Goal: Task Accomplishment & Management: Manage account settings

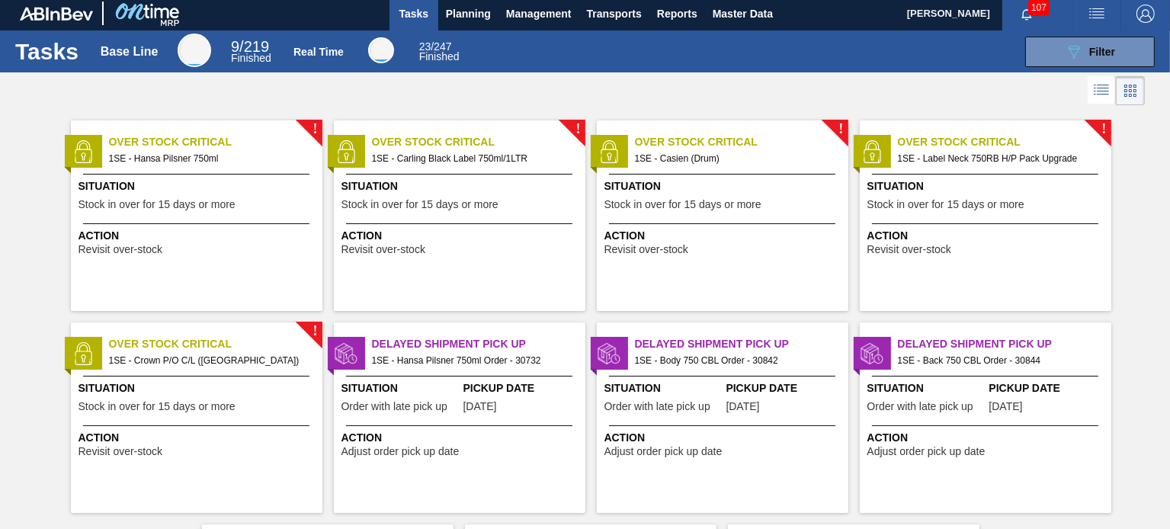
scroll to position [1, 0]
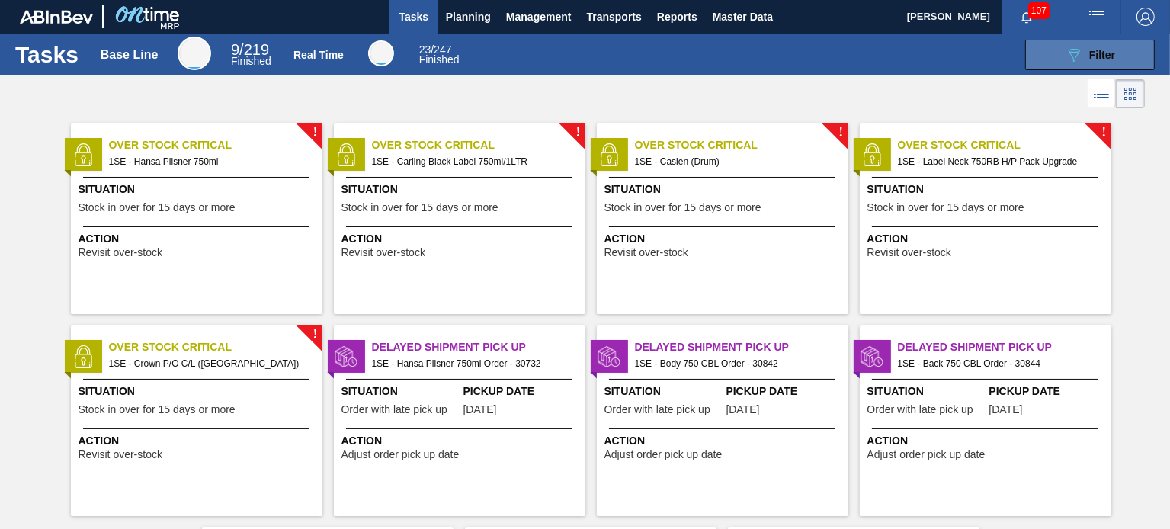
click at [1070, 46] on icon "089F7B8B-B2A5-4AFE-B5C0-19BA573D28AC" at bounding box center [1074, 55] width 18 height 18
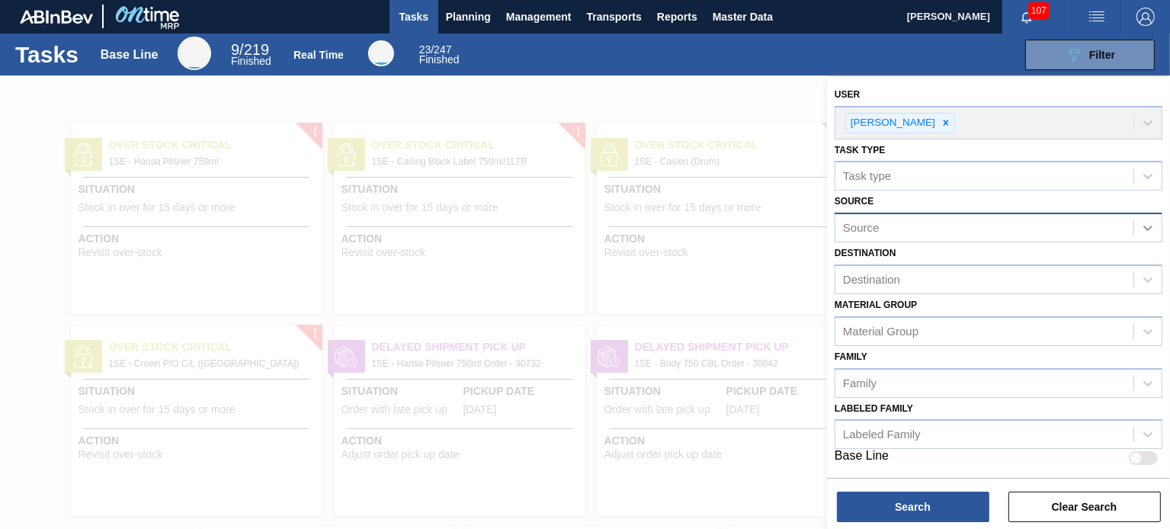
click at [1134, 219] on div at bounding box center [1147, 227] width 27 height 27
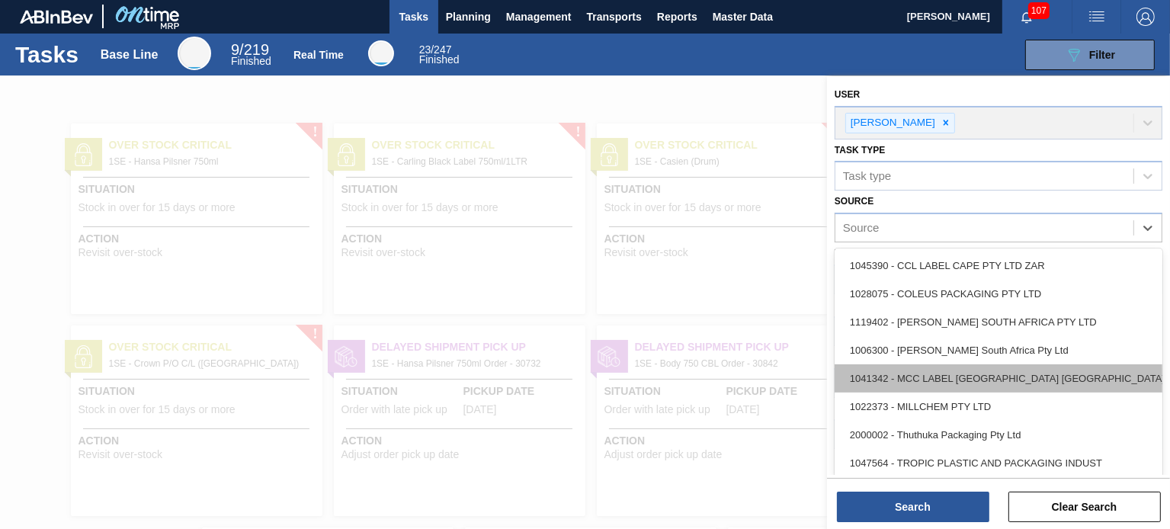
click at [1052, 383] on div "1041342 - MCC LABEL [GEOGRAPHIC_DATA] [GEOGRAPHIC_DATA]" at bounding box center [998, 378] width 328 height 28
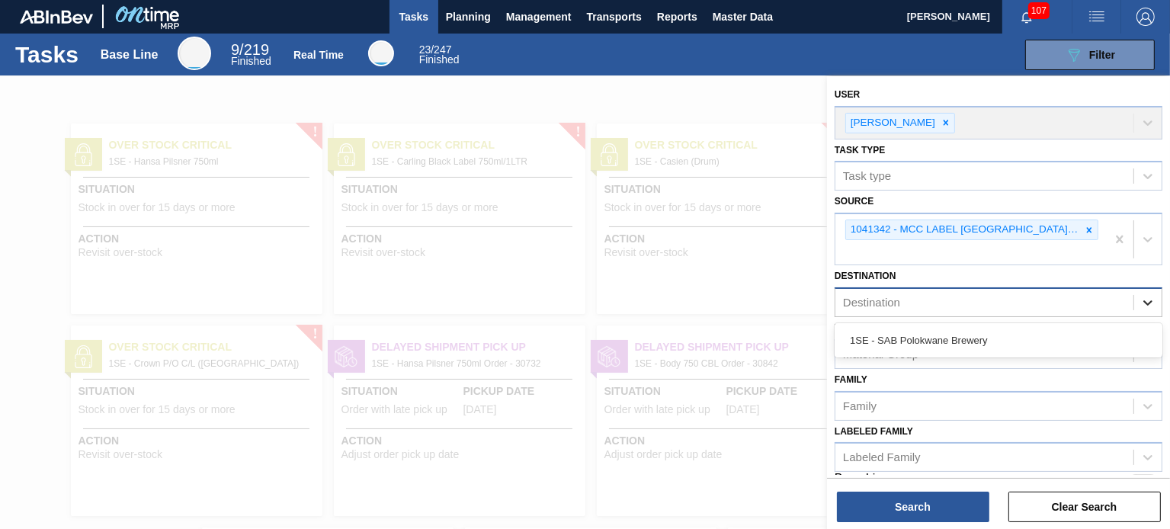
click at [1140, 298] on icon at bounding box center [1147, 302] width 15 height 15
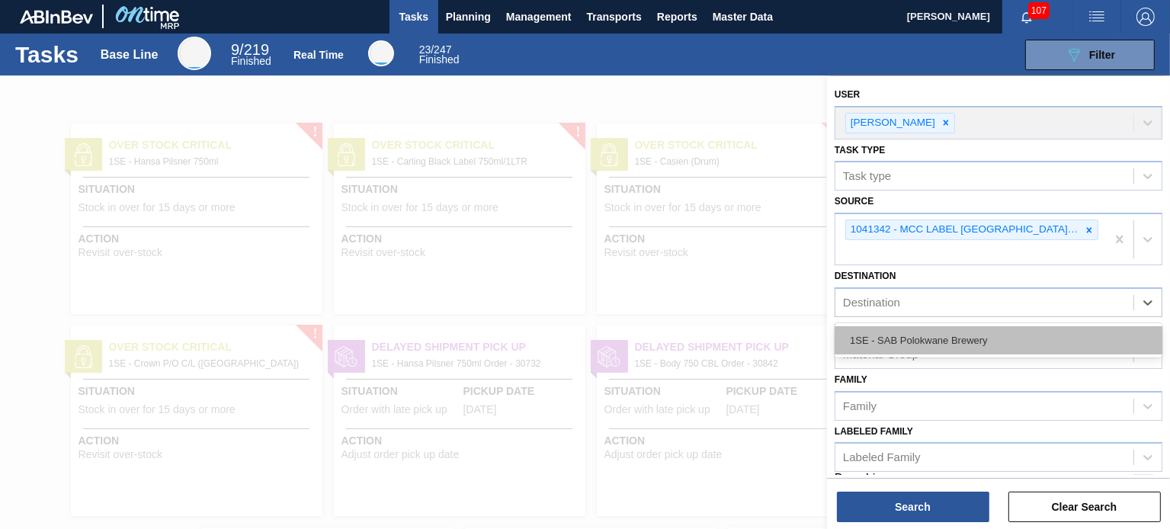
click at [1042, 347] on div "1SE - SAB Polokwane Brewery" at bounding box center [998, 340] width 328 height 28
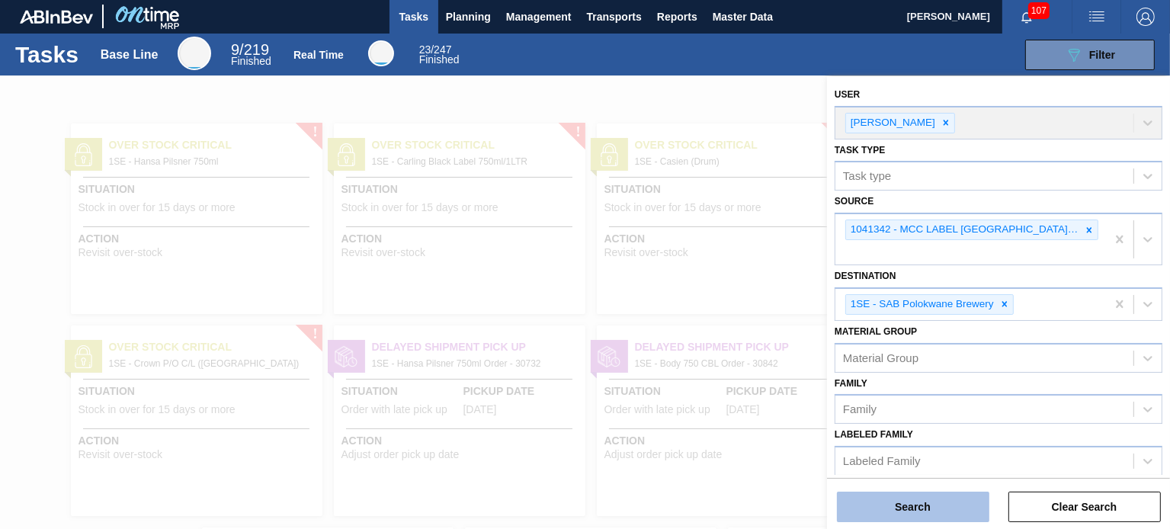
click at [954, 501] on button "Search" at bounding box center [913, 507] width 152 height 30
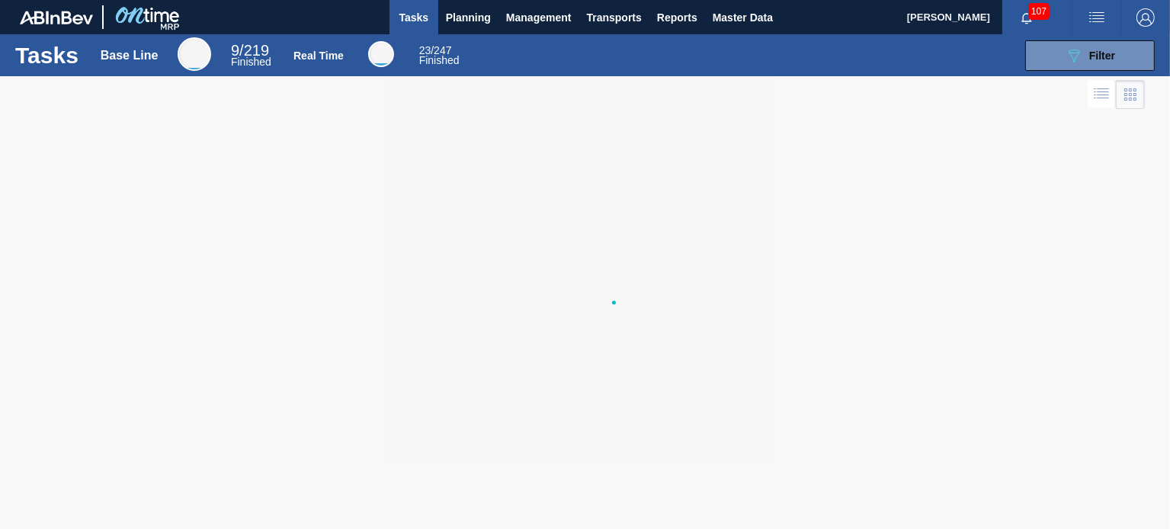
scroll to position [0, 0]
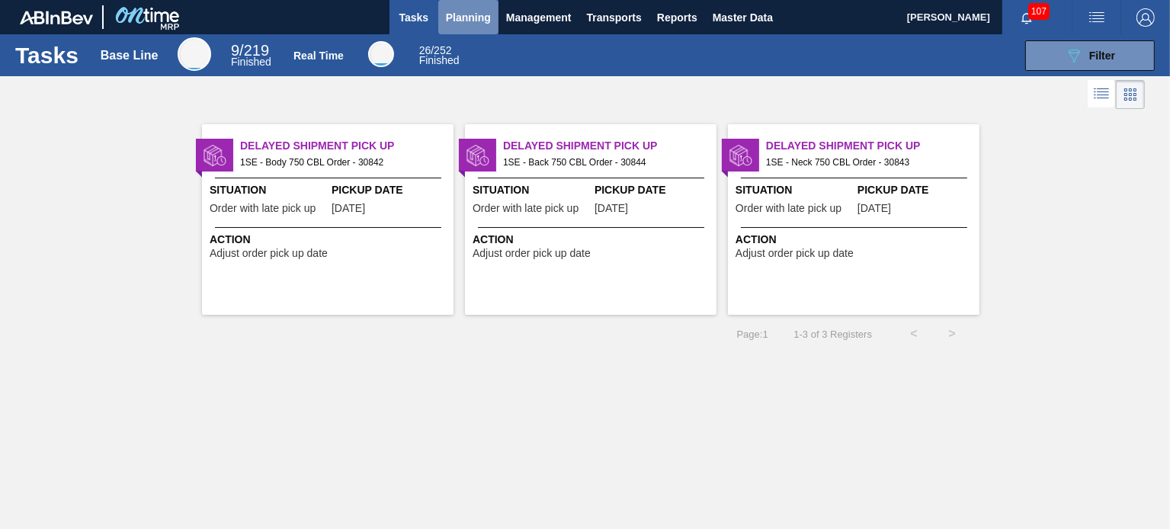
click at [460, 19] on span "Planning" at bounding box center [468, 17] width 45 height 18
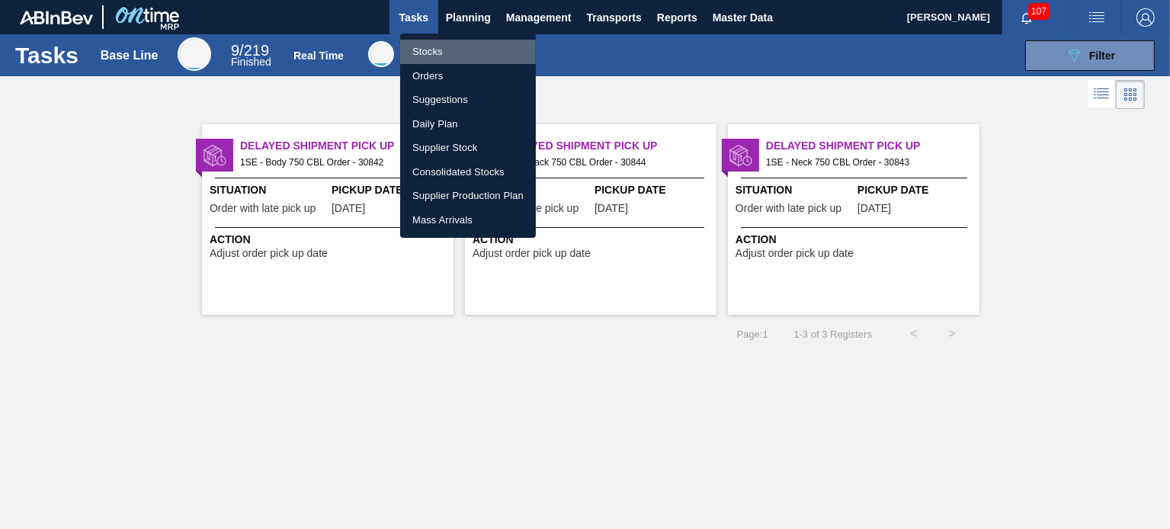
click at [438, 43] on li "Stocks" at bounding box center [468, 52] width 136 height 24
checkbox input "true"
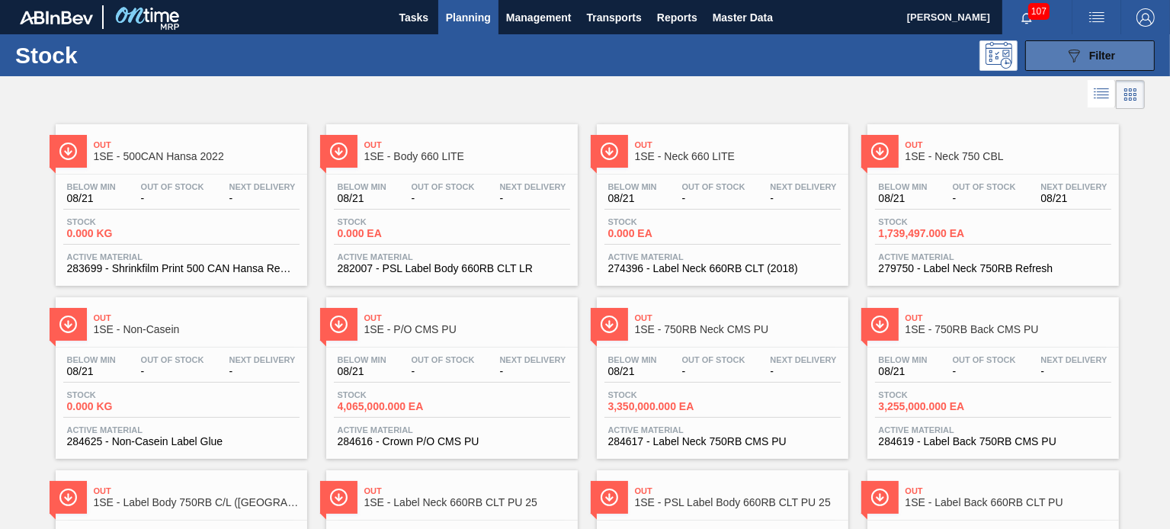
click at [1126, 60] on button "089F7B8B-B2A5-4AFE-B5C0-19BA573D28AC Filter" at bounding box center [1090, 55] width 130 height 30
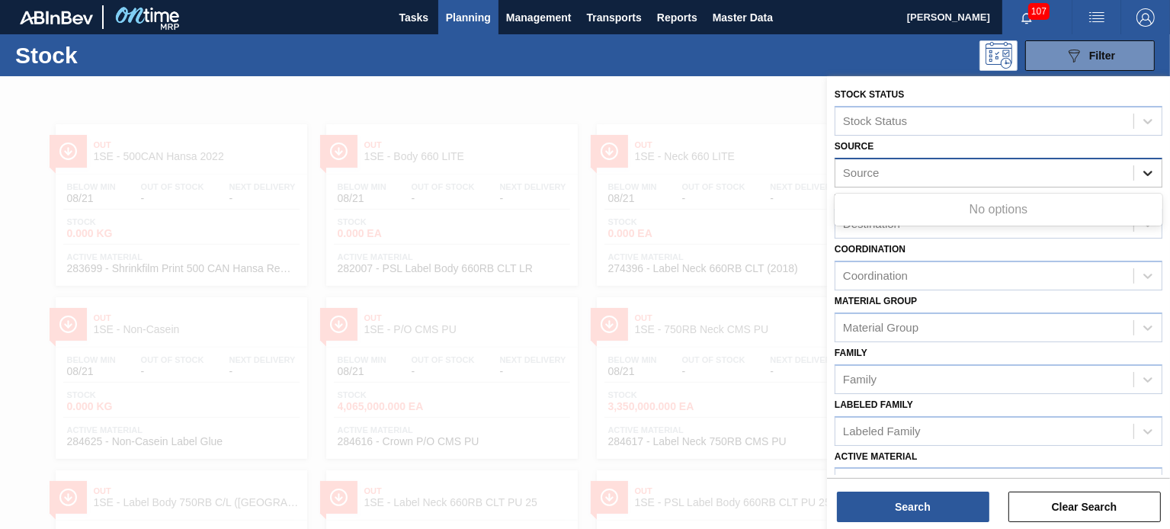
click at [1149, 173] on icon at bounding box center [1147, 172] width 15 height 15
click at [783, 251] on div at bounding box center [585, 340] width 1170 height 529
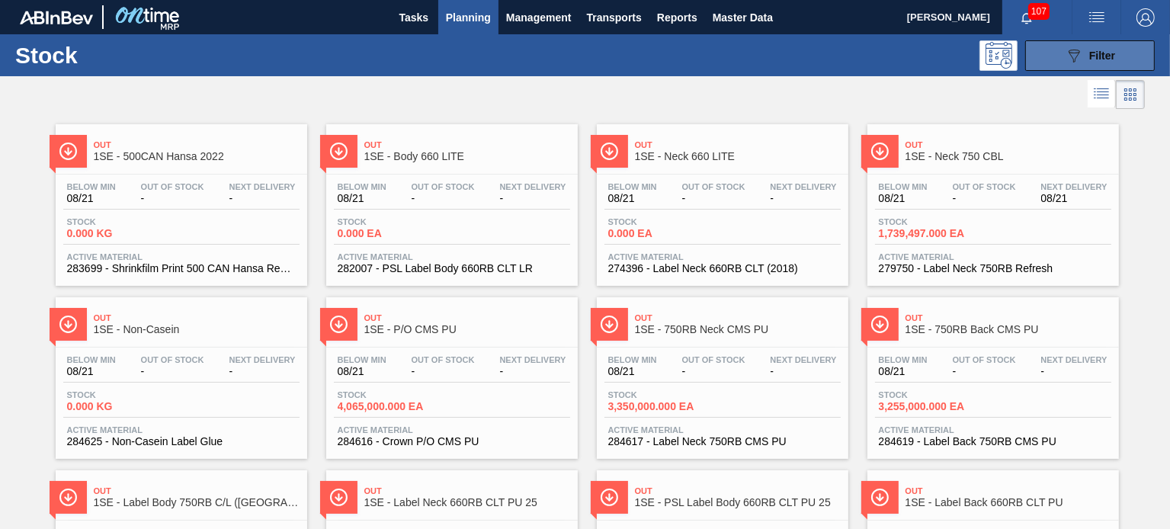
click at [1078, 53] on icon "089F7B8B-B2A5-4AFE-B5C0-19BA573D28AC" at bounding box center [1074, 55] width 18 height 18
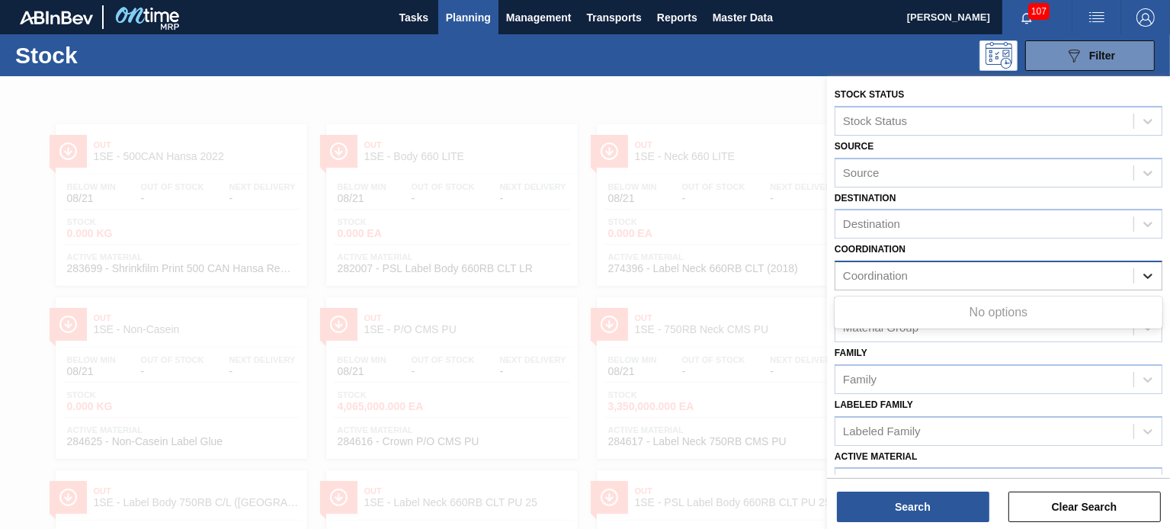
click at [1146, 268] on icon at bounding box center [1147, 275] width 15 height 15
click at [1155, 231] on div at bounding box center [1147, 223] width 27 height 27
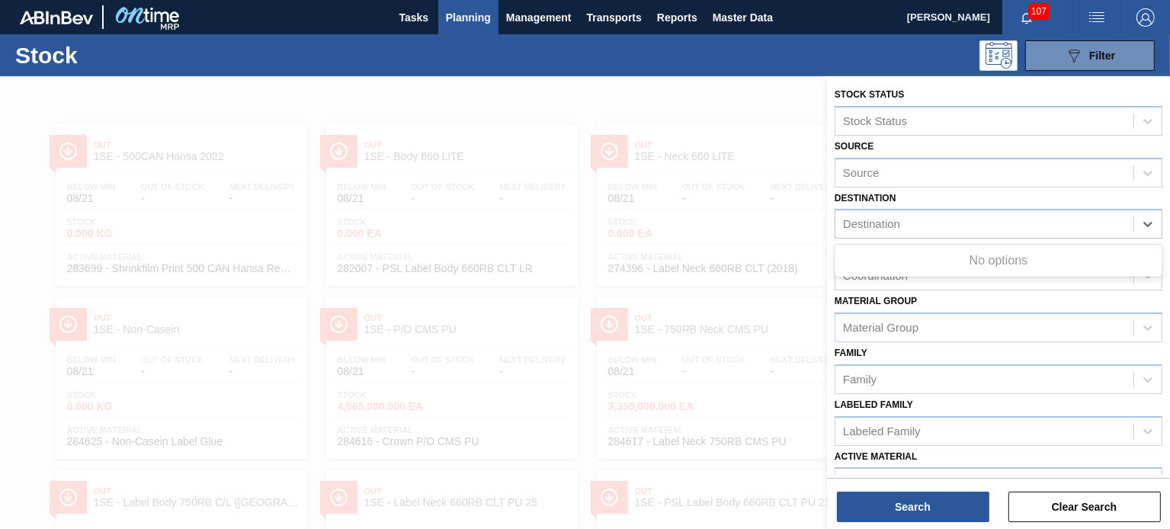
click at [478, 21] on span "Planning" at bounding box center [468, 17] width 45 height 18
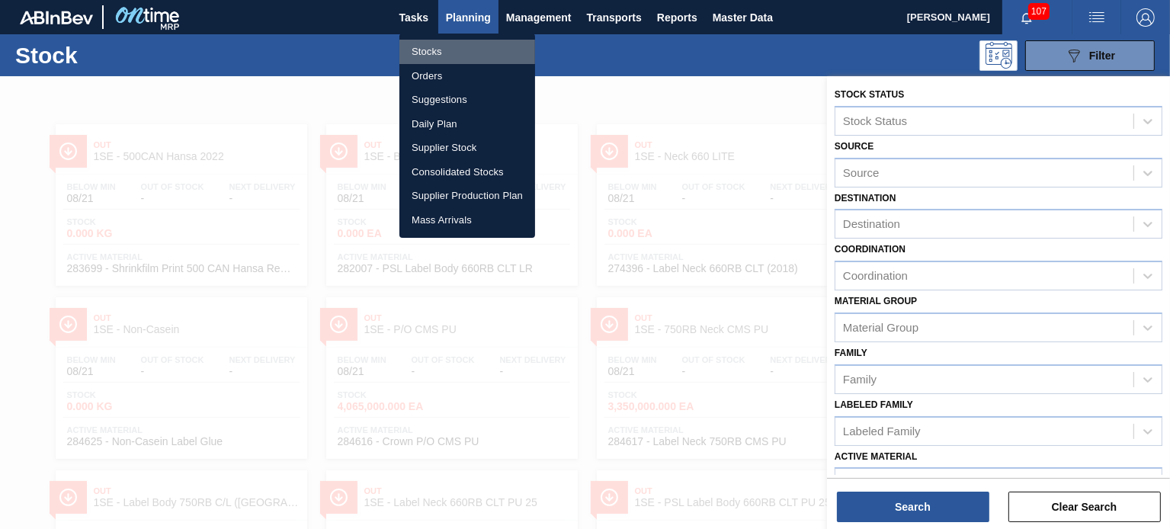
click at [436, 40] on li "Stocks" at bounding box center [467, 52] width 136 height 24
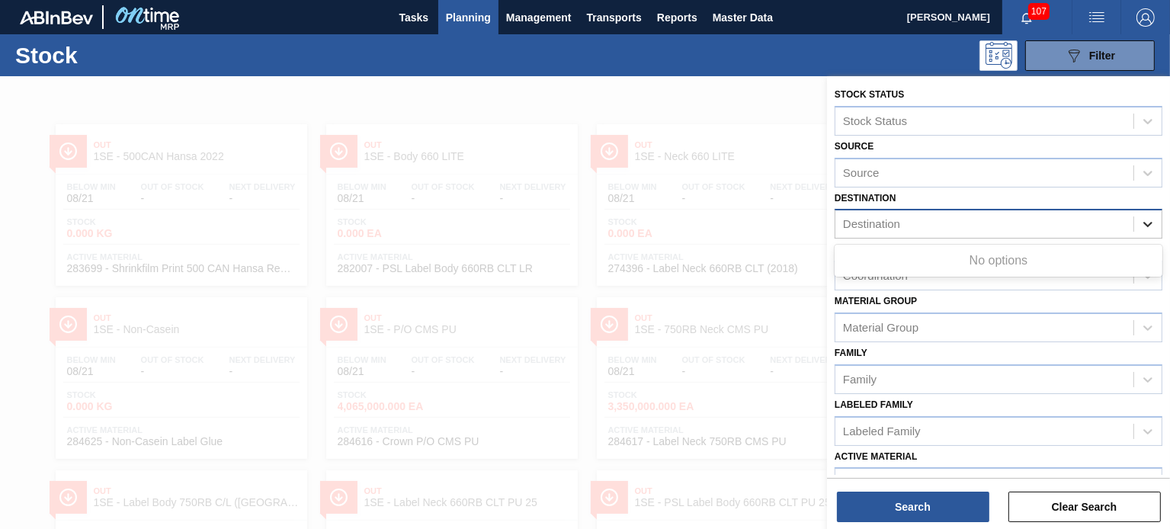
click at [1145, 219] on icon at bounding box center [1147, 223] width 15 height 15
type input "1"
click at [698, 55] on div "089F7B8B-B2A5-4AFE-B5C0-19BA573D28AC Filter" at bounding box center [698, 55] width 928 height 30
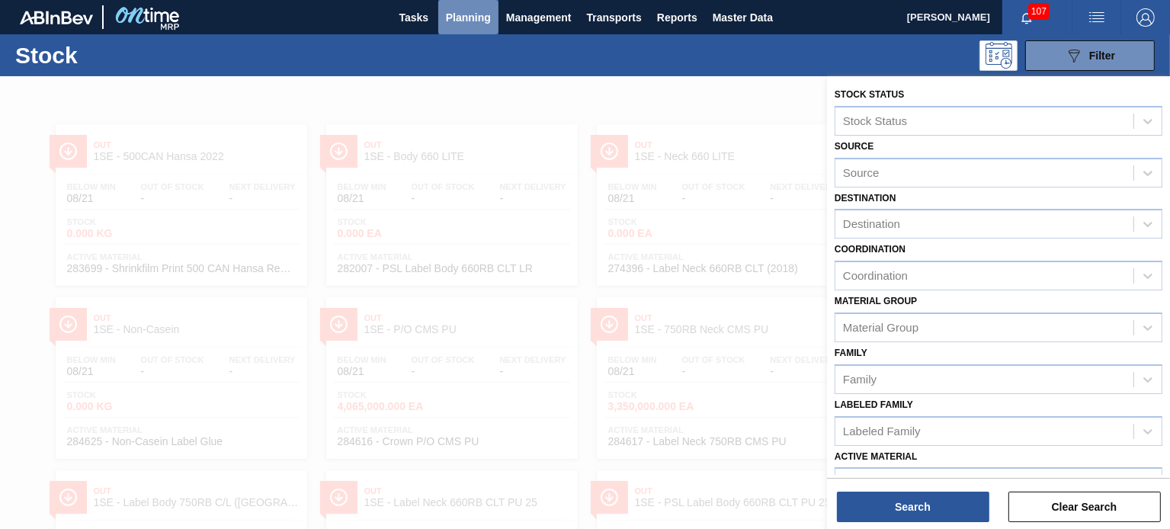
click at [467, 17] on span "Planning" at bounding box center [468, 17] width 45 height 18
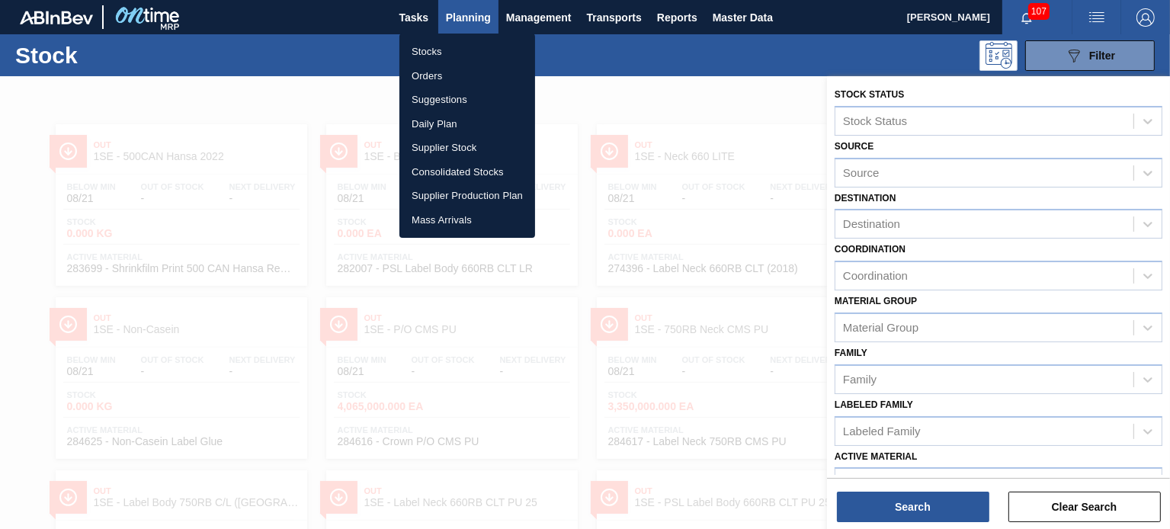
click at [570, 57] on div at bounding box center [585, 264] width 1170 height 529
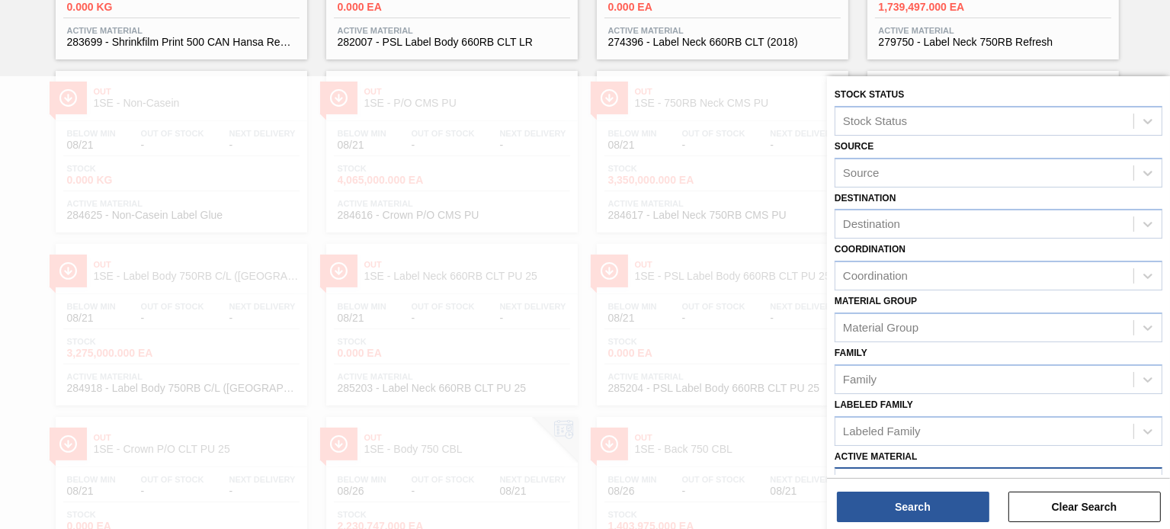
scroll to position [11, 0]
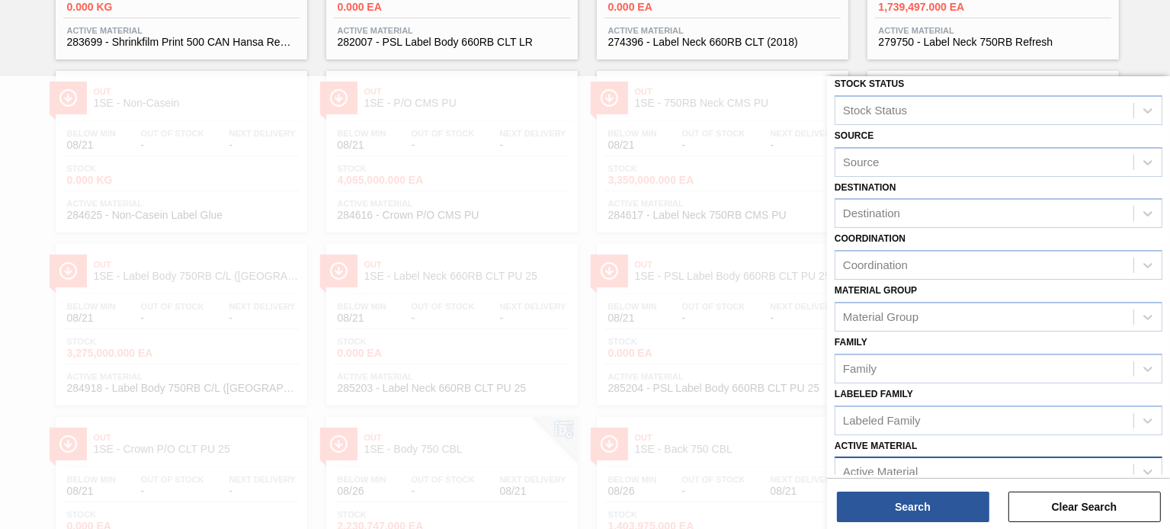
click at [1065, 469] on div "Active Material" at bounding box center [984, 472] width 298 height 22
click at [1136, 469] on div at bounding box center [1147, 471] width 27 height 27
click at [1144, 466] on icon at bounding box center [1147, 471] width 15 height 15
click at [1010, 466] on div "Active Material" at bounding box center [984, 472] width 298 height 22
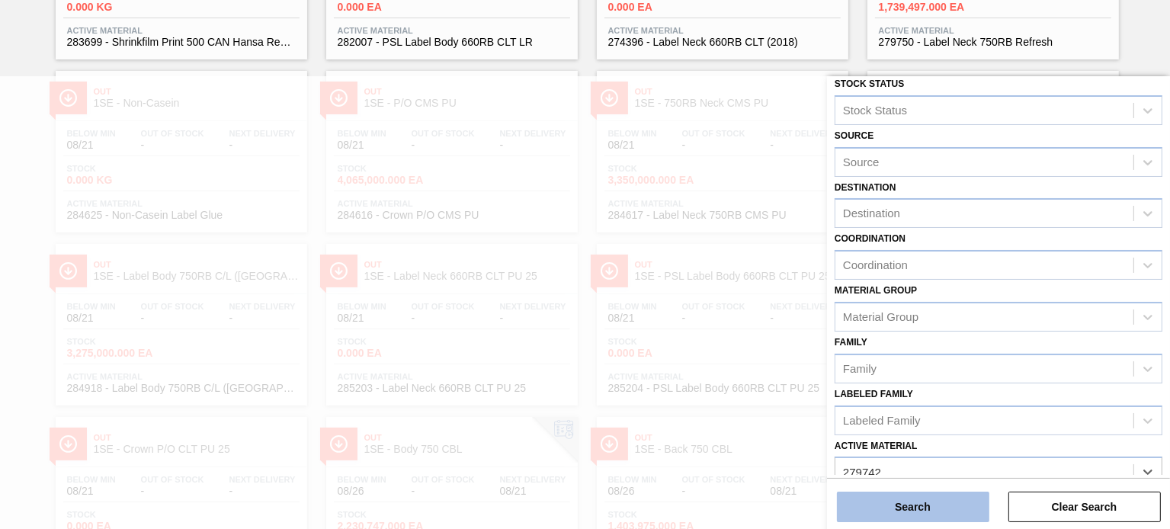
type Material "279742"
click at [927, 508] on button "Search" at bounding box center [913, 507] width 152 height 30
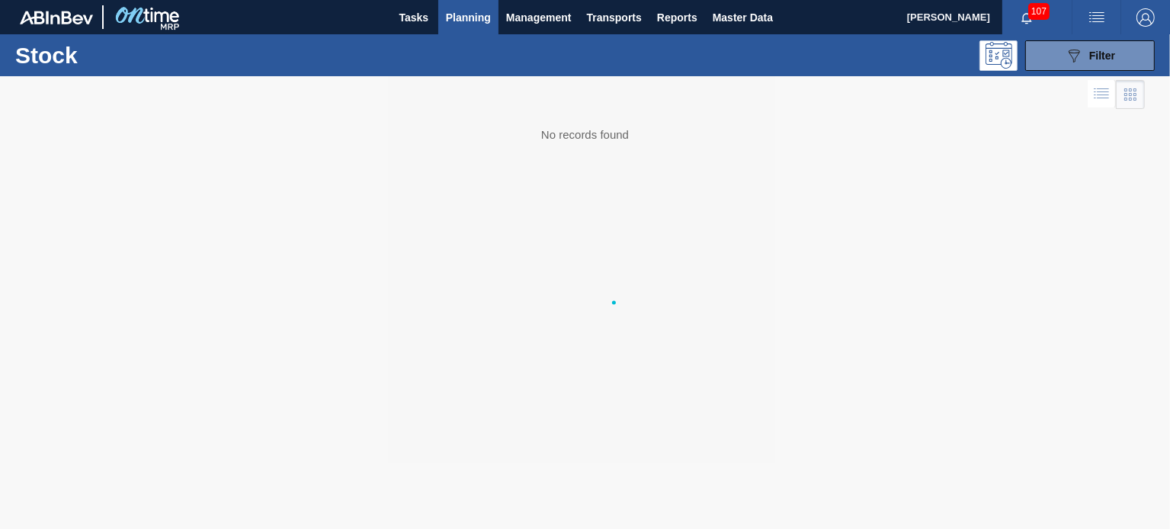
scroll to position [0, 0]
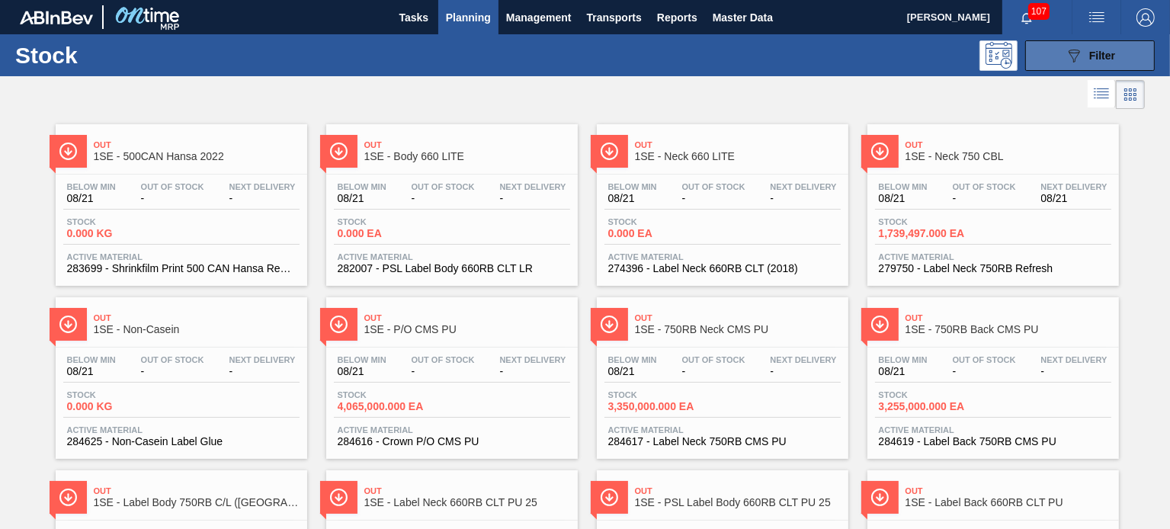
click at [1065, 58] on icon "089F7B8B-B2A5-4AFE-B5C0-19BA573D28AC" at bounding box center [1074, 55] width 18 height 18
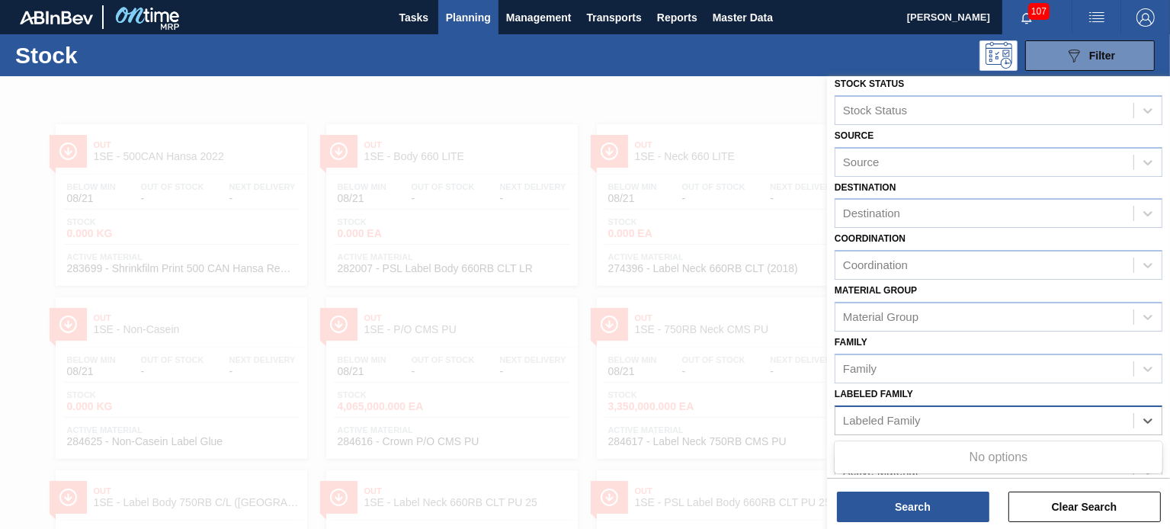
click at [975, 405] on div "Labeled Family" at bounding box center [998, 420] width 328 height 30
type Family "2977"
click at [957, 424] on div "Labeled Family" at bounding box center [984, 420] width 298 height 22
click at [959, 467] on div "Active Material" at bounding box center [984, 472] width 298 height 22
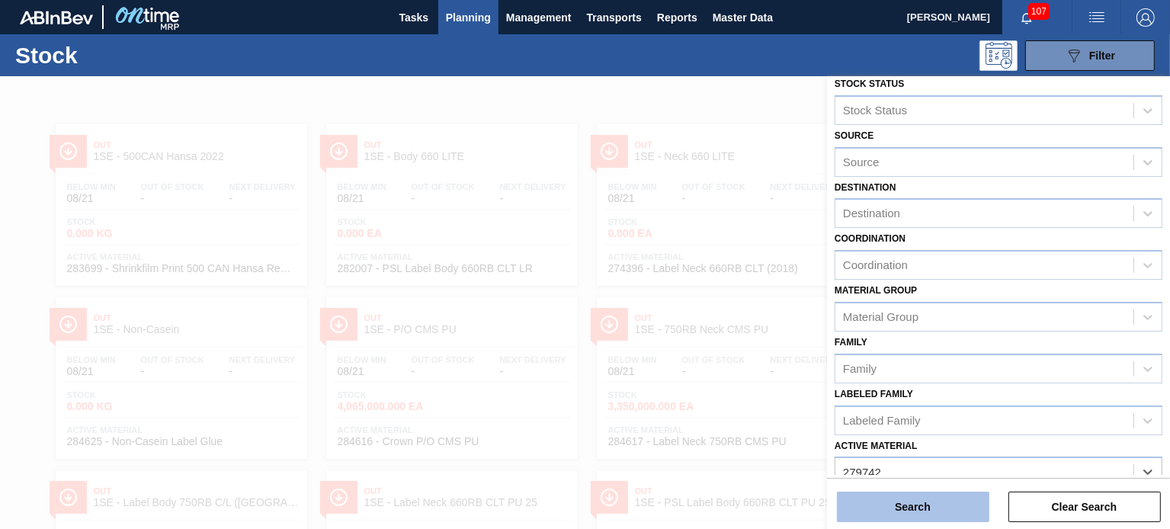
type Material "279742"
click at [957, 507] on button "Search" at bounding box center [913, 507] width 152 height 30
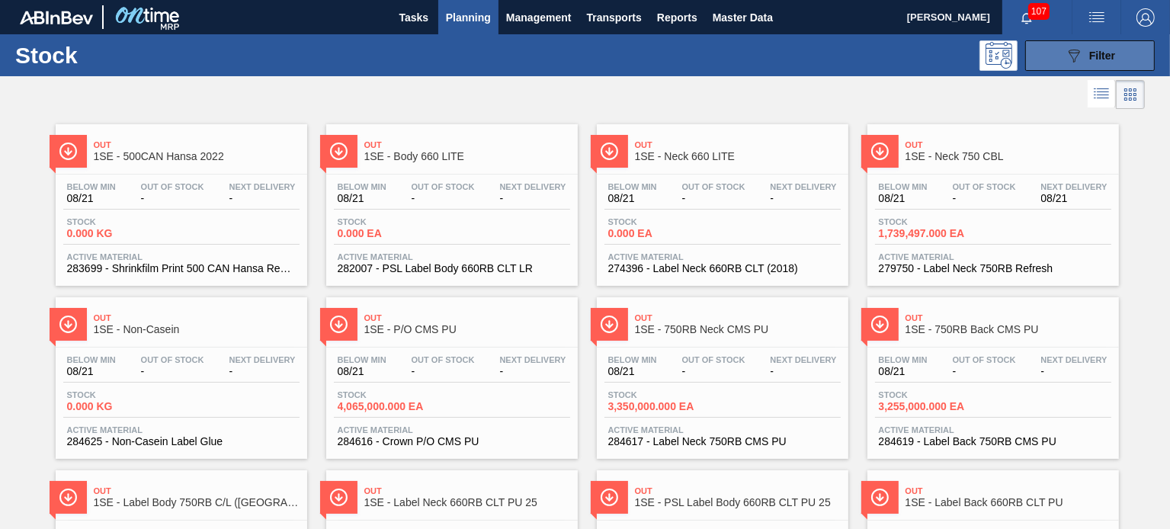
click at [1132, 46] on button "089F7B8B-B2A5-4AFE-B5C0-19BA573D28AC Filter" at bounding box center [1090, 55] width 130 height 30
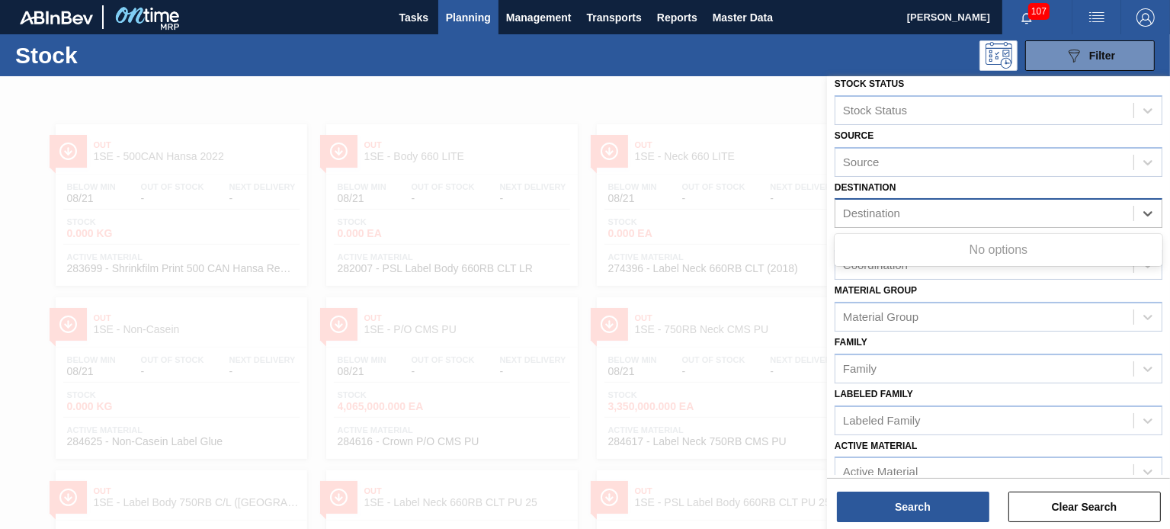
click at [985, 219] on div "Destination" at bounding box center [984, 214] width 298 height 22
type input "1se"
click at [447, 120] on div at bounding box center [585, 340] width 1170 height 529
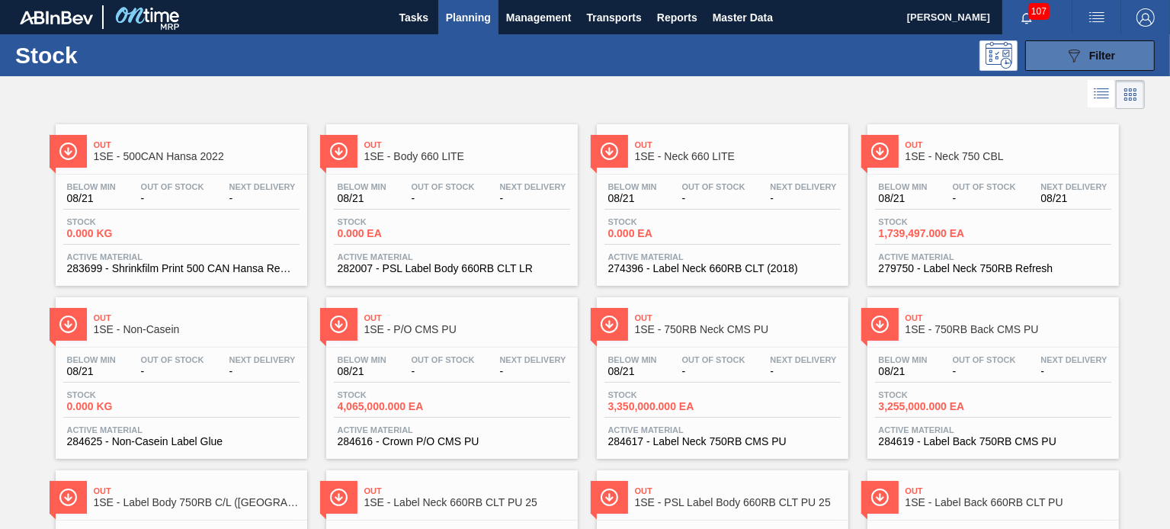
click at [1126, 63] on button "089F7B8B-B2A5-4AFE-B5C0-19BA573D28AC Filter" at bounding box center [1090, 55] width 130 height 30
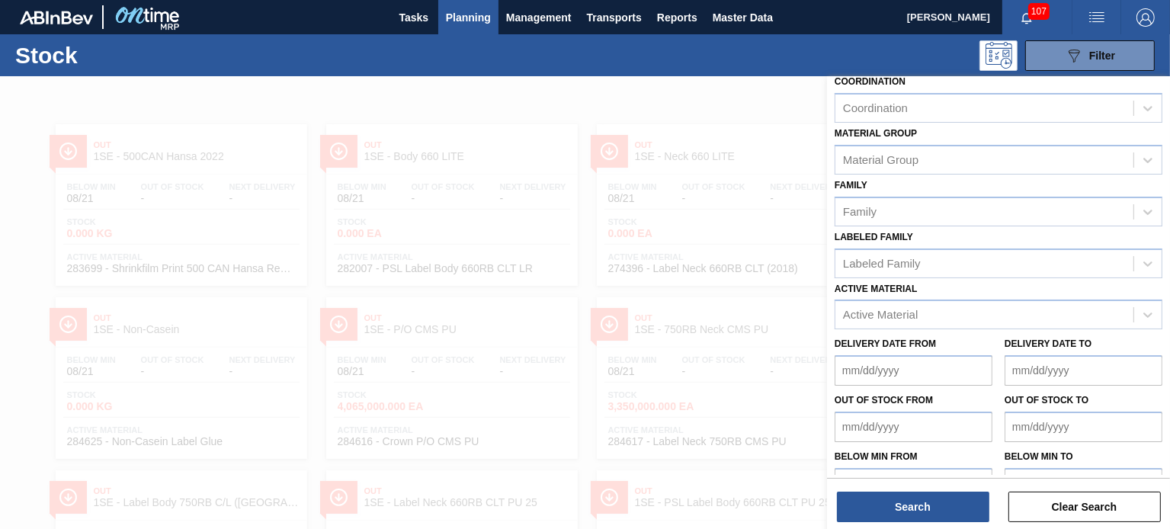
scroll to position [195, 0]
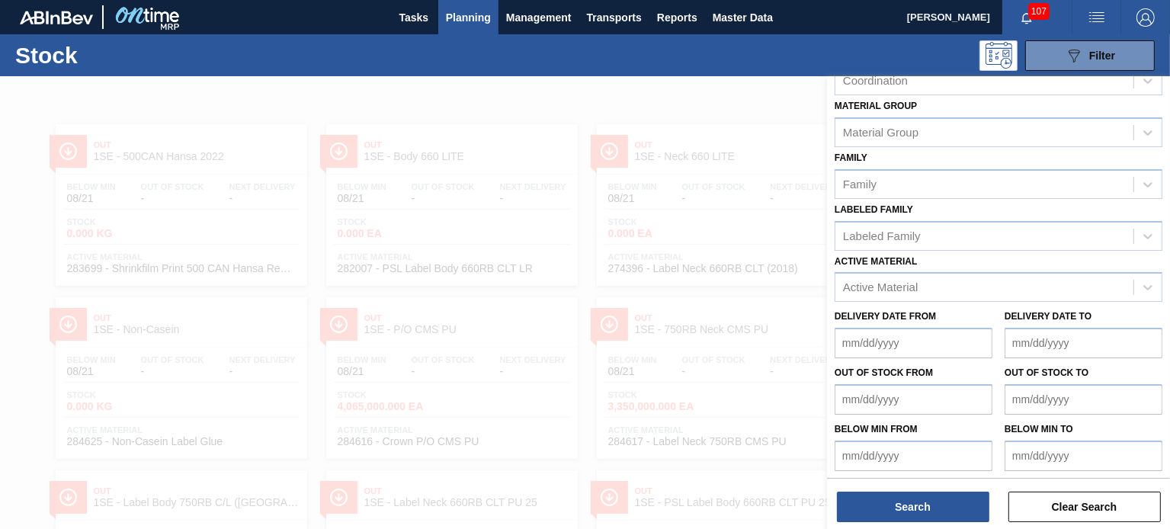
click at [776, 232] on div at bounding box center [585, 340] width 1170 height 529
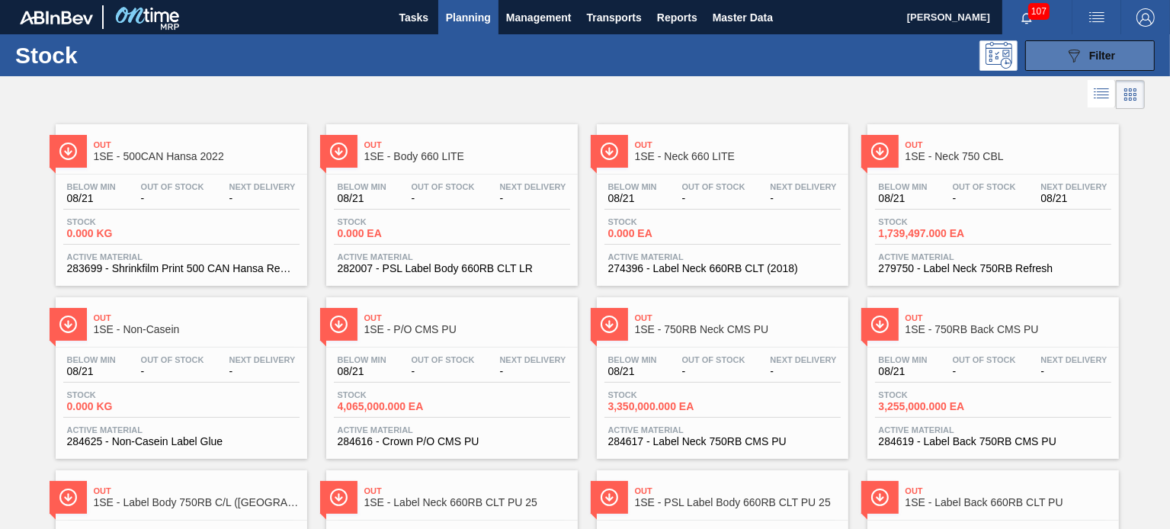
click at [1125, 46] on button "089F7B8B-B2A5-4AFE-B5C0-19BA573D28AC Filter" at bounding box center [1090, 55] width 130 height 30
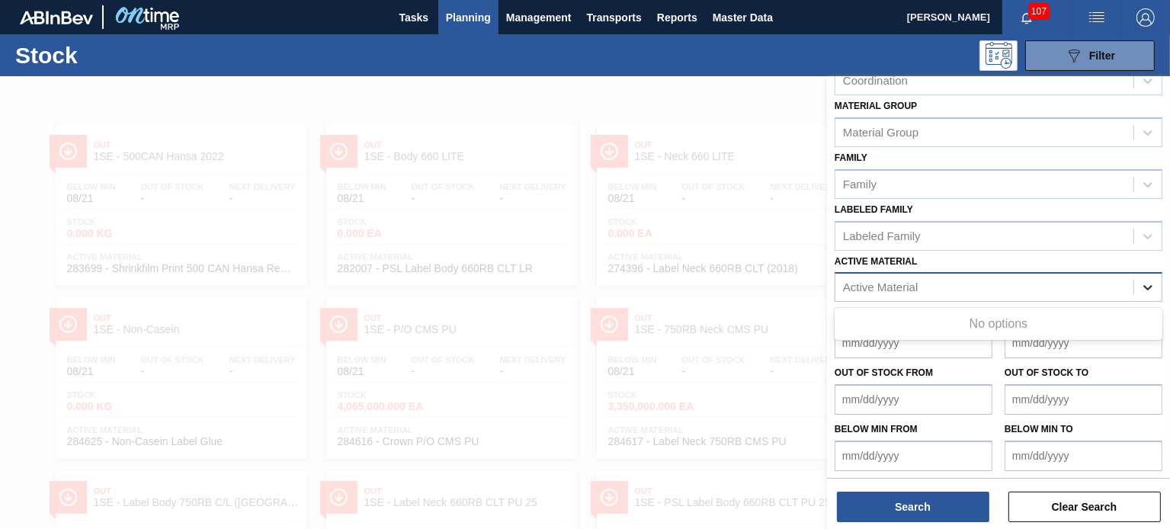
click at [1152, 274] on div at bounding box center [1147, 287] width 27 height 27
click at [1060, 283] on div "Active Material" at bounding box center [984, 288] width 298 height 22
type Material "279742"
click at [1054, 285] on div "Active Material" at bounding box center [984, 288] width 298 height 22
click at [1016, 289] on div "Active Material" at bounding box center [984, 288] width 298 height 22
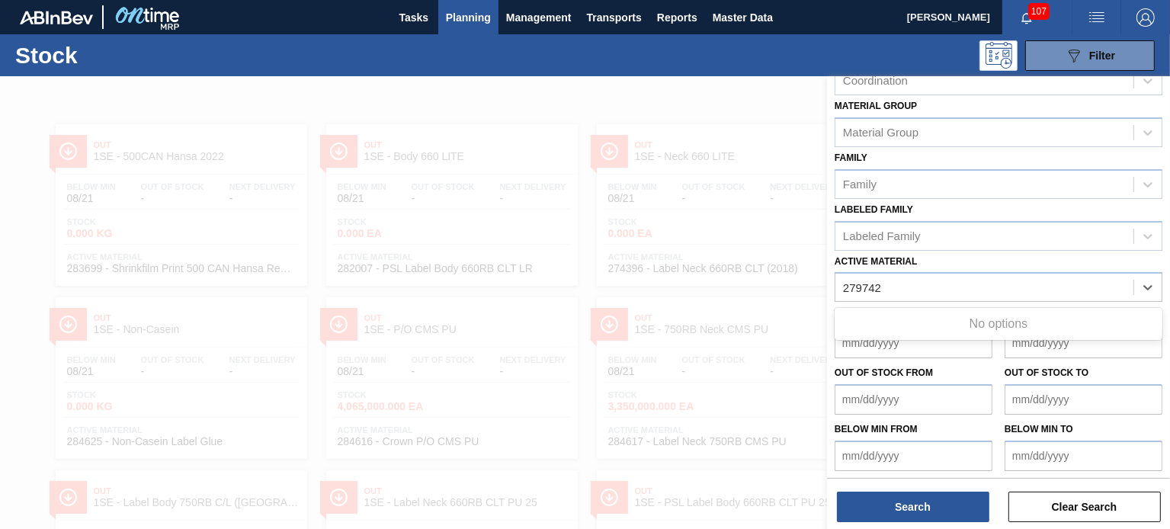
type Material "279742"
click at [680, 233] on div at bounding box center [585, 340] width 1170 height 529
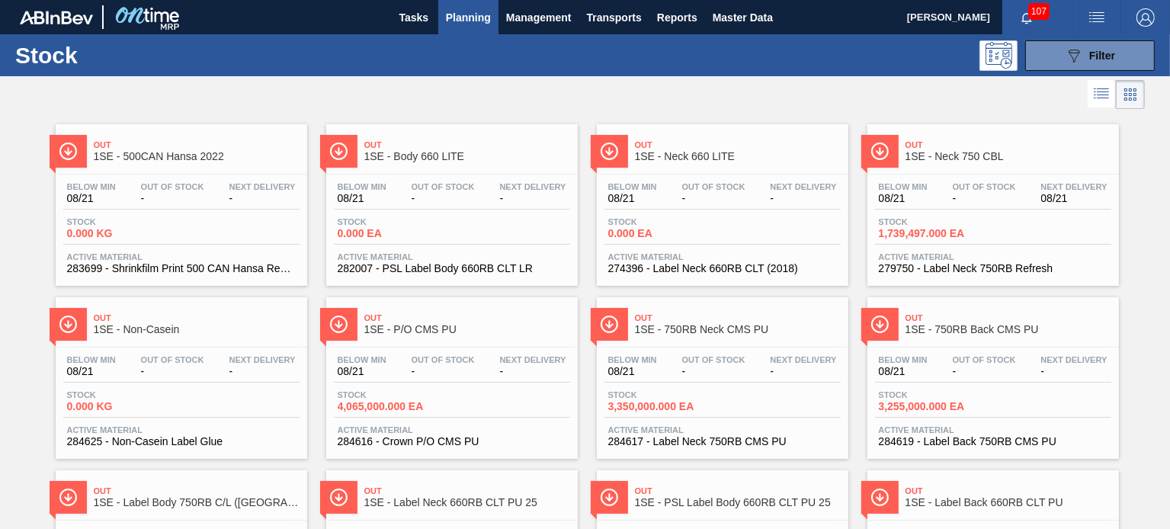
click at [680, 233] on span "0.000 EA" at bounding box center [661, 233] width 107 height 11
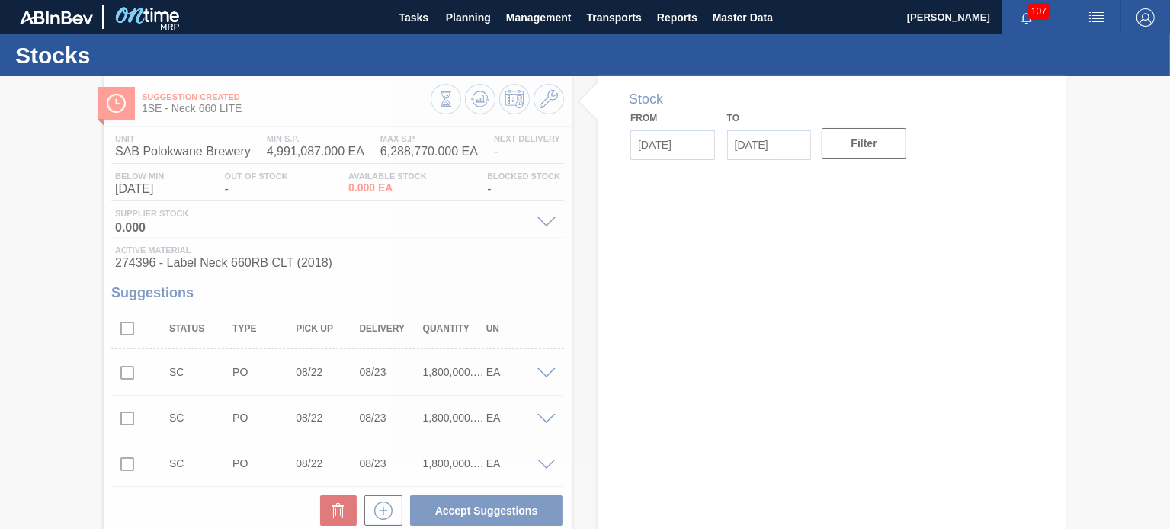
type input "[DATE]"
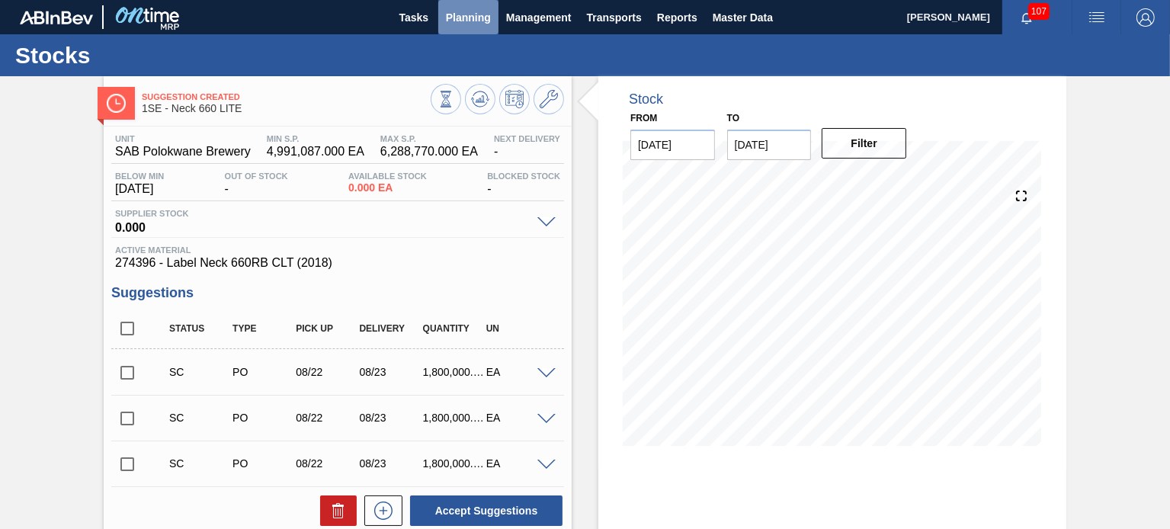
click at [472, 18] on span "Planning" at bounding box center [468, 17] width 45 height 18
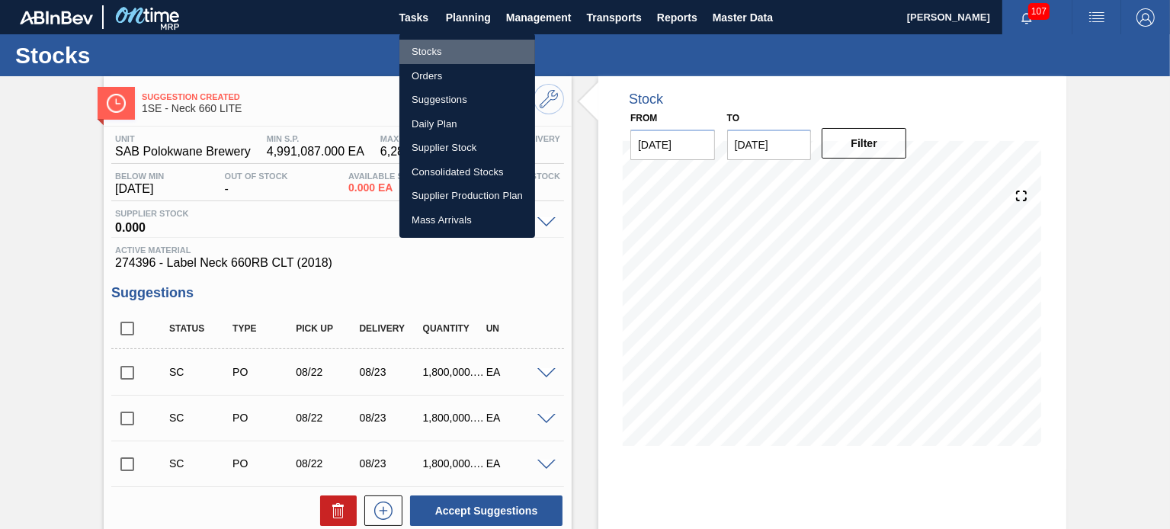
click at [436, 46] on li "Stocks" at bounding box center [467, 52] width 136 height 24
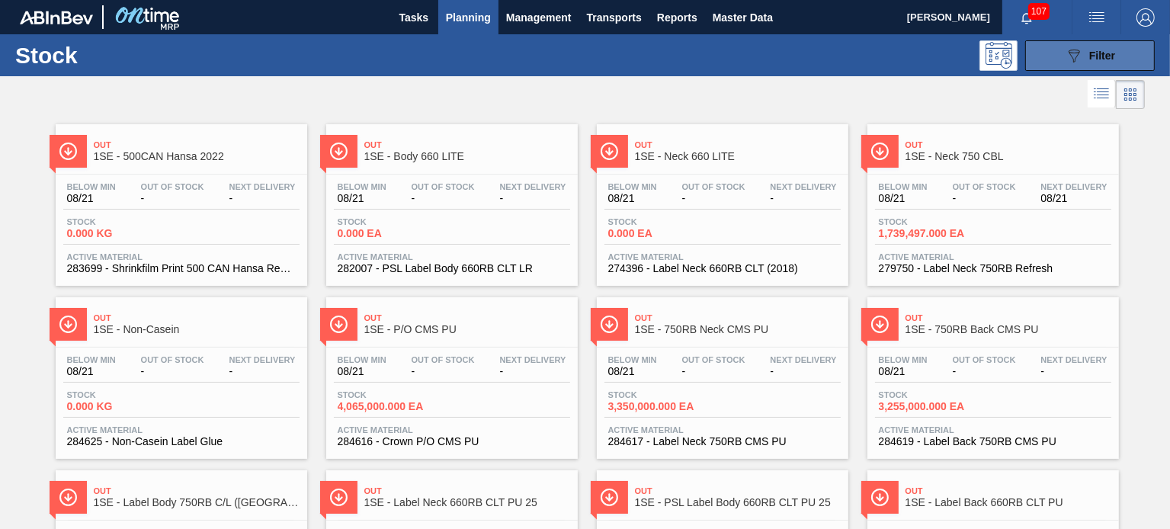
click at [1101, 42] on button "089F7B8B-B2A5-4AFE-B5C0-19BA573D28AC Filter" at bounding box center [1090, 55] width 130 height 30
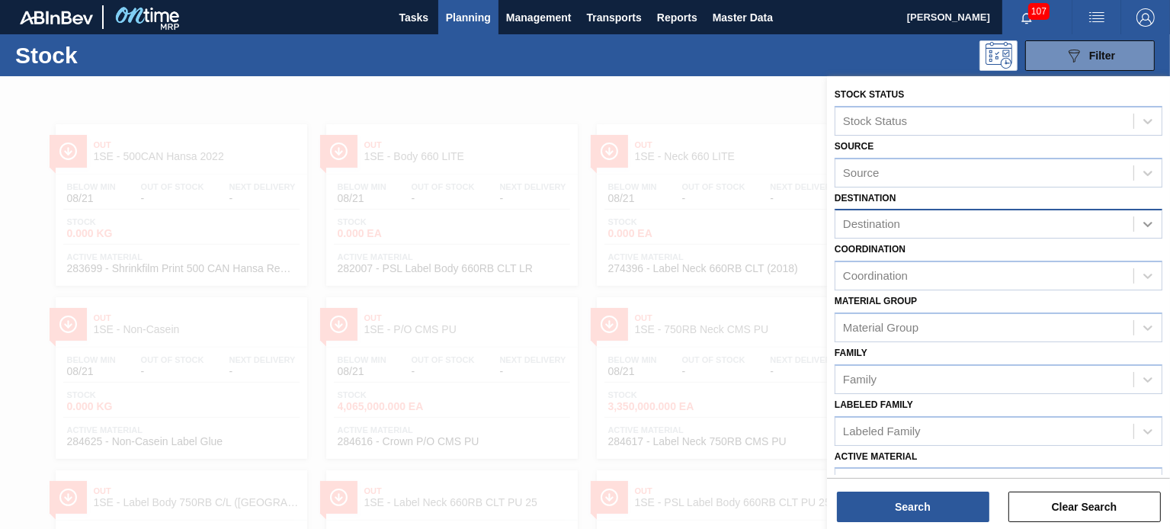
click at [1142, 221] on icon at bounding box center [1147, 223] width 15 height 15
type input "t"
click at [761, 236] on div at bounding box center [585, 340] width 1170 height 529
click at [887, 168] on div "Source" at bounding box center [984, 173] width 298 height 22
click at [874, 171] on div "Source" at bounding box center [861, 172] width 37 height 13
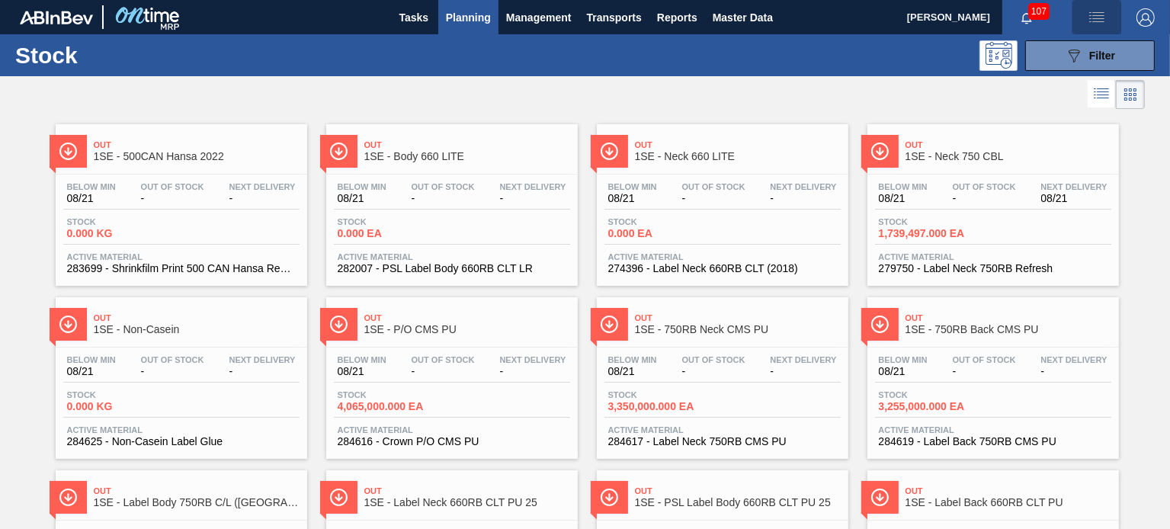
click at [1100, 34] on button "button" at bounding box center [1096, 17] width 49 height 34
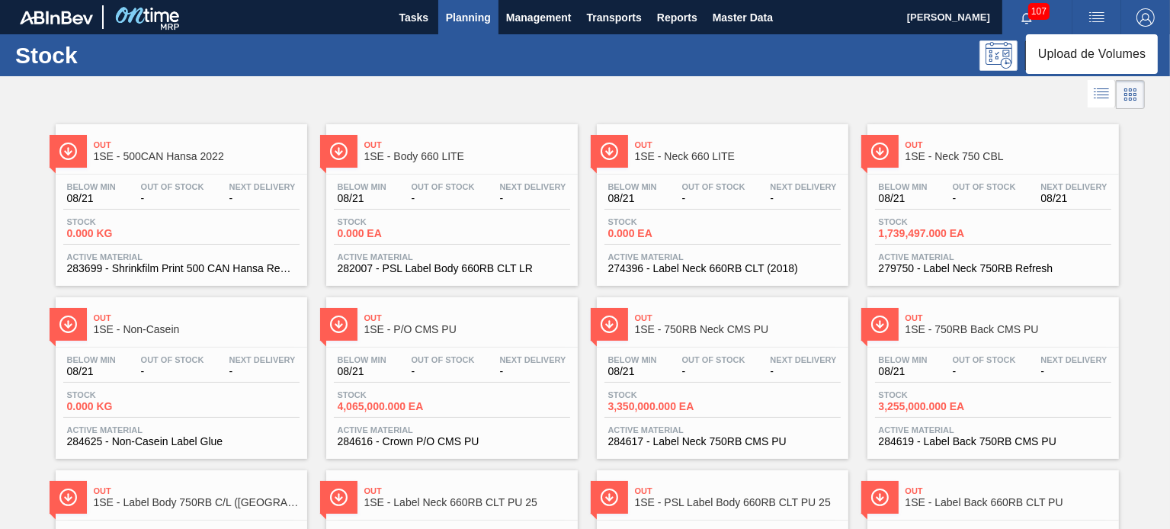
drag, startPoint x: 1052, startPoint y: 114, endPoint x: 1062, endPoint y: 92, distance: 23.5
click at [1062, 92] on div at bounding box center [585, 264] width 1170 height 529
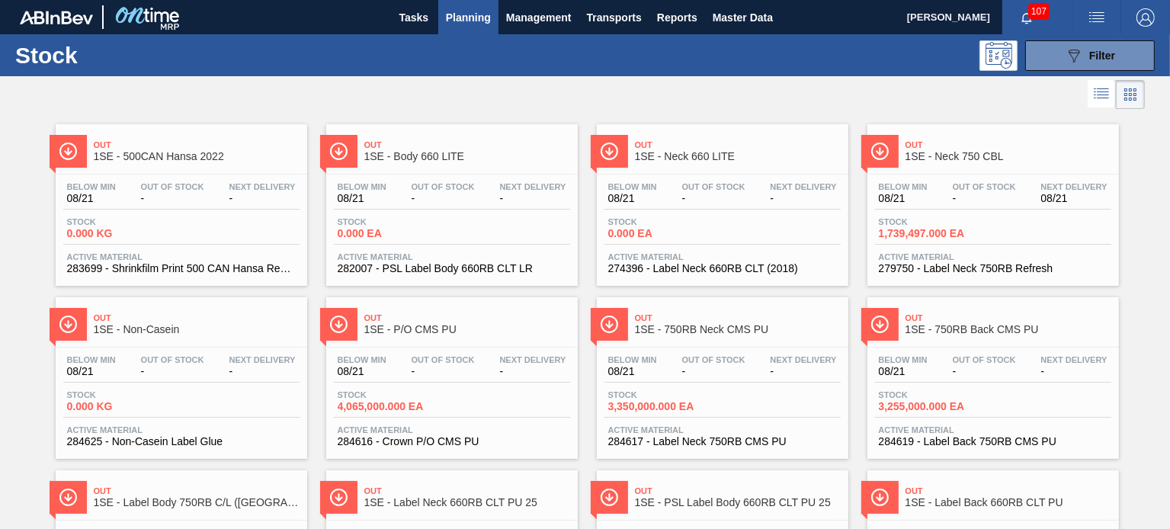
click at [1062, 0] on body "Tasks Planning Management Transports Reports Master Data Shimi Mahole 107 Mark …" at bounding box center [585, 0] width 1170 height 0
click at [1084, 57] on div "089F7B8B-B2A5-4AFE-B5C0-19BA573D28AC Filter" at bounding box center [1090, 55] width 50 height 18
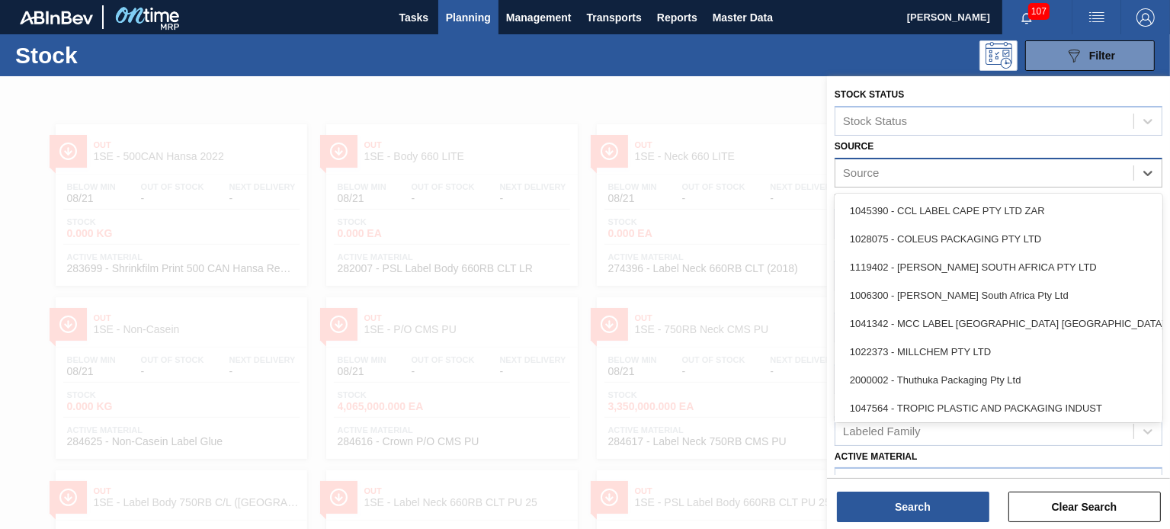
click at [948, 166] on div "Source" at bounding box center [984, 173] width 298 height 22
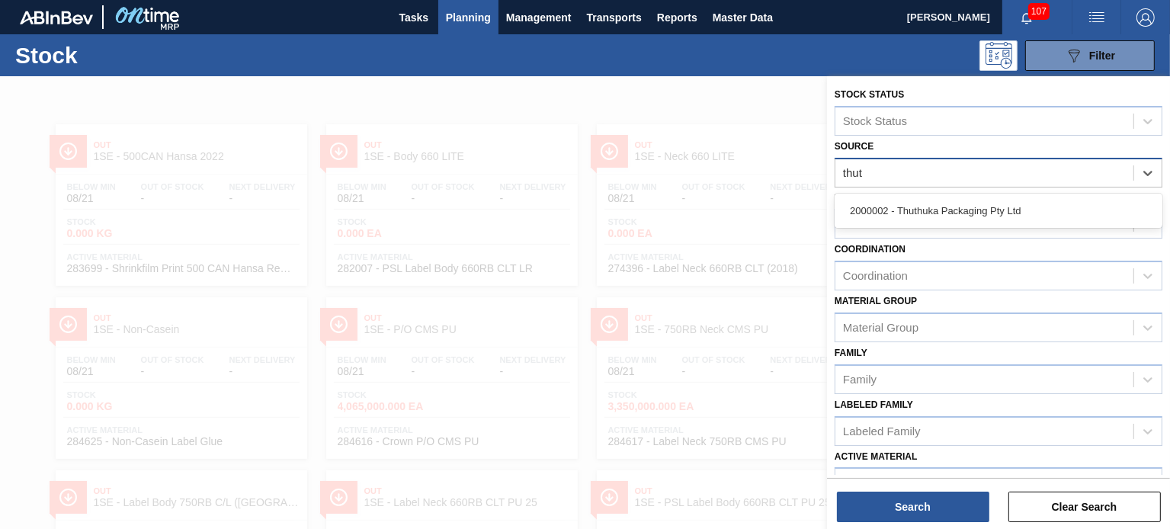
type input "thuth"
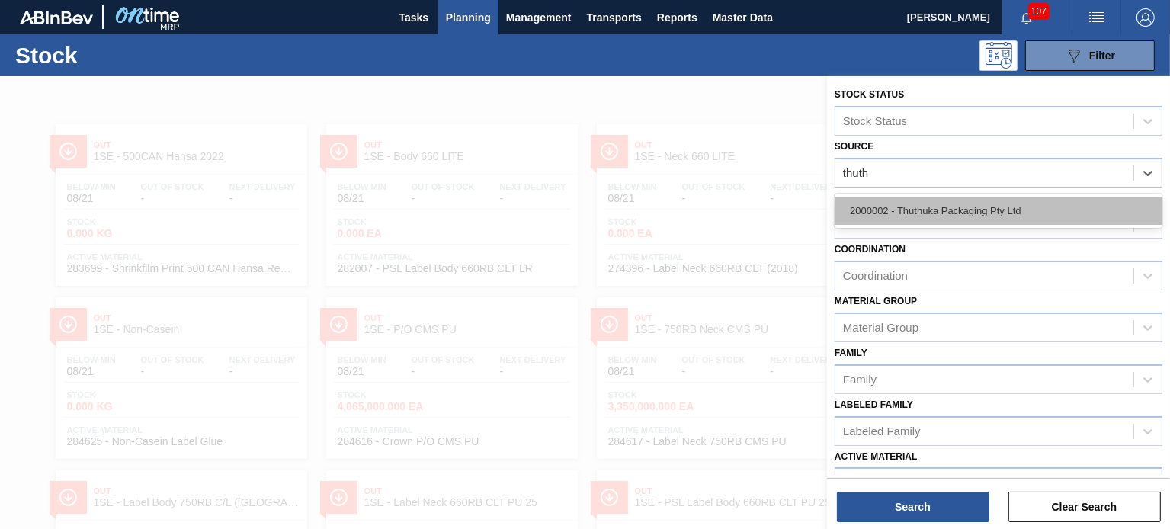
click at [961, 210] on div "2000002 - Thuthuka Packaging Pty Ltd" at bounding box center [998, 211] width 328 height 28
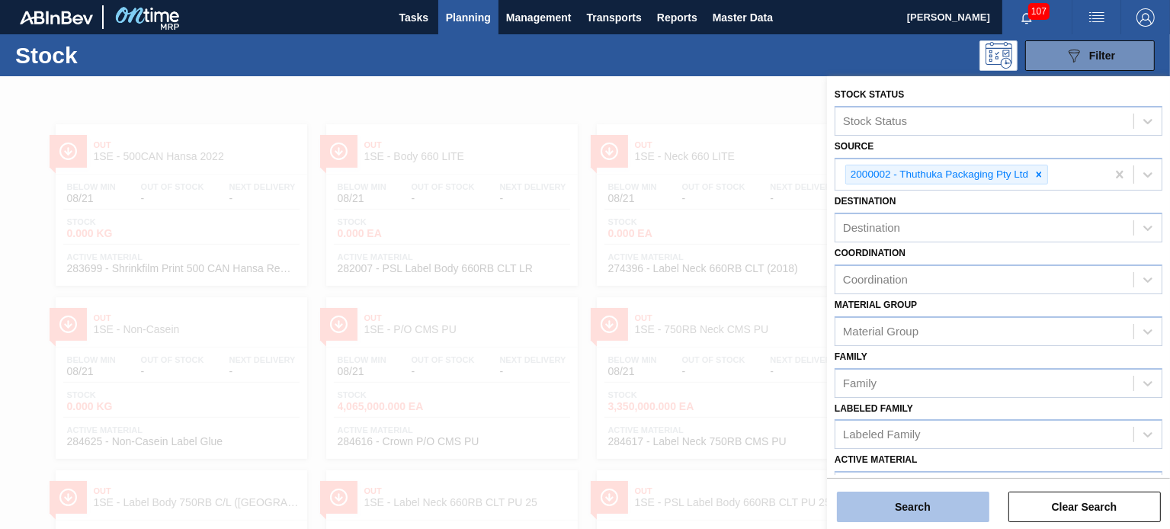
click at [934, 517] on button "Search" at bounding box center [913, 507] width 152 height 30
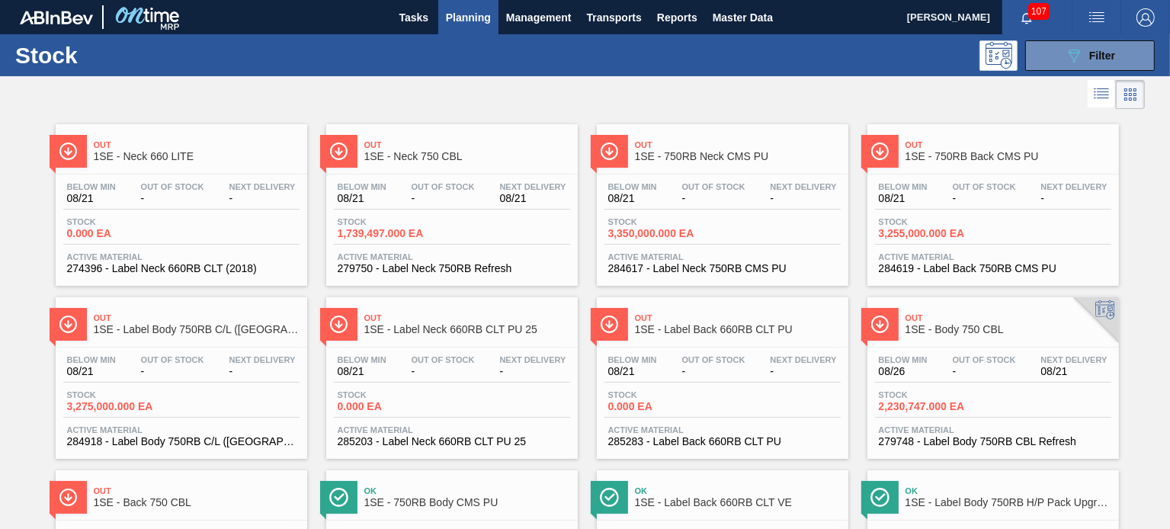
scroll to position [59, 0]
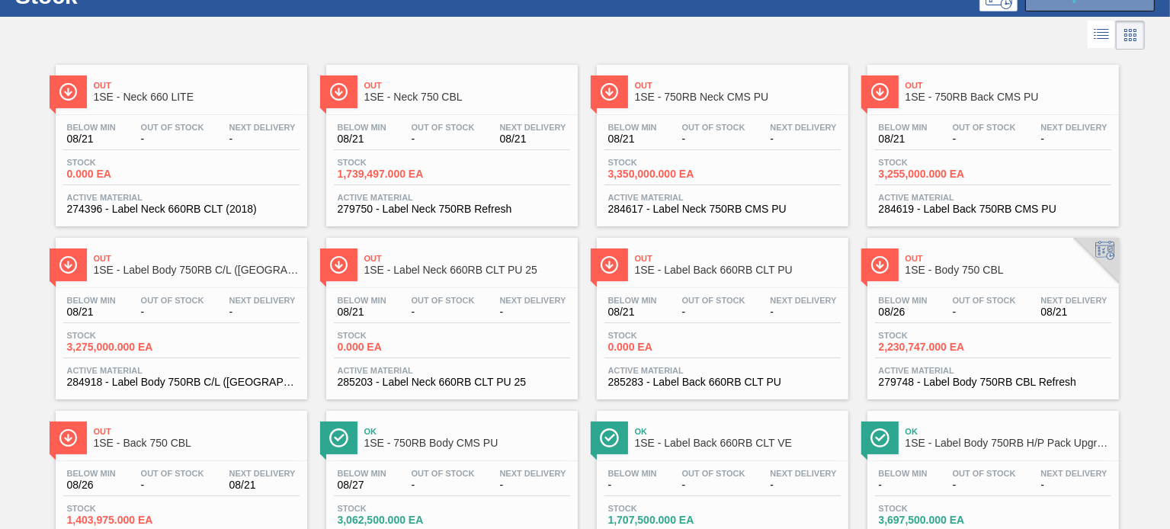
click at [232, 155] on div "Below Min 08/21 Out Of Stock - Next Delivery - Stock 0.000 EA Active Material 2…" at bounding box center [181, 167] width 251 height 104
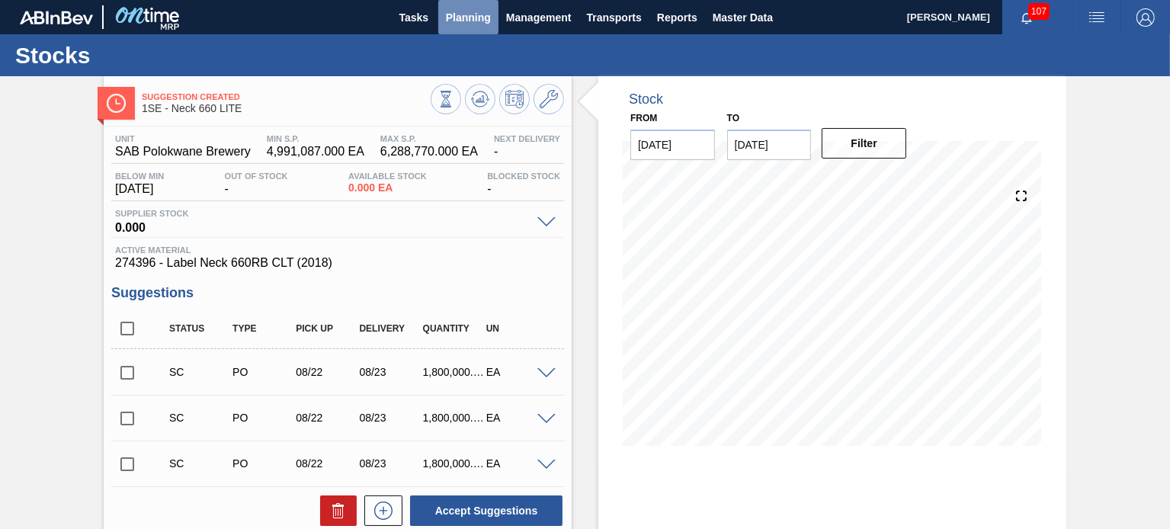
click at [466, 21] on span "Planning" at bounding box center [468, 17] width 45 height 18
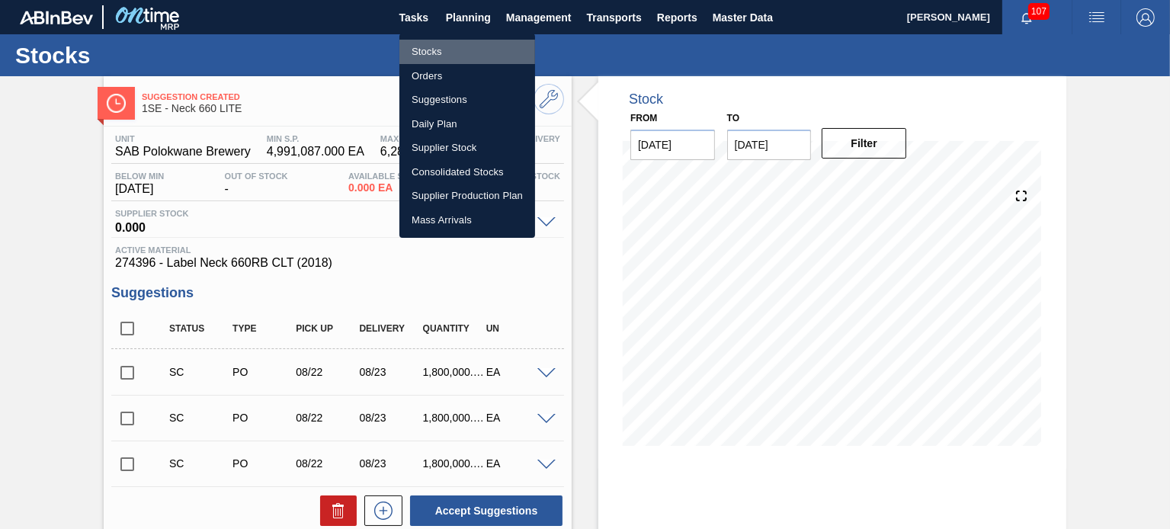
click at [435, 52] on li "Stocks" at bounding box center [467, 52] width 136 height 24
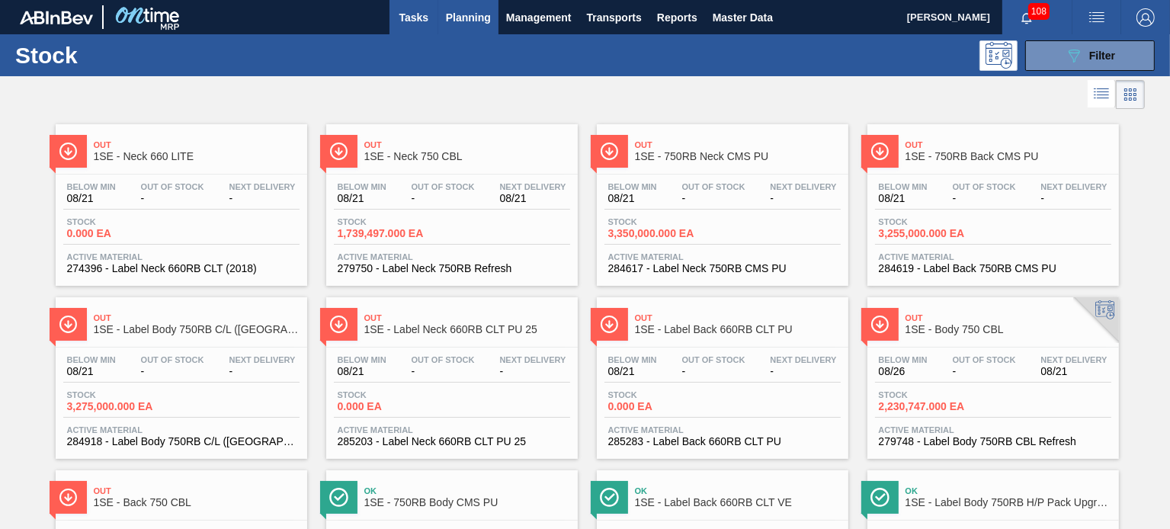
click at [419, 16] on span "Tasks" at bounding box center [414, 17] width 34 height 18
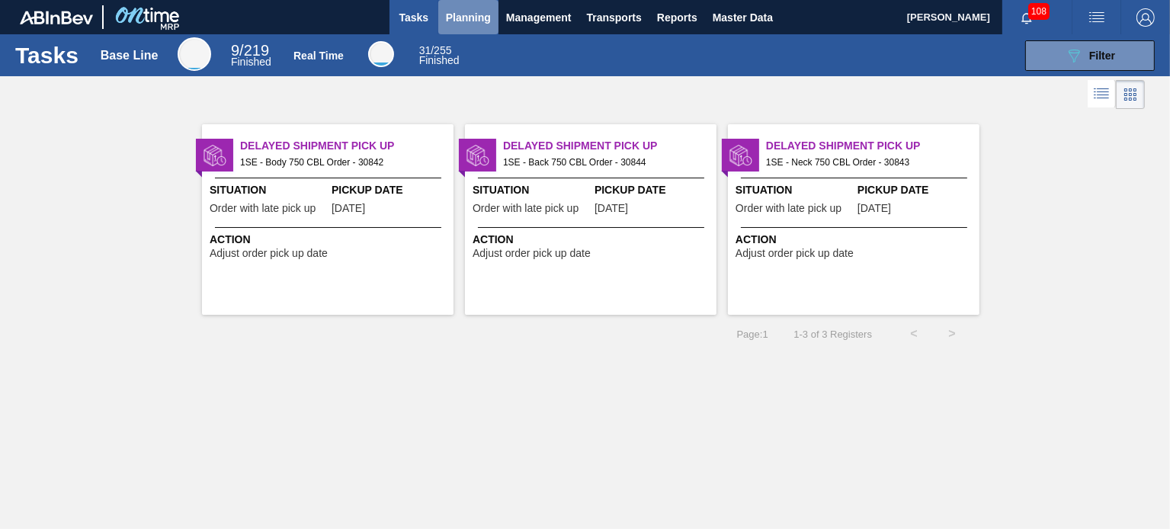
click at [470, 18] on span "Planning" at bounding box center [468, 17] width 45 height 18
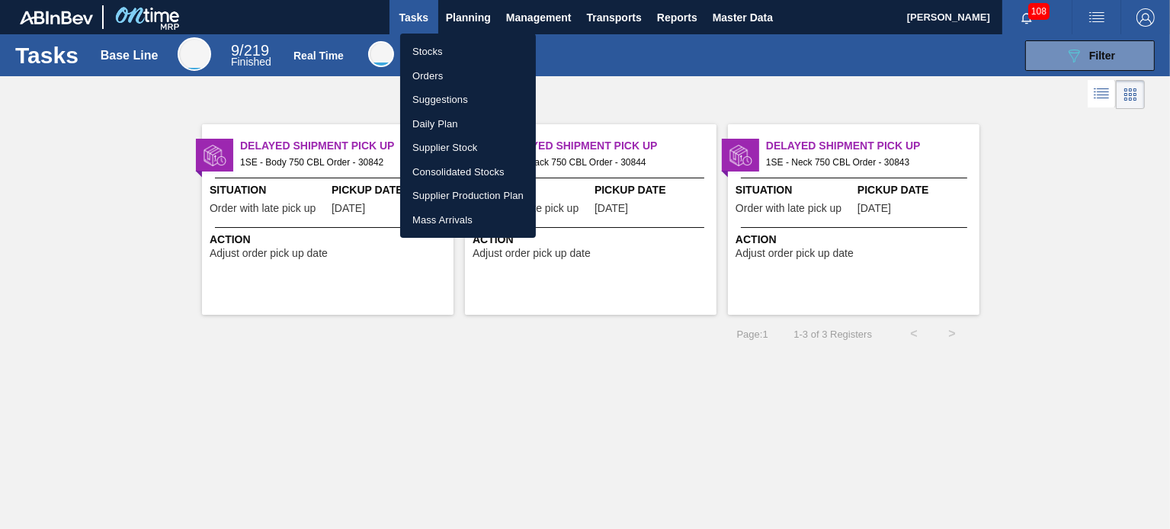
click at [463, 15] on div at bounding box center [585, 264] width 1170 height 529
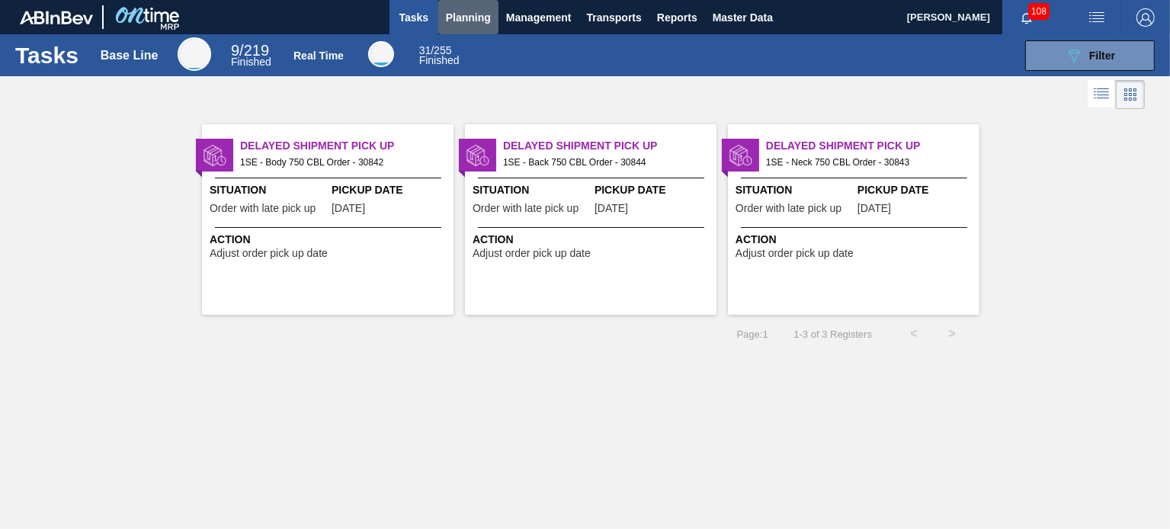
click at [463, 15] on span "Planning" at bounding box center [468, 17] width 45 height 18
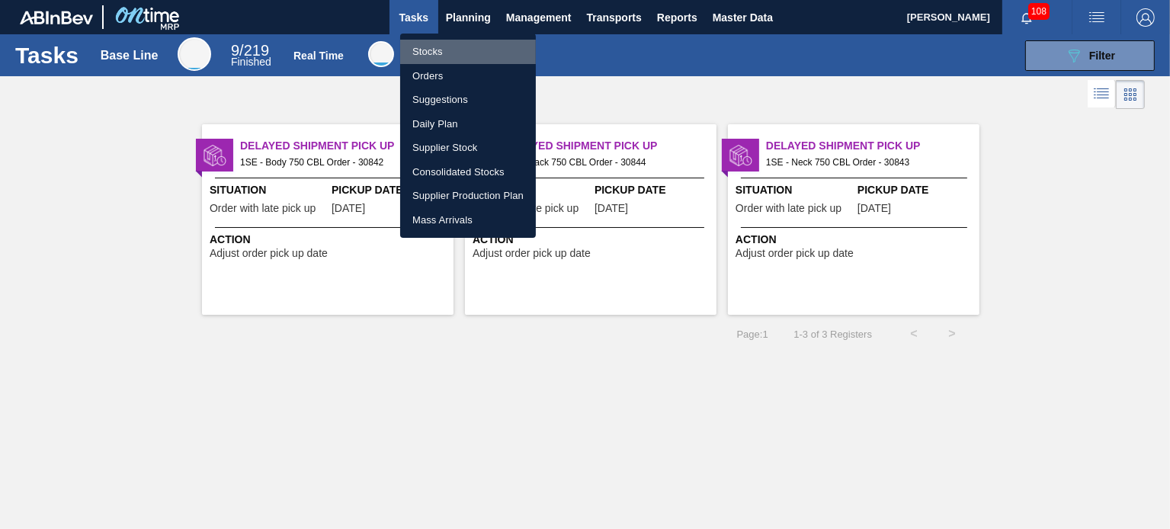
click at [439, 52] on li "Stocks" at bounding box center [468, 52] width 136 height 24
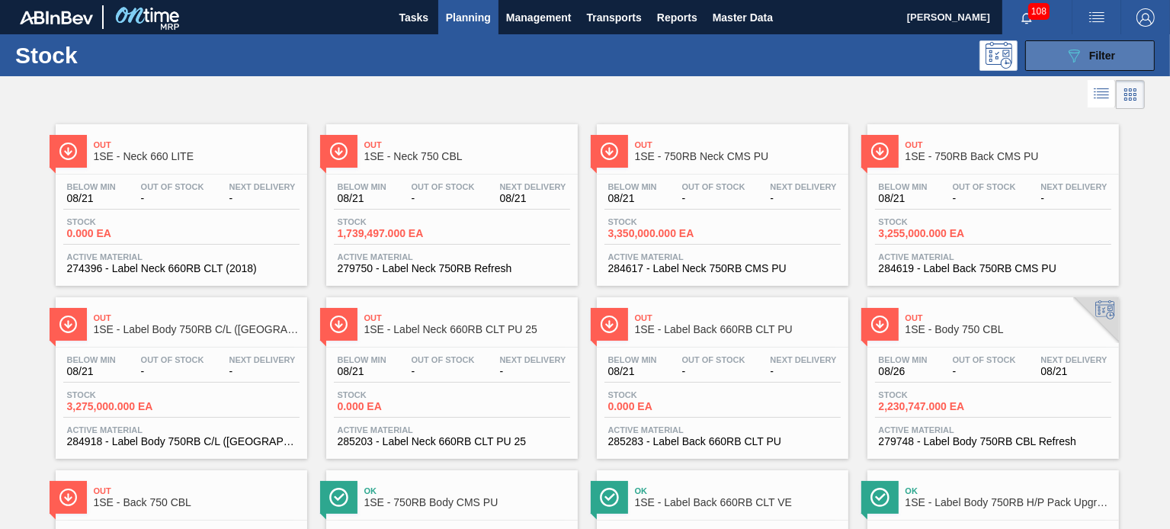
click at [1097, 54] on span "Filter" at bounding box center [1102, 56] width 26 height 12
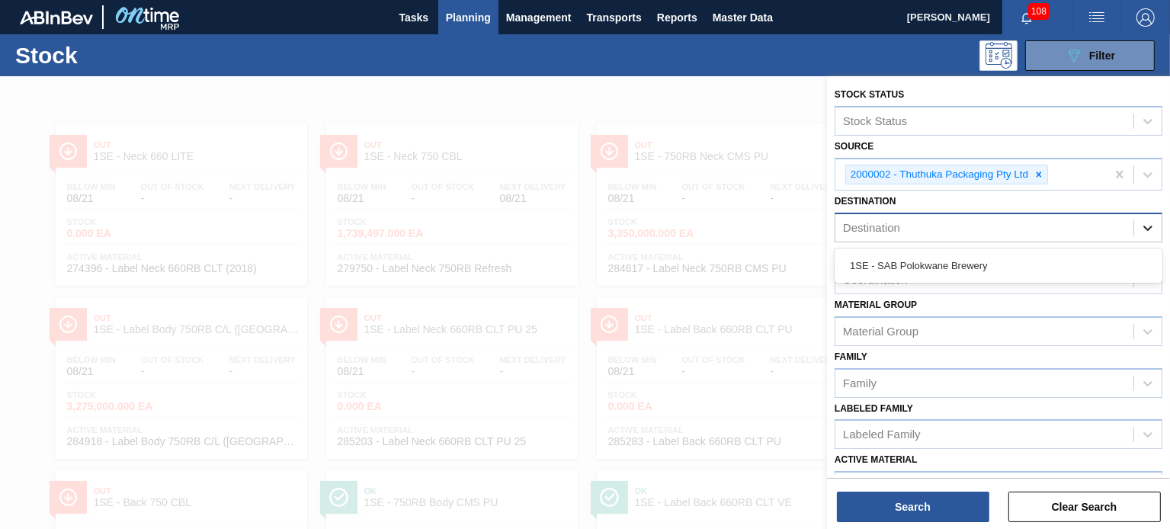
click at [1157, 220] on div at bounding box center [1147, 227] width 27 height 27
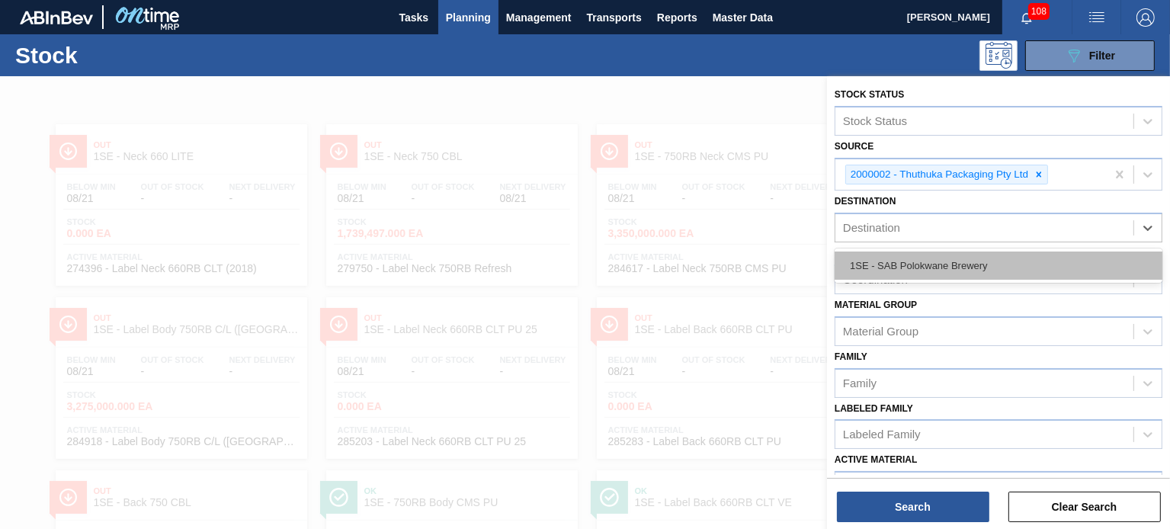
click at [977, 267] on div "1SE - SAB Polokwane Brewery" at bounding box center [998, 265] width 328 height 28
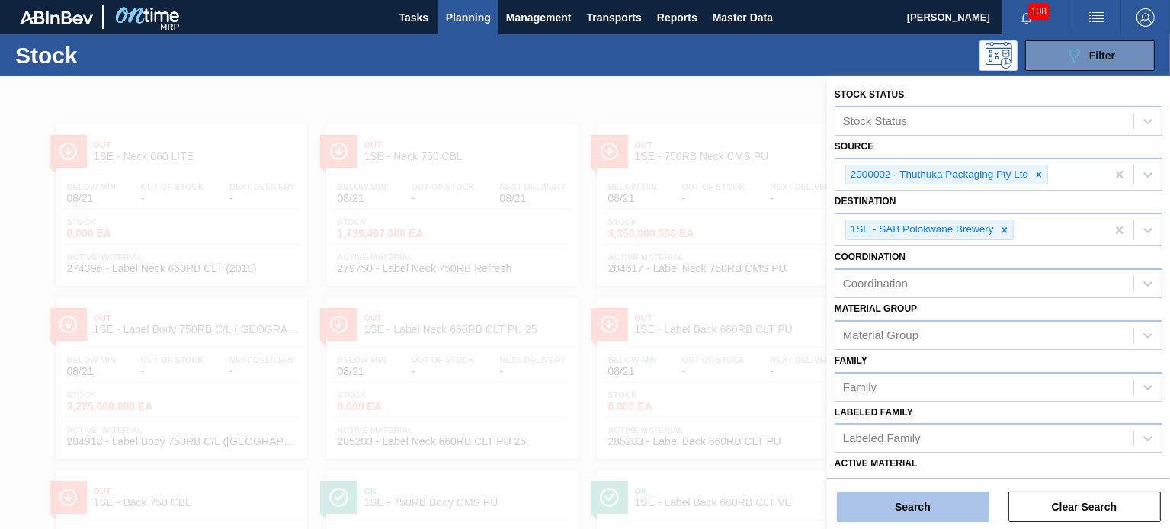
click at [953, 505] on button "Search" at bounding box center [913, 507] width 152 height 30
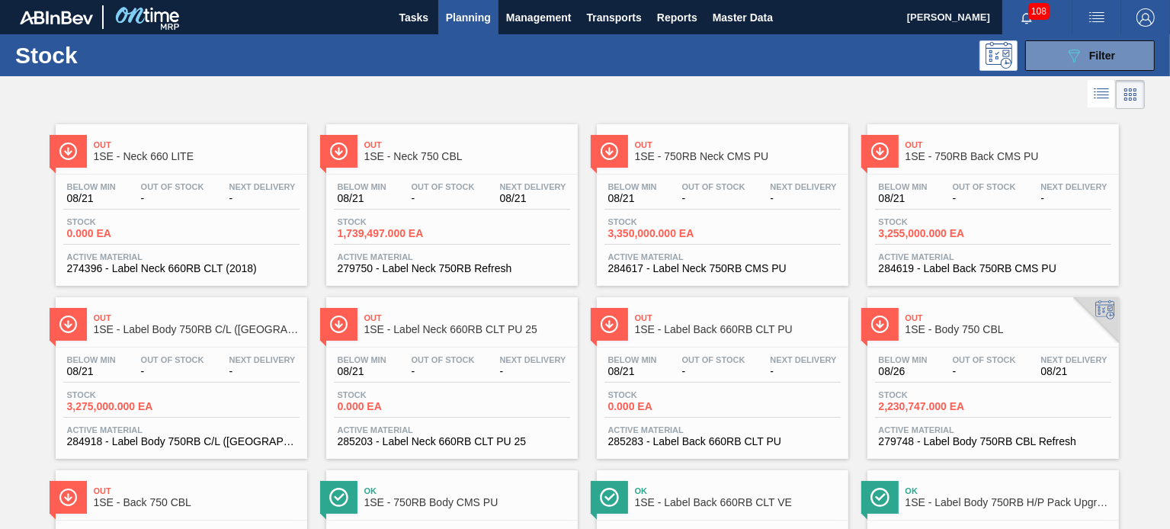
click at [1088, 70] on div "Stock 089F7B8B-B2A5-4AFE-B5C0-19BA573D28AC Filter" at bounding box center [585, 55] width 1170 height 42
click at [1091, 63] on div "089F7B8B-B2A5-4AFE-B5C0-19BA573D28AC Filter" at bounding box center [1090, 55] width 50 height 18
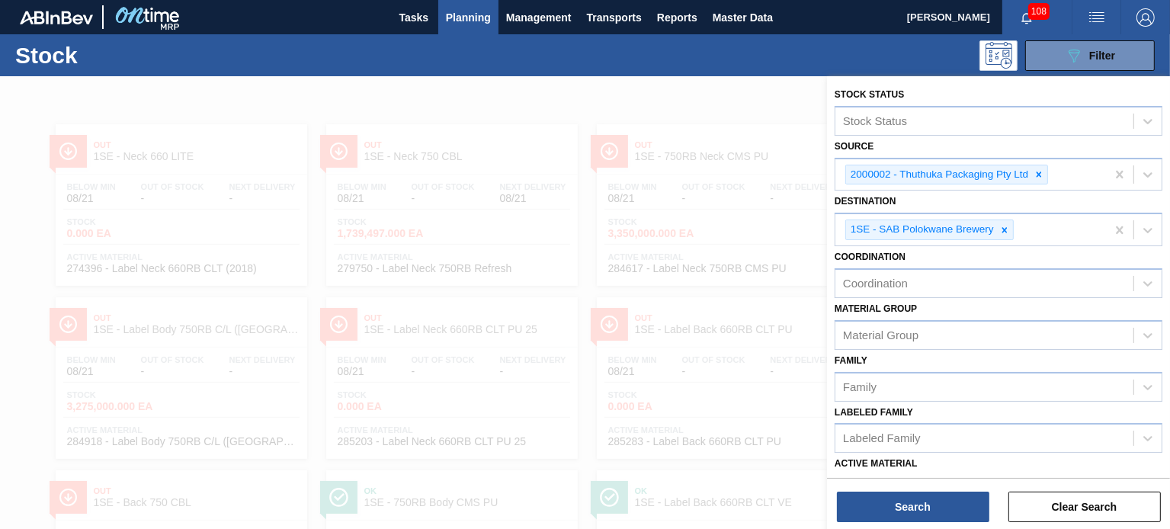
click at [533, 141] on div at bounding box center [585, 340] width 1170 height 529
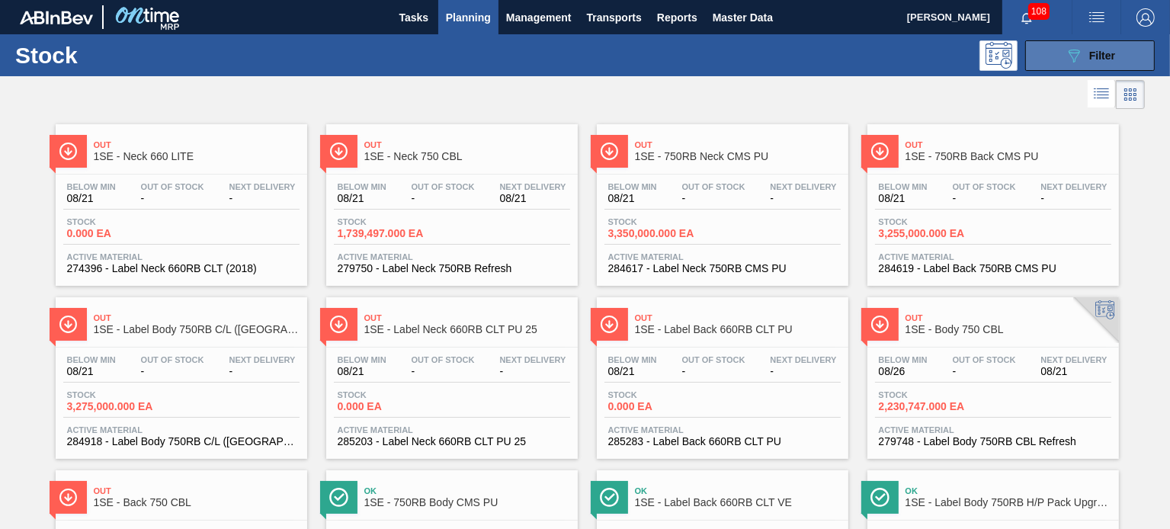
click at [1062, 64] on button "089F7B8B-B2A5-4AFE-B5C0-19BA573D28AC Filter" at bounding box center [1090, 55] width 130 height 30
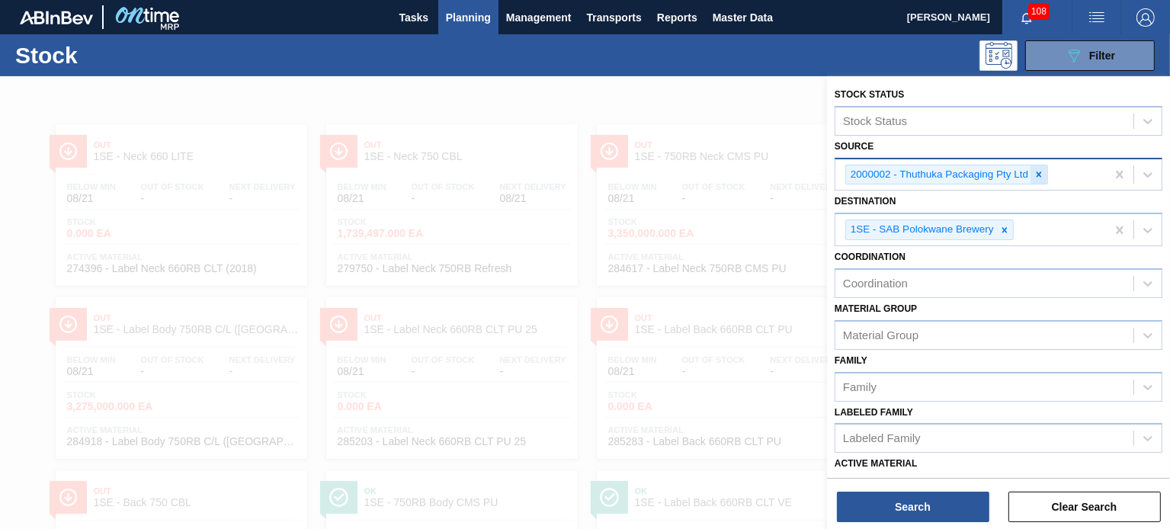
click at [1039, 175] on icon at bounding box center [1038, 173] width 5 height 5
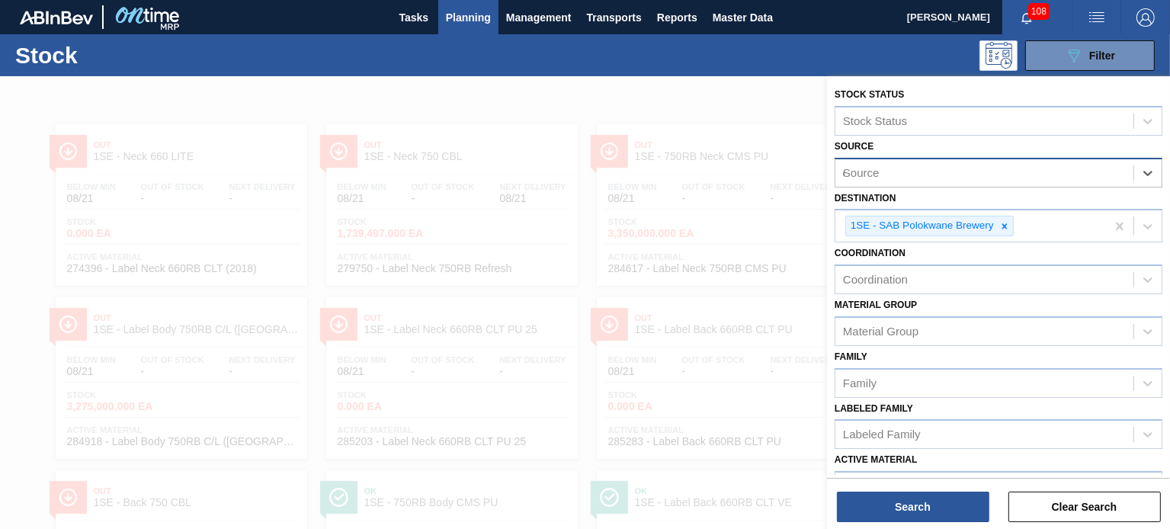
type input "ccl"
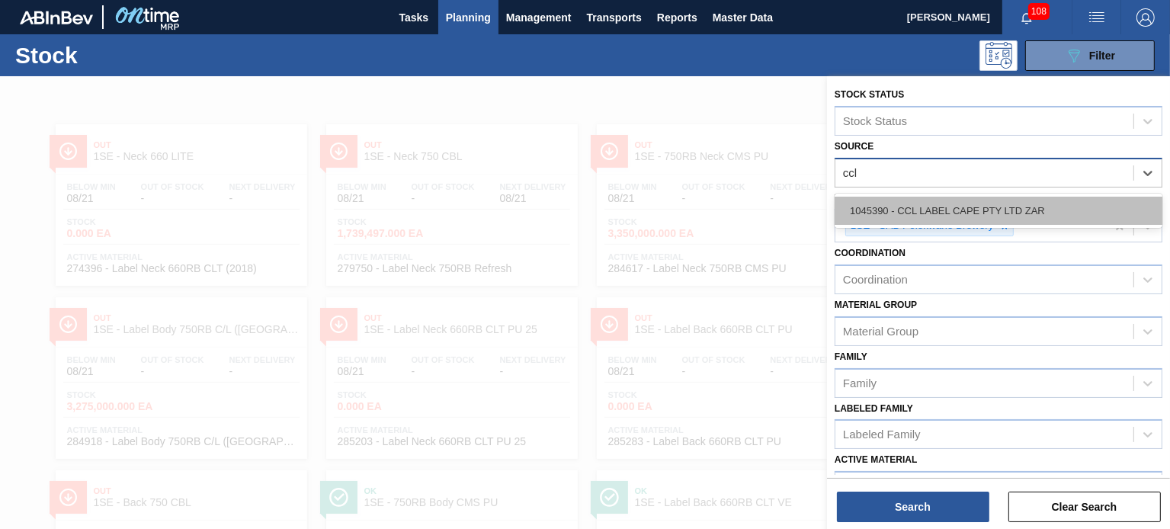
click at [1009, 207] on div "1045390 - CCL LABEL CAPE PTY LTD ZAR" at bounding box center [998, 211] width 328 height 28
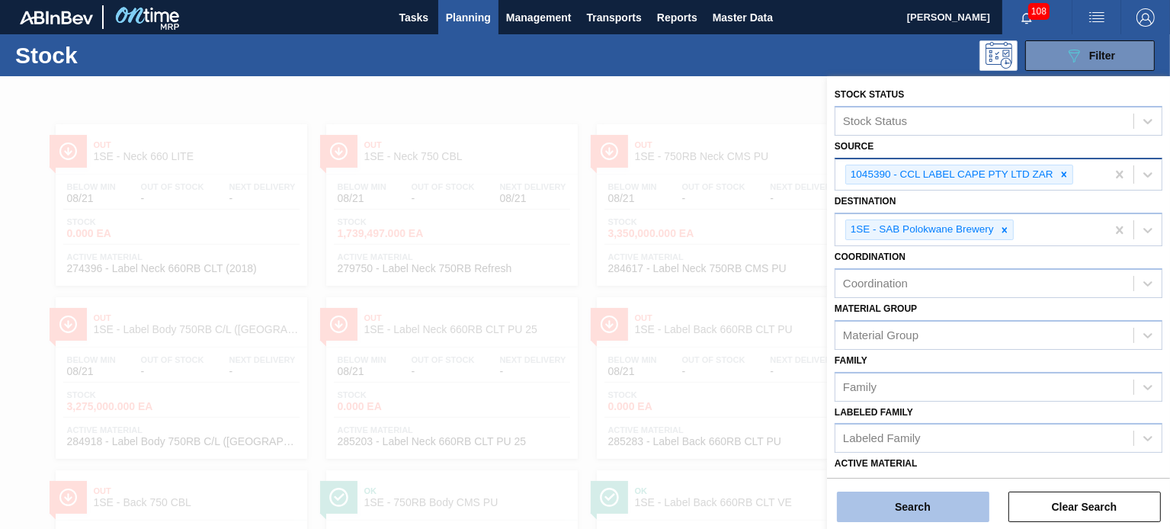
click at [959, 517] on button "Search" at bounding box center [913, 507] width 152 height 30
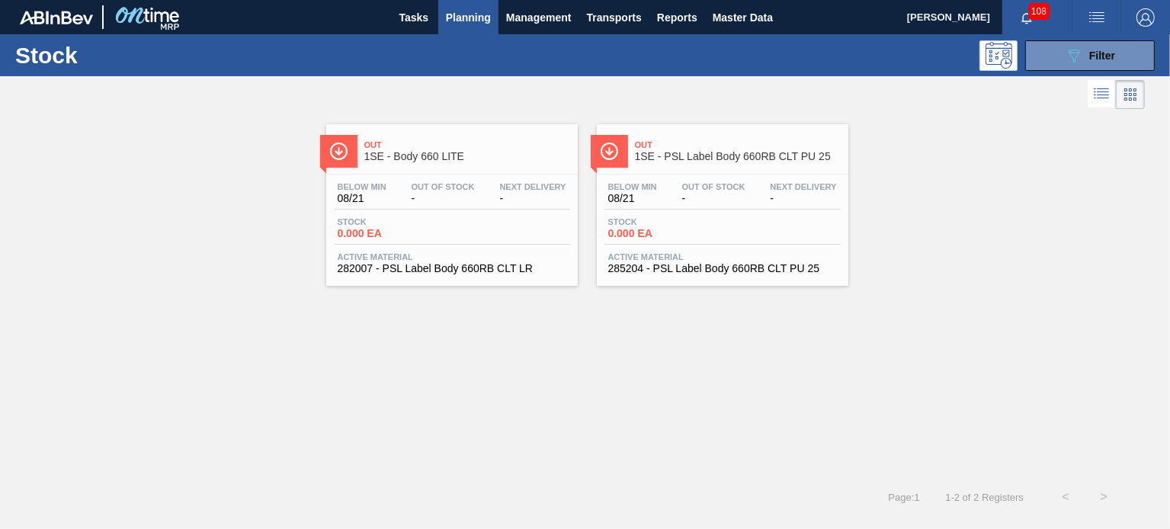
click at [713, 149] on div "Out 1SE - PSL Label Body 660RB CLT PU 25" at bounding box center [738, 151] width 206 height 34
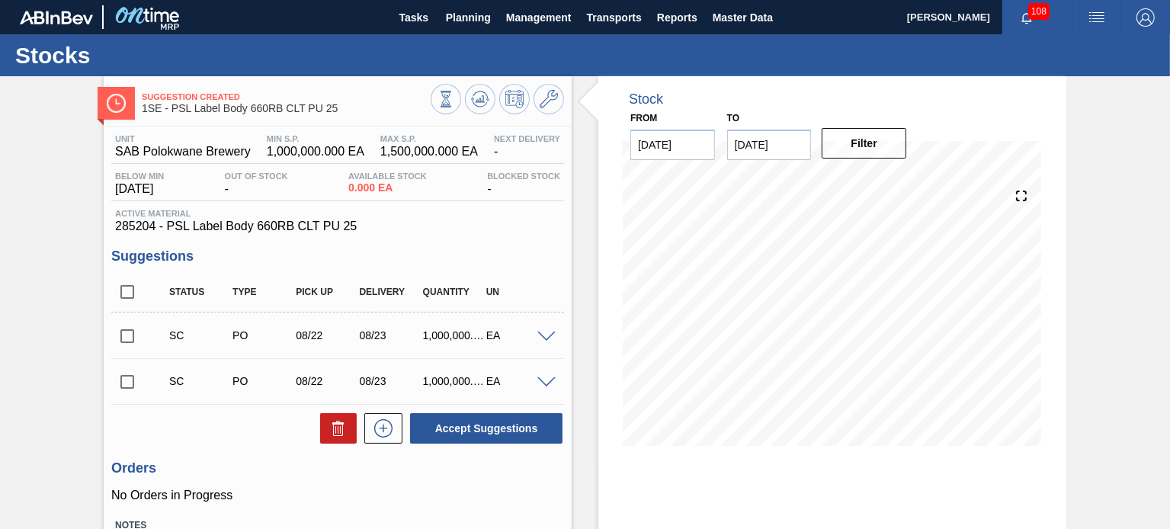
click at [547, 335] on span at bounding box center [546, 336] width 18 height 11
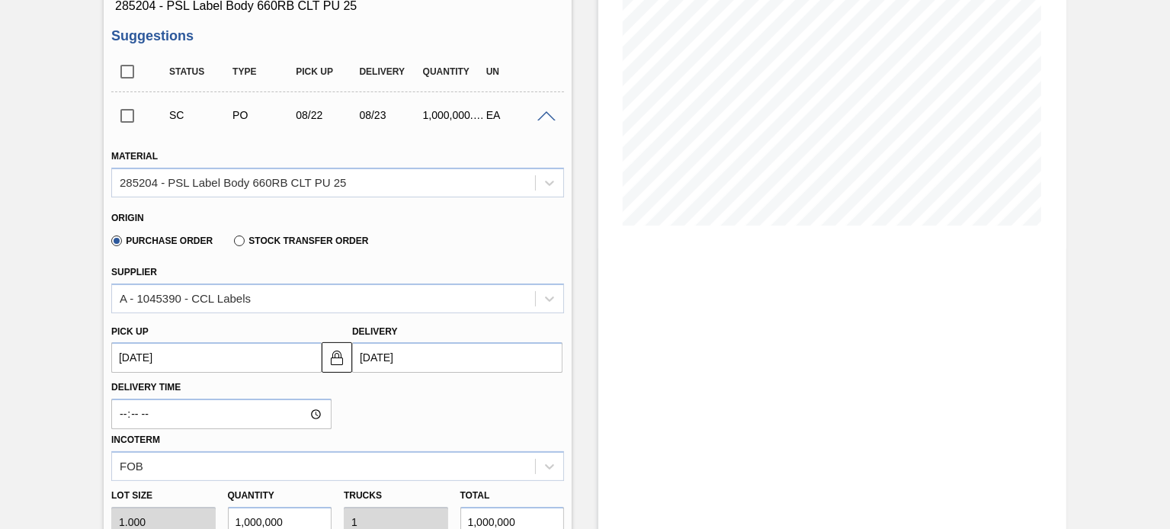
scroll to position [223, 0]
click at [533, 373] on div "Delivery Time Incoterm FOB" at bounding box center [337, 424] width 465 height 108
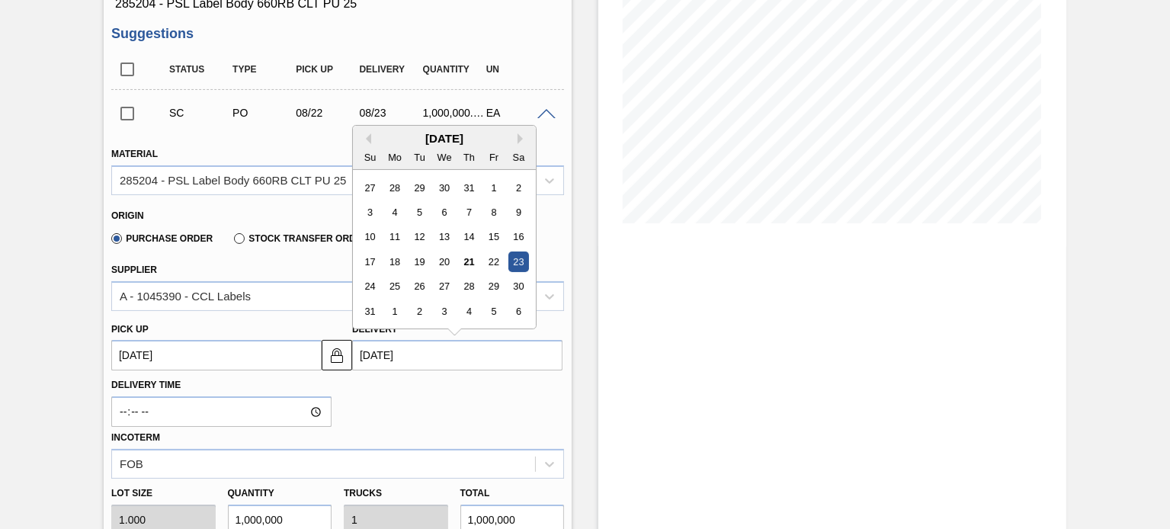
click at [540, 358] on input "[DATE]" at bounding box center [457, 355] width 210 height 30
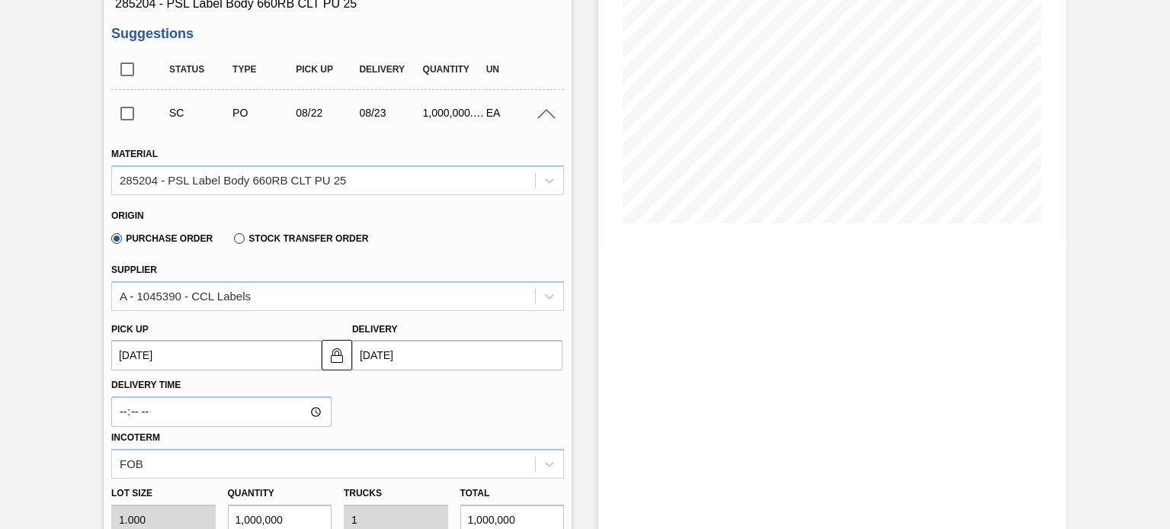
click at [555, 405] on div "Delivery Time Incoterm FOB" at bounding box center [337, 424] width 465 height 108
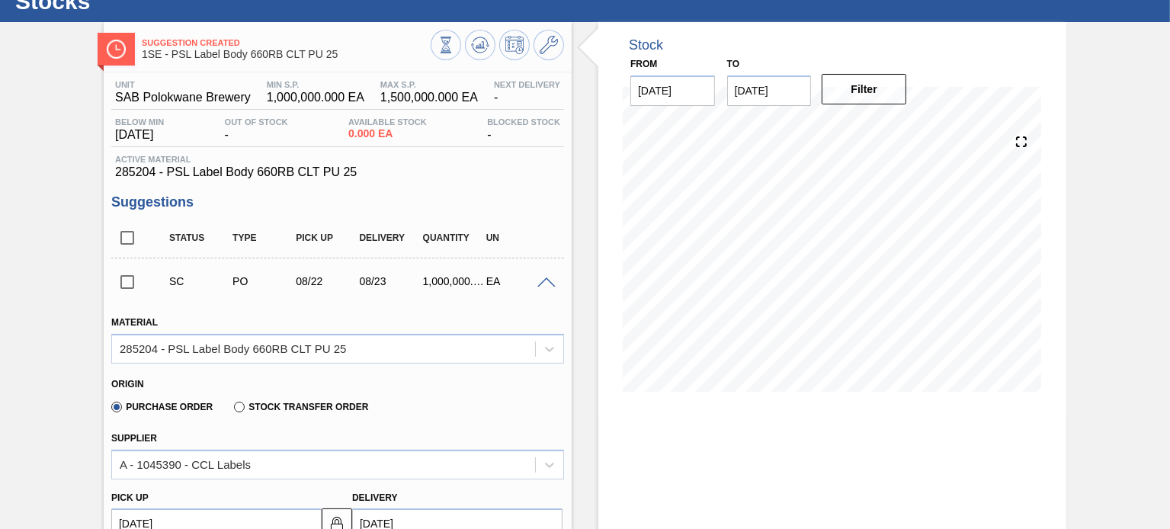
scroll to position [0, 0]
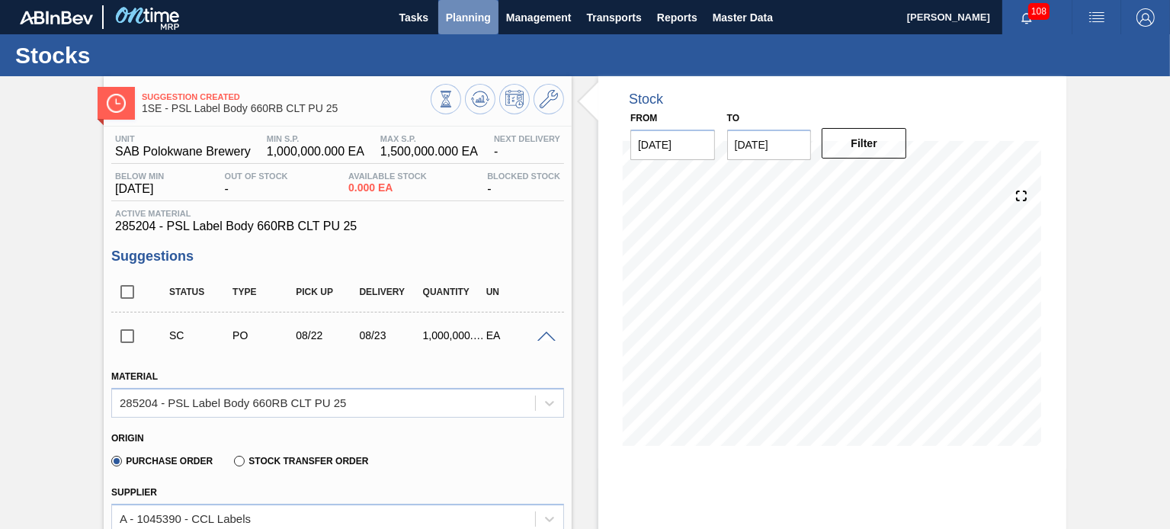
click at [459, 22] on span "Planning" at bounding box center [468, 17] width 45 height 18
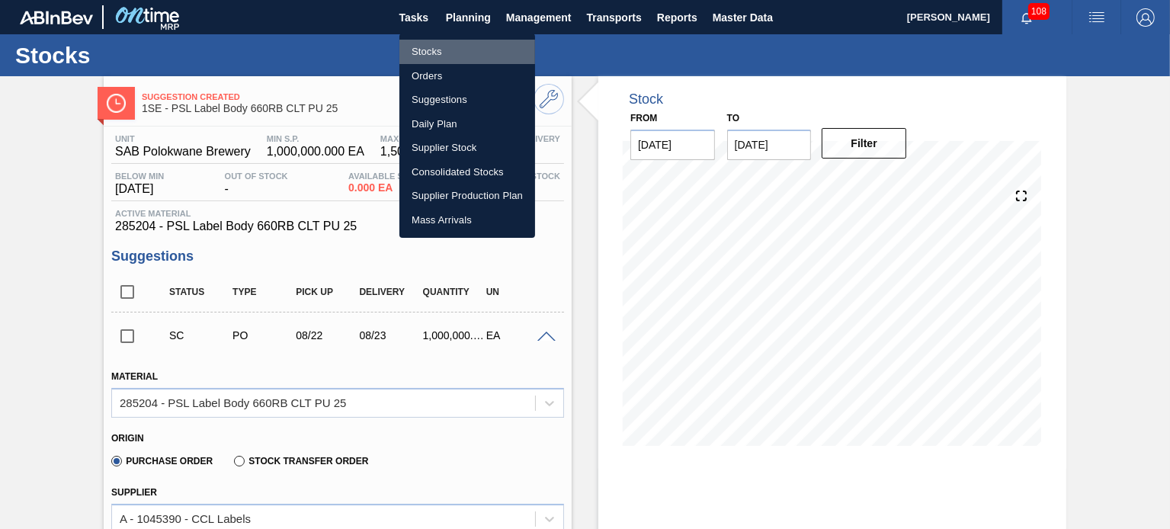
click at [424, 50] on li "Stocks" at bounding box center [467, 52] width 136 height 24
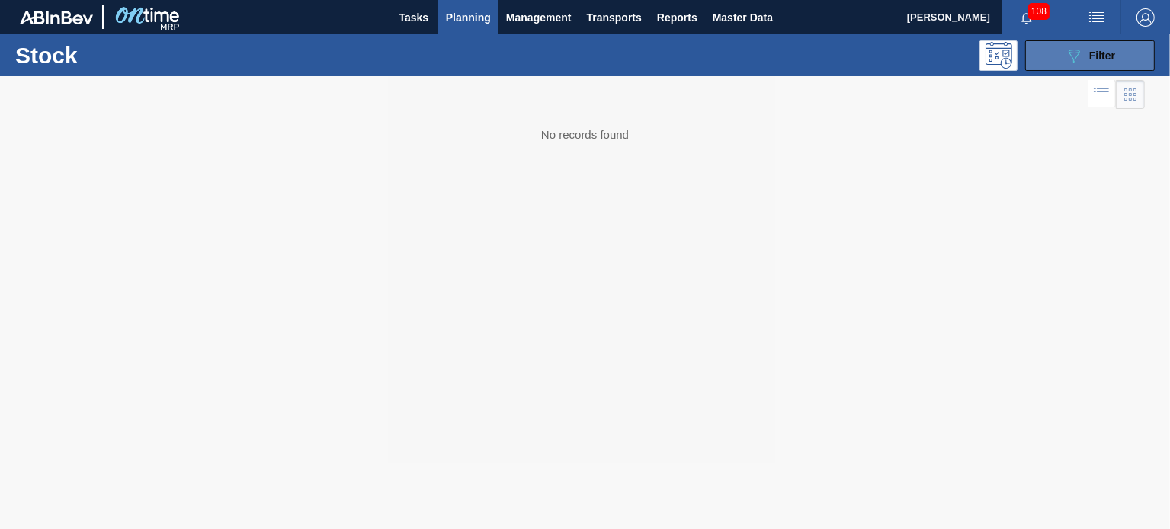
click at [1121, 53] on button "089F7B8B-B2A5-4AFE-B5C0-19BA573D28AC Filter" at bounding box center [1090, 55] width 130 height 30
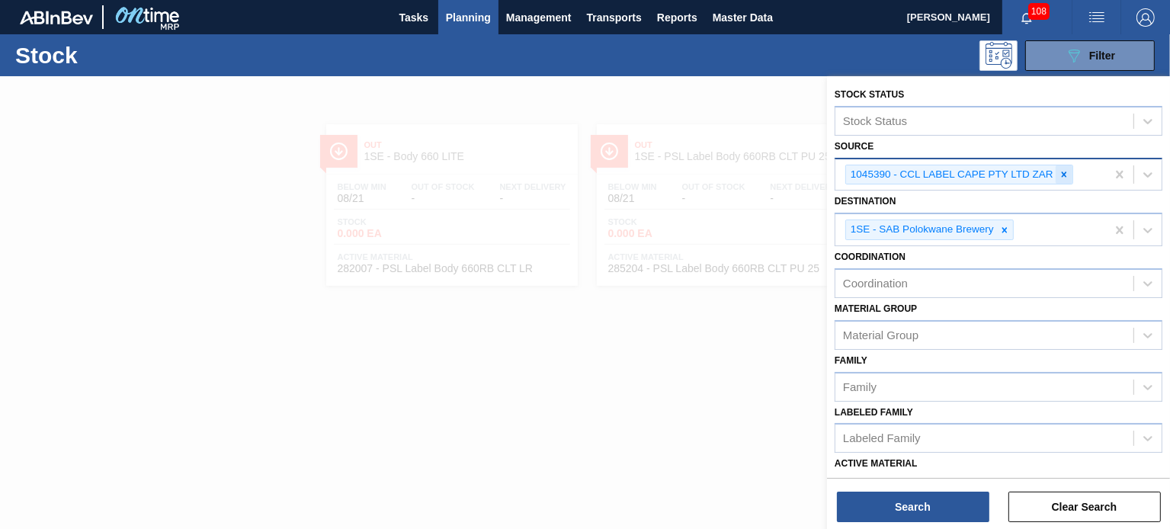
click at [1061, 171] on icon at bounding box center [1064, 174] width 11 height 11
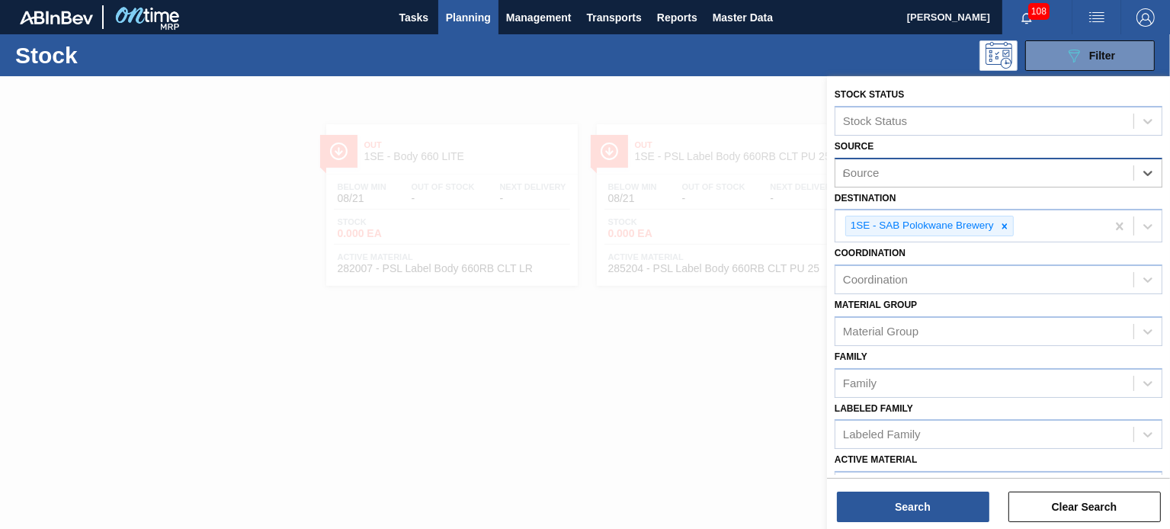
type input "mcc"
click at [1049, 170] on div "Source mcc" at bounding box center [984, 173] width 298 height 22
type input "mcc"
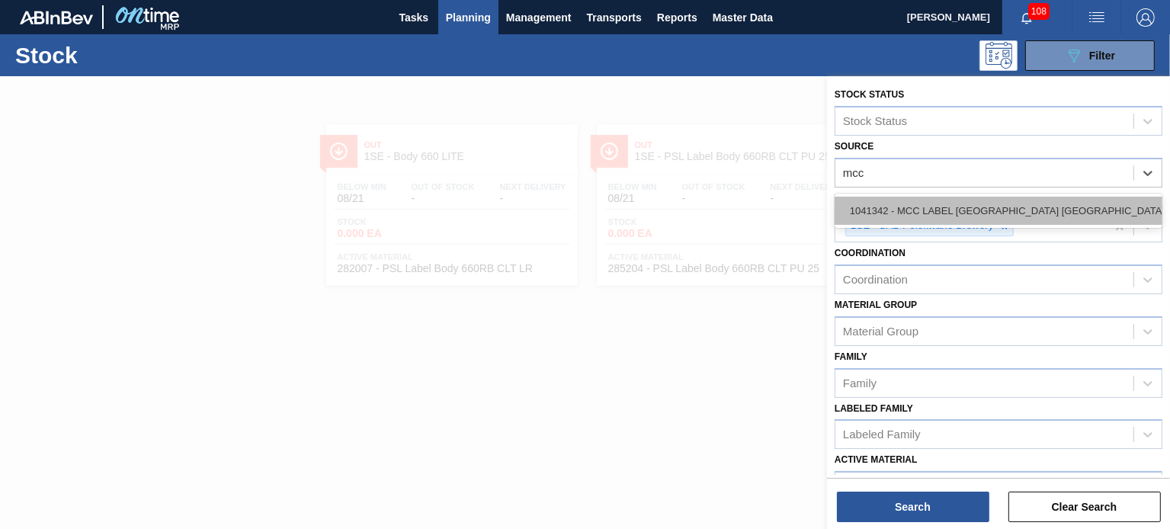
click at [1041, 200] on div "1041342 - MCC LABEL [GEOGRAPHIC_DATA] [GEOGRAPHIC_DATA]" at bounding box center [998, 211] width 328 height 28
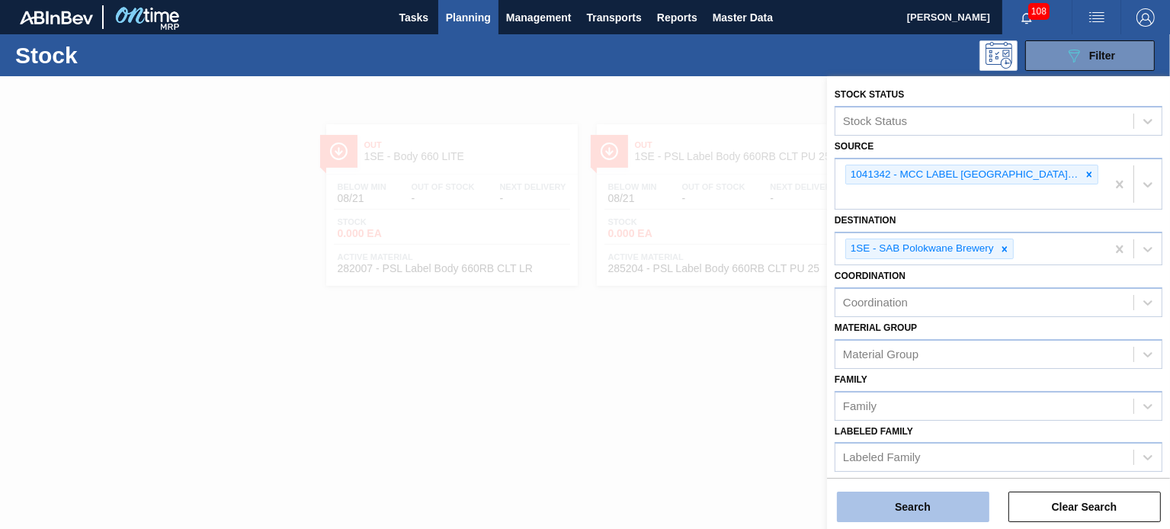
click at [946, 509] on button "Search" at bounding box center [913, 507] width 152 height 30
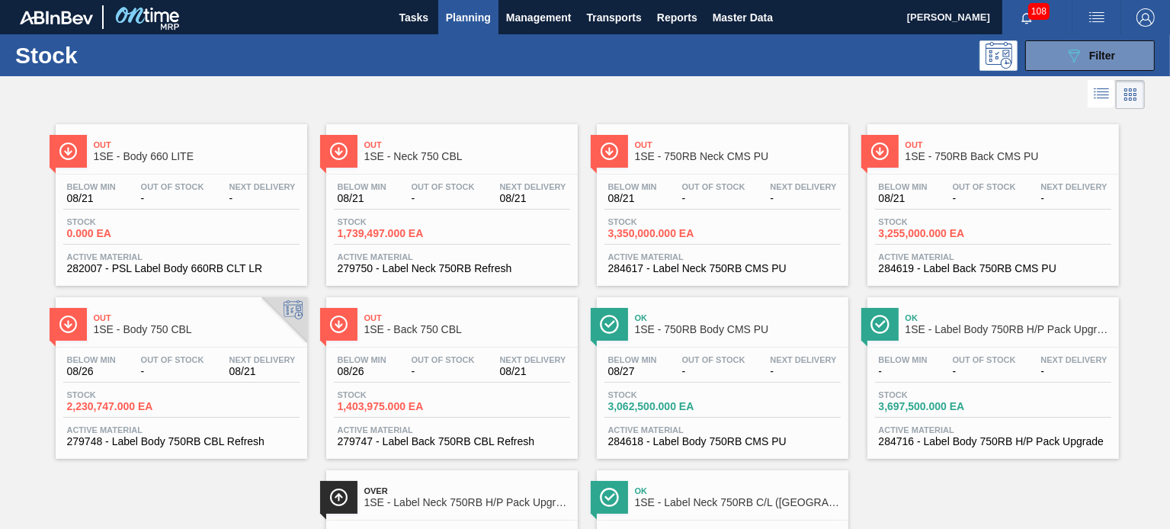
click at [183, 319] on span "Out" at bounding box center [197, 317] width 206 height 9
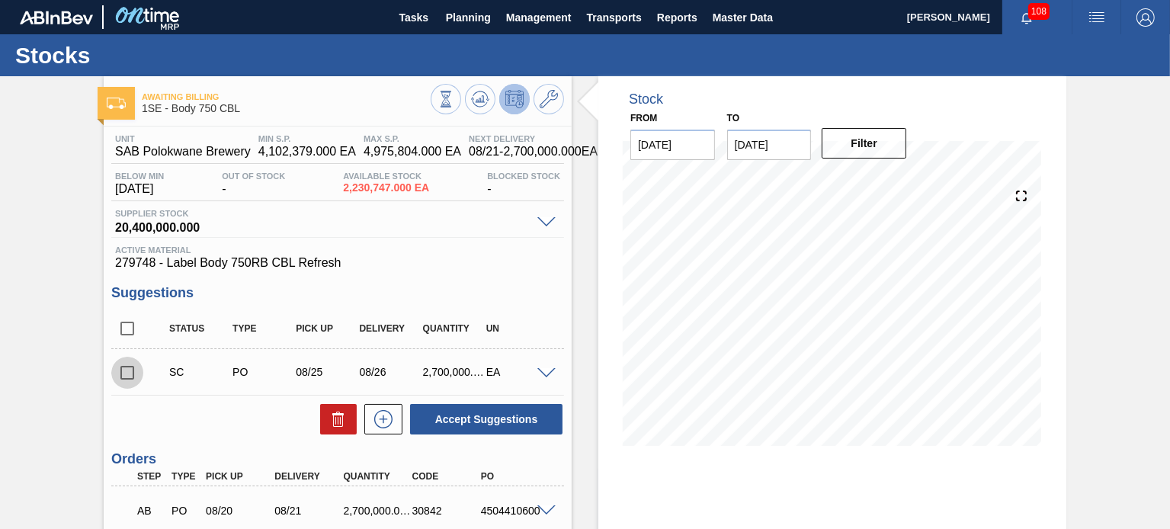
click at [122, 370] on input "checkbox" at bounding box center [127, 373] width 32 height 32
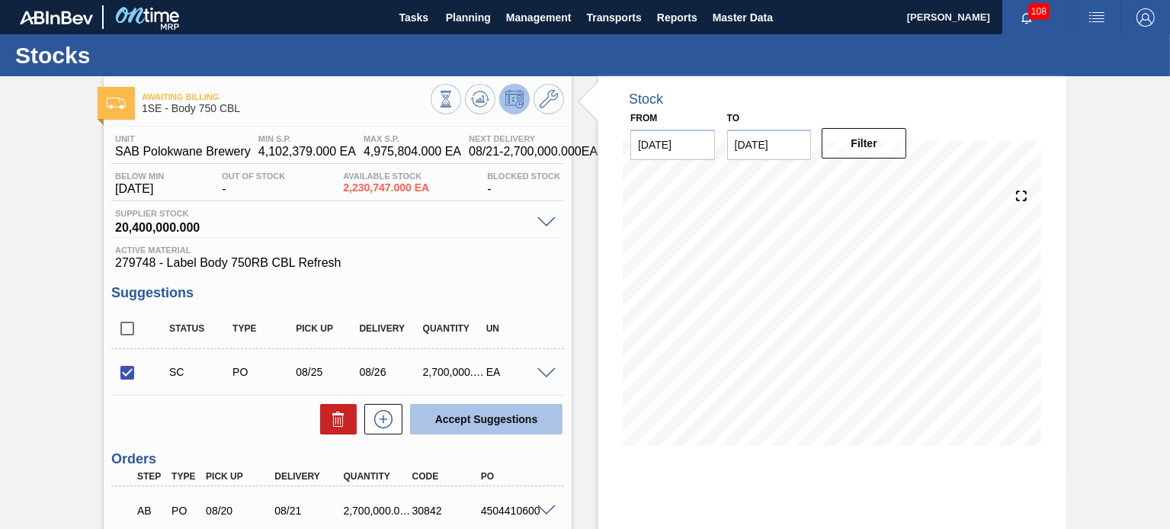
click at [437, 429] on button "Accept Suggestions" at bounding box center [486, 419] width 152 height 30
checkbox input "false"
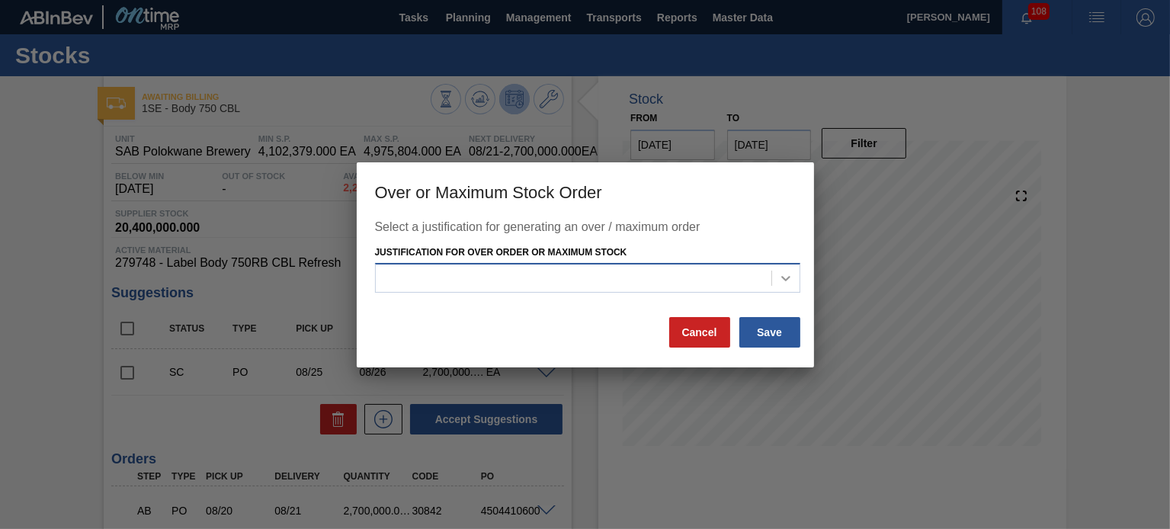
click at [791, 280] on icon at bounding box center [785, 278] width 15 height 15
click at [787, 280] on icon at bounding box center [785, 278] width 15 height 15
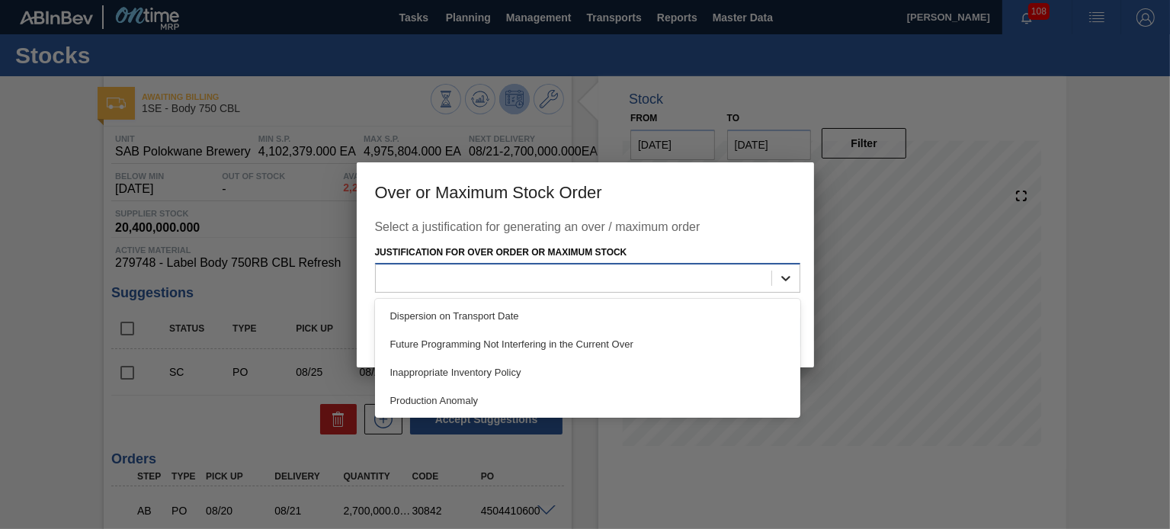
click at [787, 280] on icon at bounding box center [785, 278] width 15 height 15
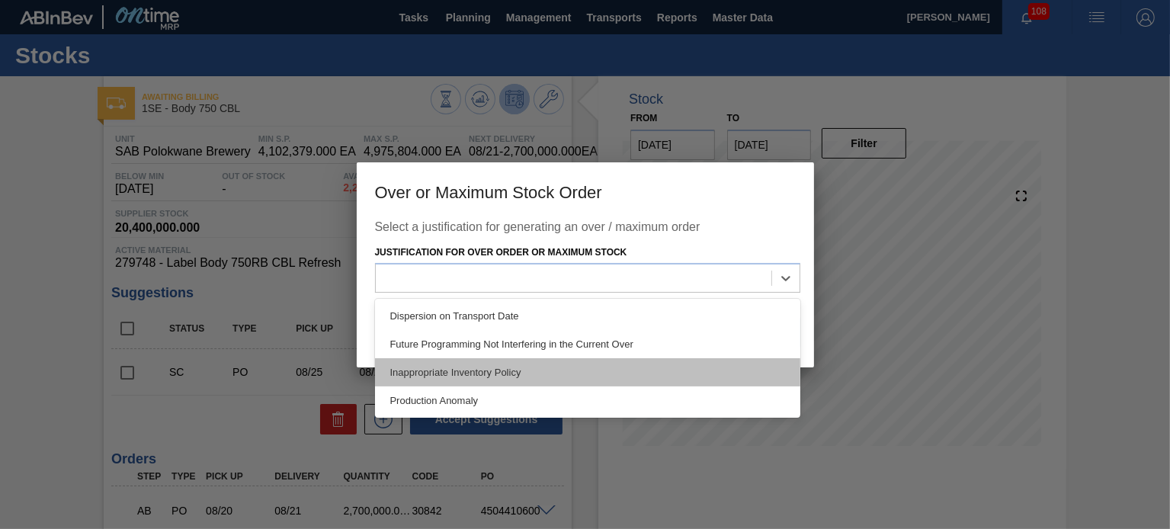
click at [564, 365] on div "Inappropriate Inventory Policy" at bounding box center [587, 372] width 425 height 28
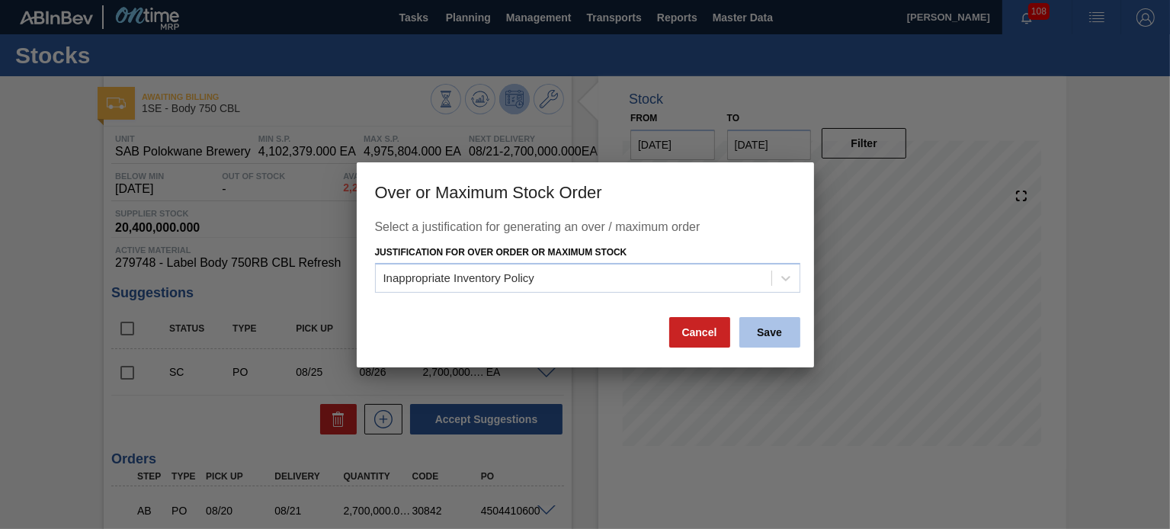
click at [757, 338] on button "Save" at bounding box center [769, 332] width 61 height 30
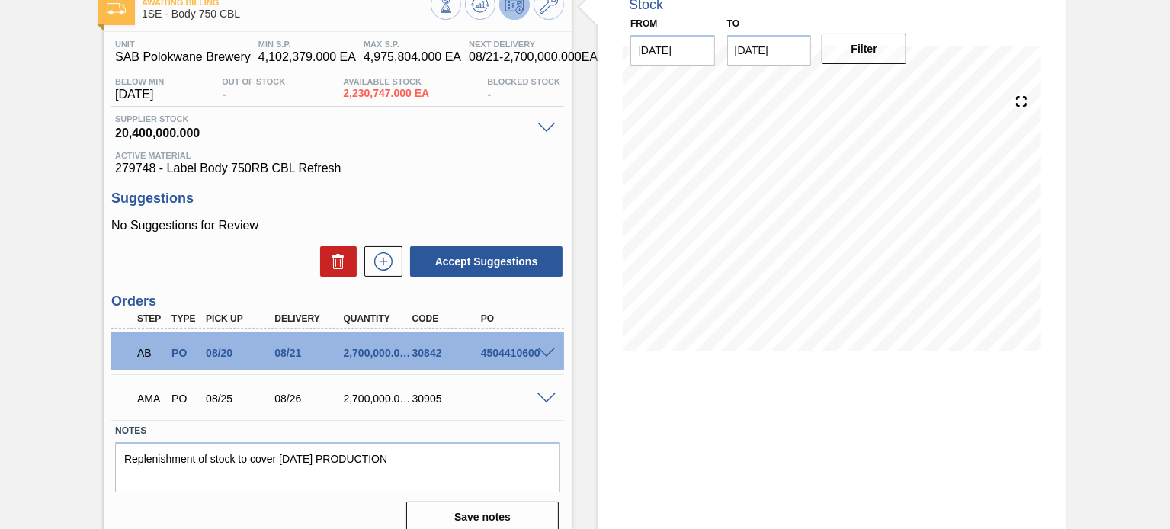
scroll to position [118, 0]
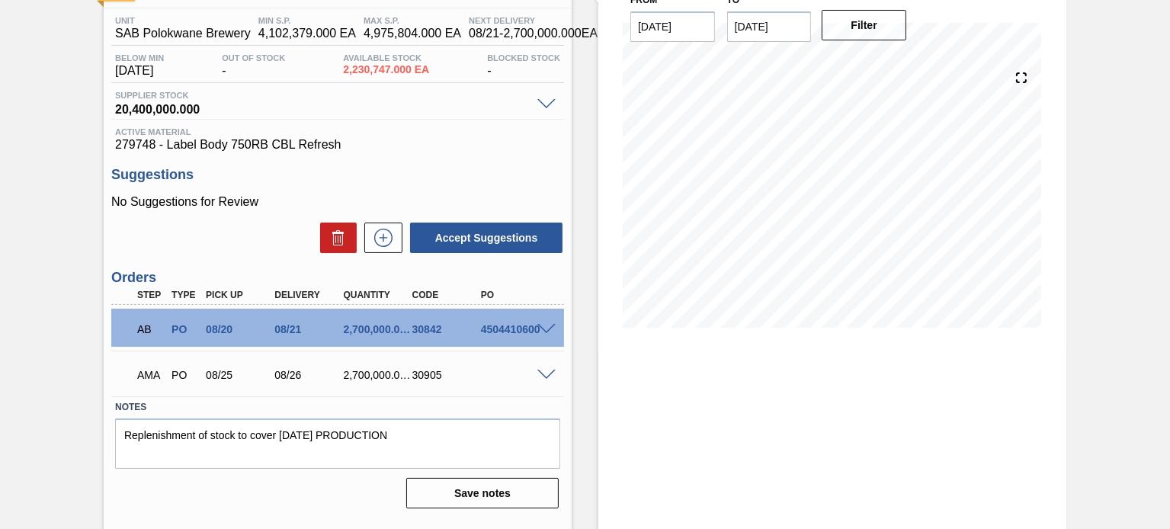
click at [540, 374] on span at bounding box center [546, 375] width 18 height 11
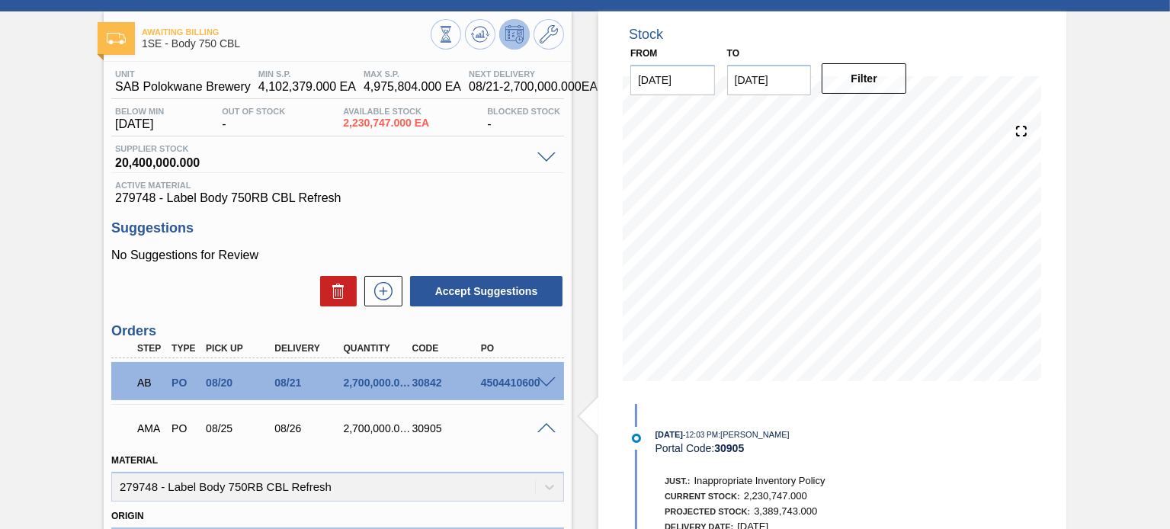
scroll to position [0, 0]
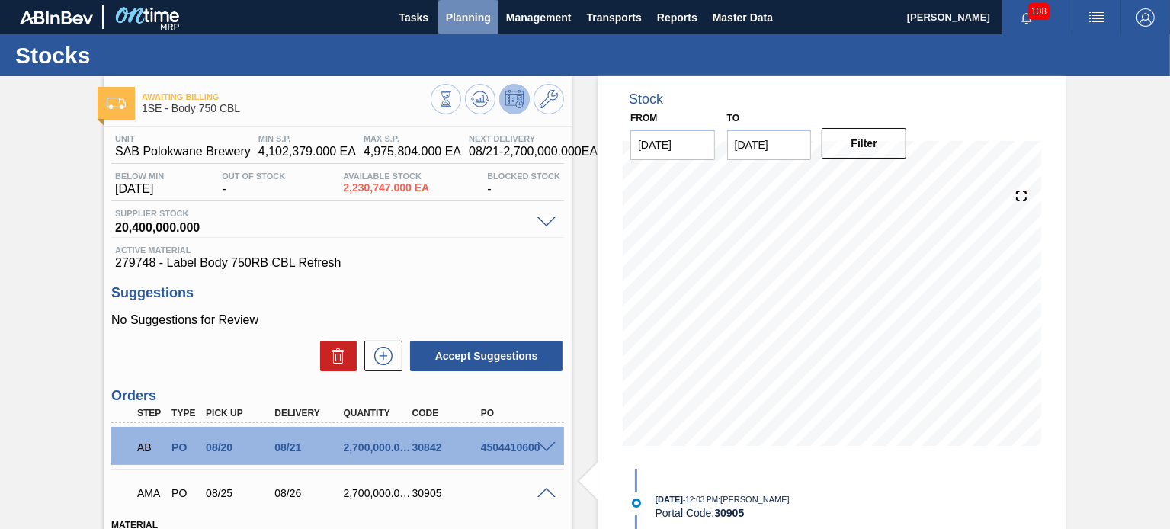
click at [455, 21] on span "Planning" at bounding box center [468, 17] width 45 height 18
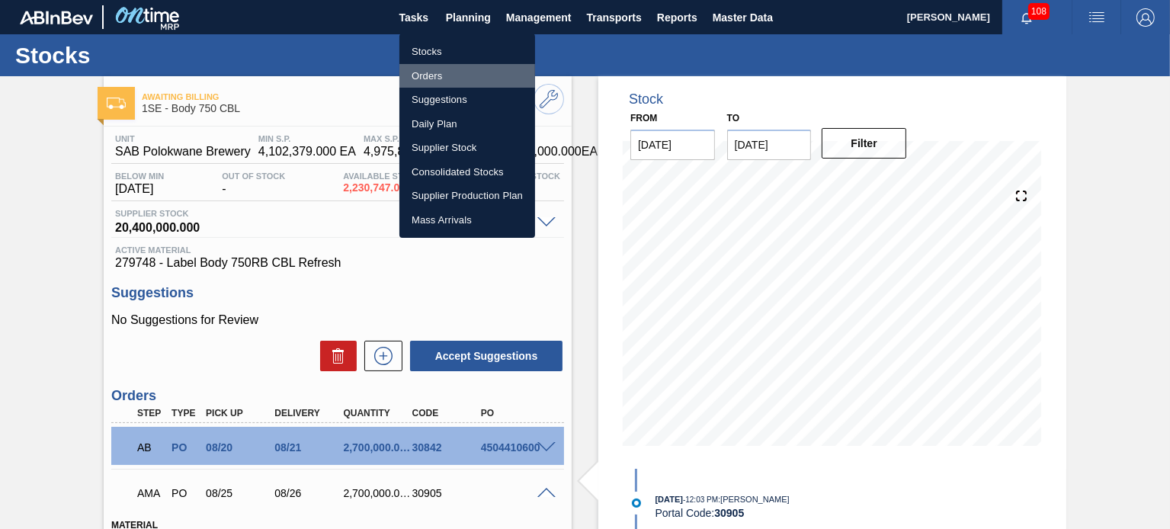
click at [437, 69] on li "Orders" at bounding box center [467, 76] width 136 height 24
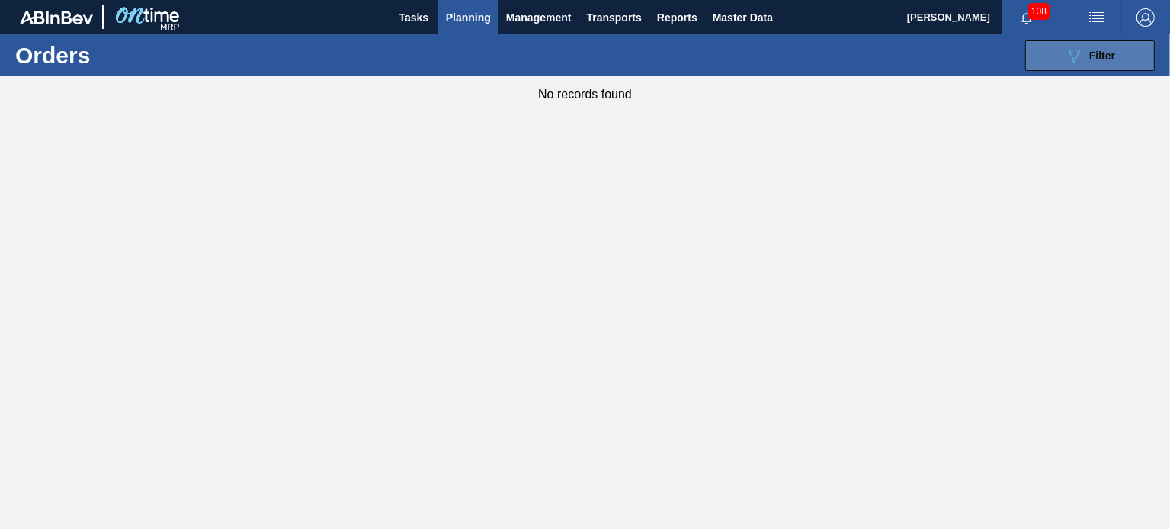
click at [1078, 46] on icon "089F7B8B-B2A5-4AFE-B5C0-19BA573D28AC" at bounding box center [1074, 55] width 18 height 18
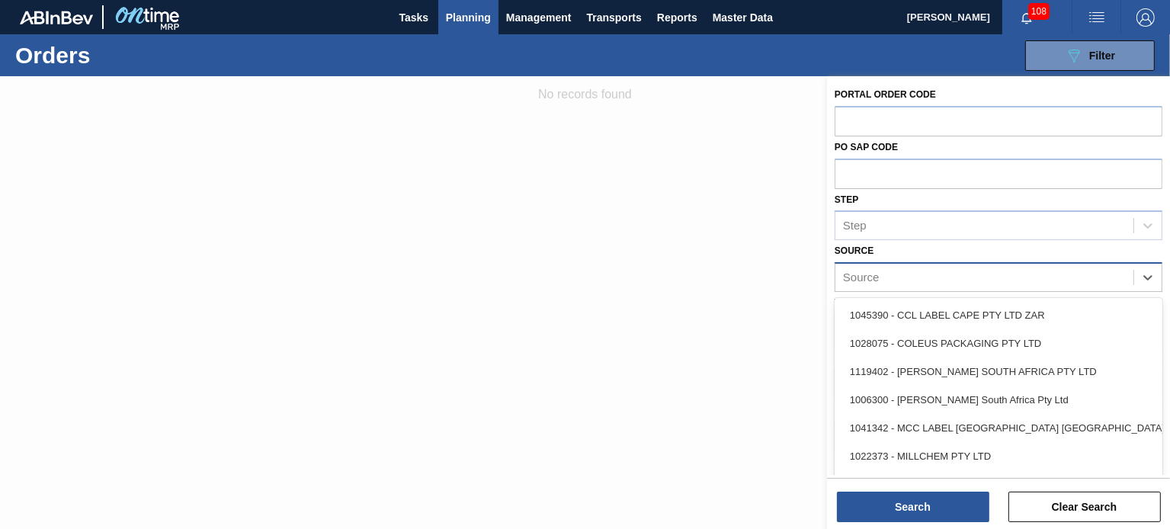
click at [930, 279] on div "Source" at bounding box center [984, 278] width 298 height 22
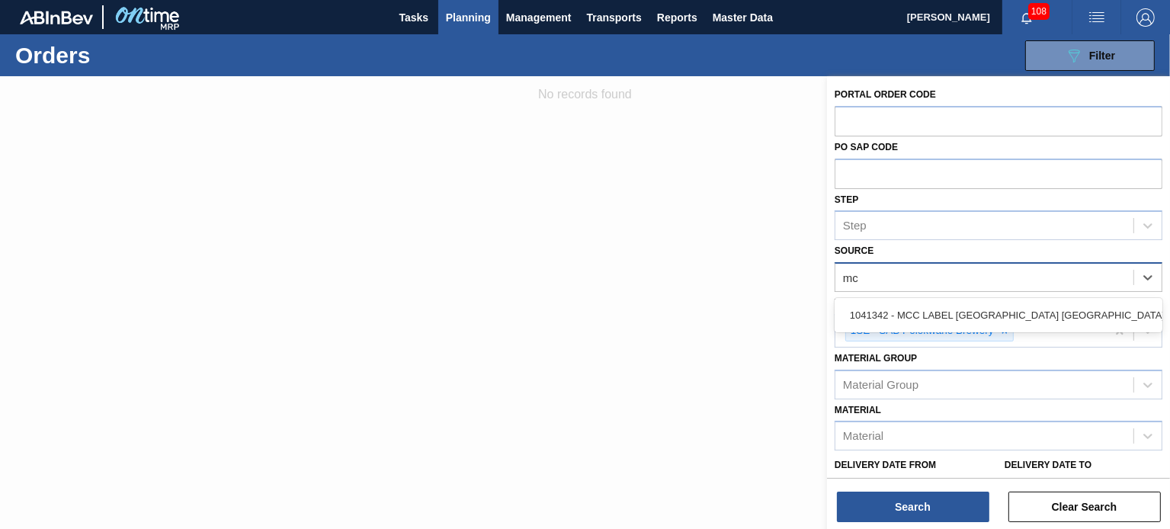
type input "mcc"
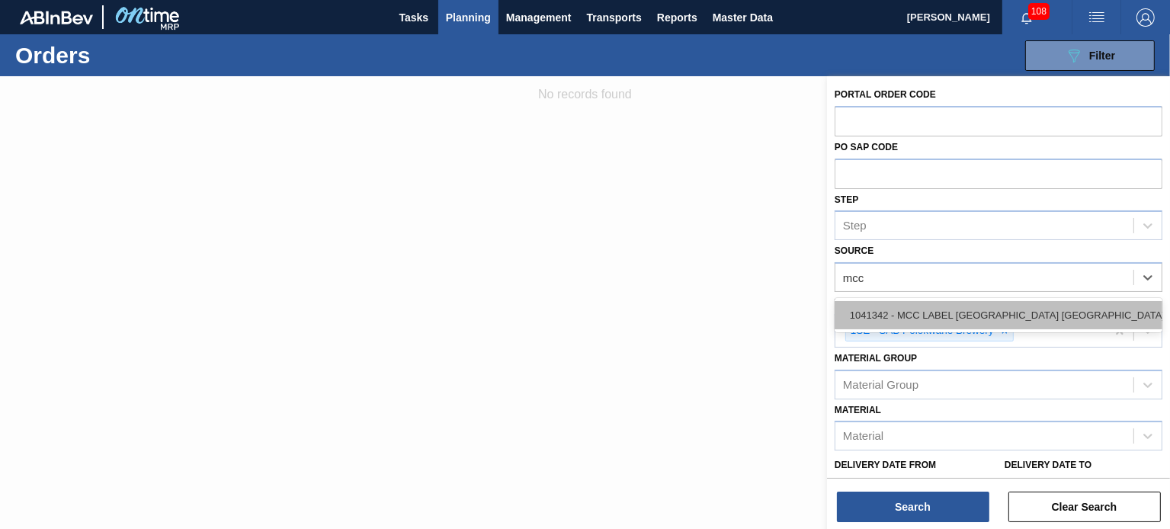
click at [954, 313] on div "1041342 - MCC LABEL [GEOGRAPHIC_DATA] [GEOGRAPHIC_DATA]" at bounding box center [998, 315] width 328 height 28
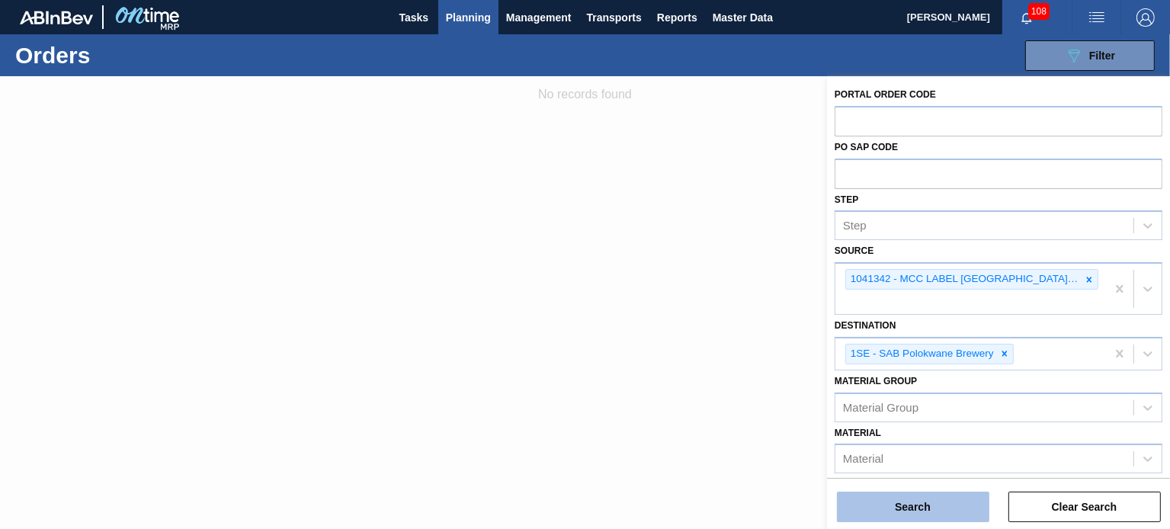
click at [937, 508] on button "Search" at bounding box center [913, 507] width 152 height 30
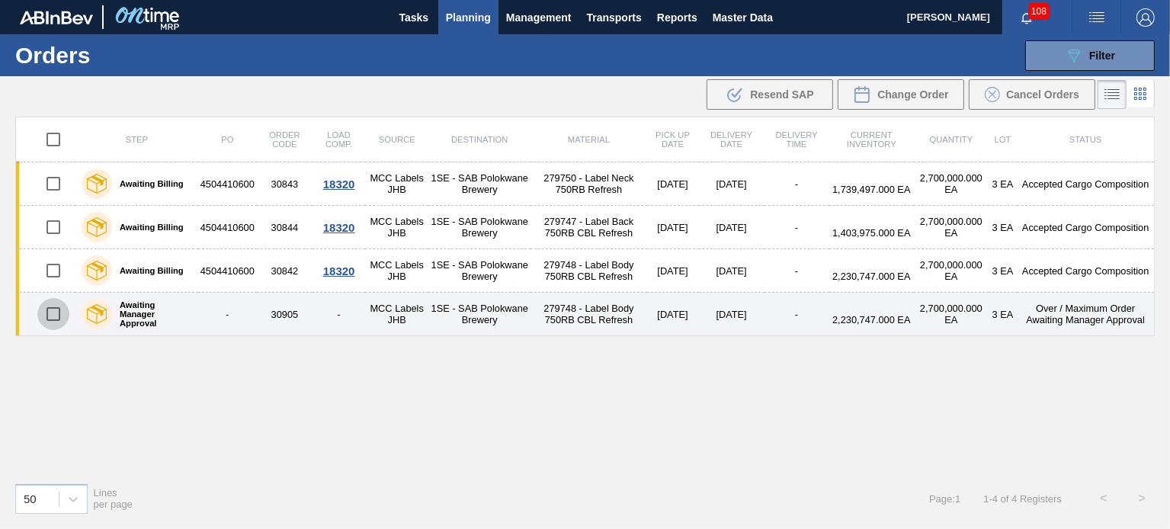
click at [55, 314] on input "checkbox" at bounding box center [53, 314] width 32 height 32
checkbox input "true"
click at [465, 320] on td "1SE - SAB Polokwane Brewery" at bounding box center [479, 314] width 102 height 43
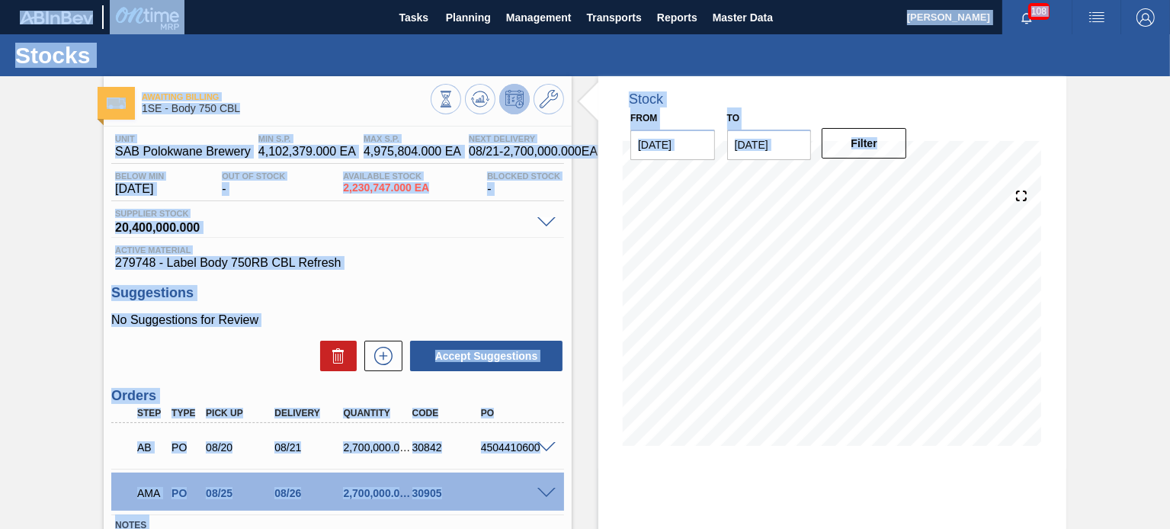
drag, startPoint x: 1166, startPoint y: 174, endPoint x: 1187, endPoint y: 229, distance: 59.3
click at [1169, 0] on html "Tasks Planning Management Transports Reports Master Data [PERSON_NAME] 108 Mark…" at bounding box center [585, 0] width 1170 height 0
click at [543, 493] on span at bounding box center [546, 493] width 18 height 11
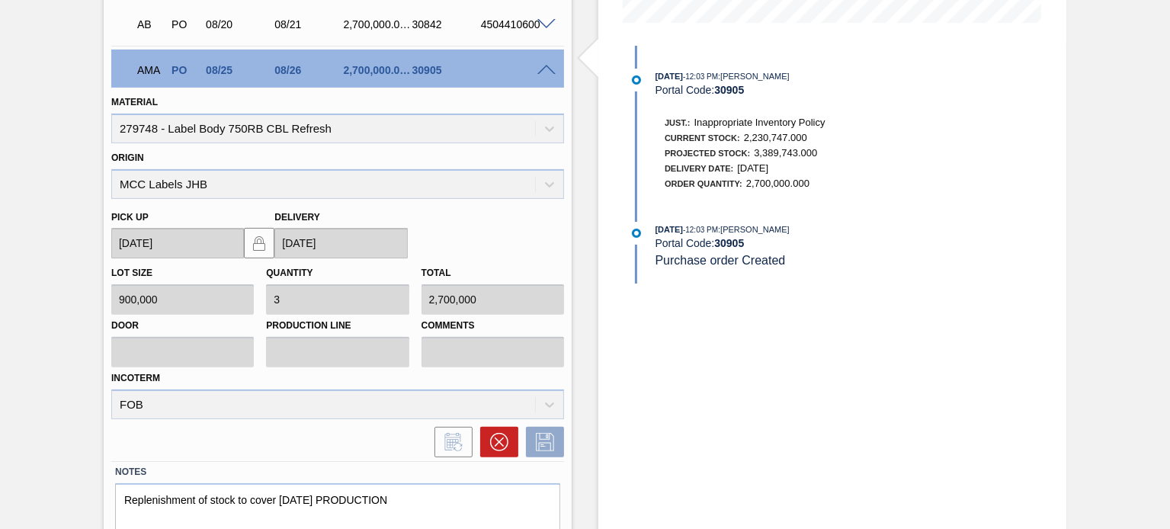
scroll to position [450, 0]
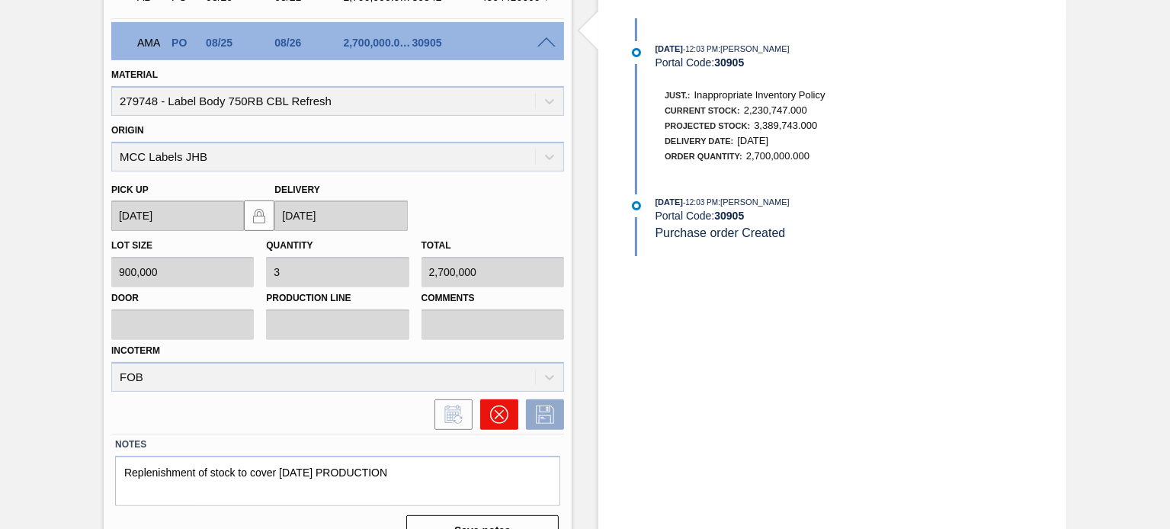
click at [501, 416] on icon at bounding box center [499, 414] width 9 height 9
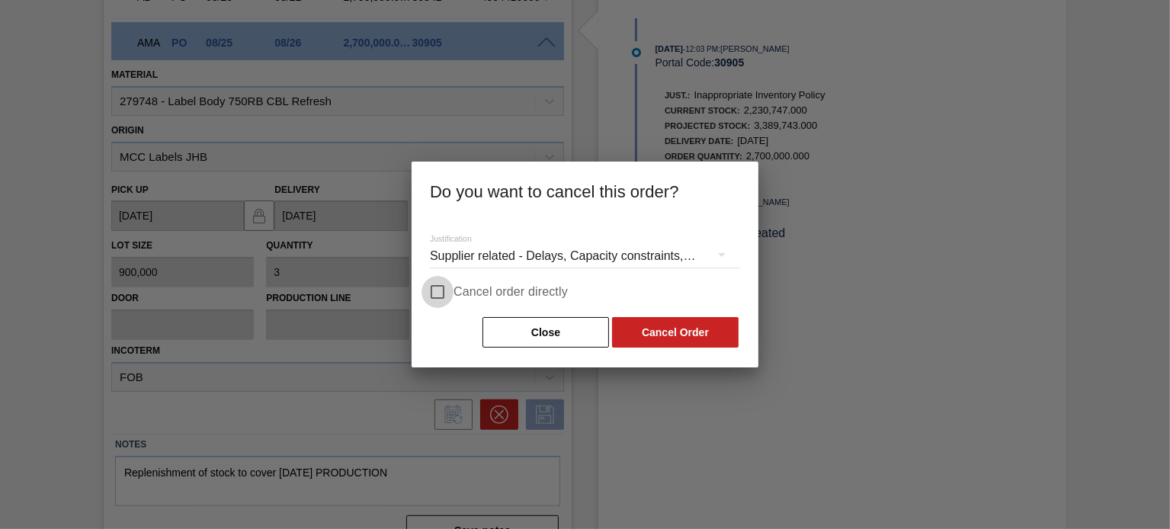
click at [443, 294] on input "Cancel order directly" at bounding box center [437, 292] width 32 height 32
checkbox input "true"
click at [661, 330] on button "Cancel Order" at bounding box center [675, 332] width 127 height 30
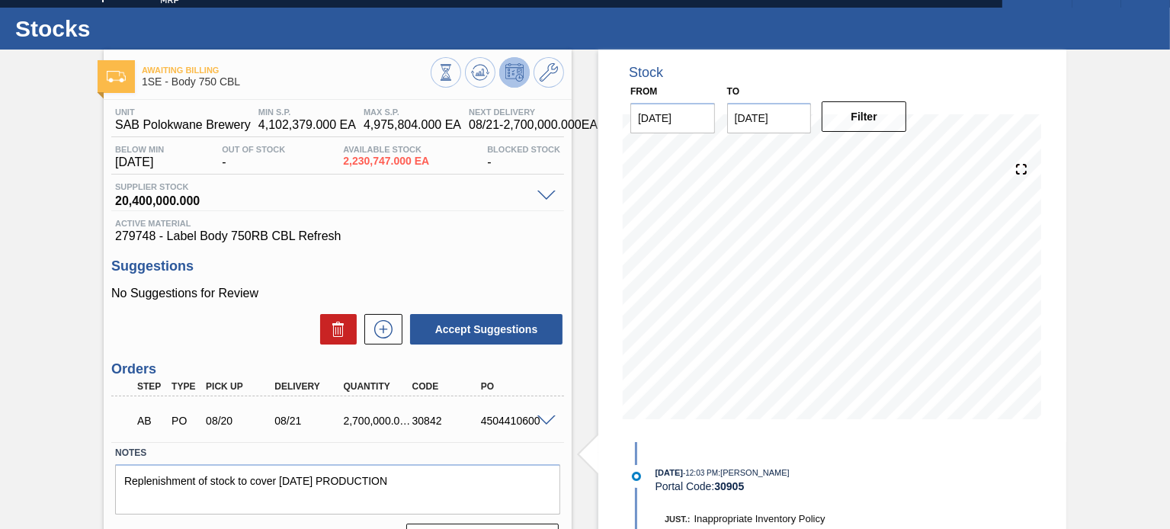
scroll to position [0, 0]
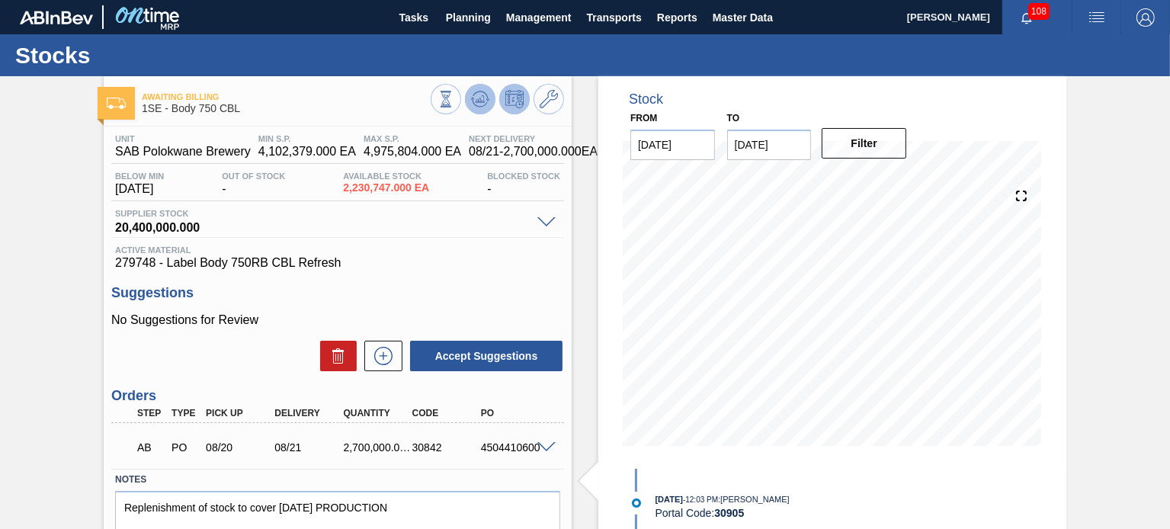
click at [469, 103] on button at bounding box center [480, 99] width 30 height 30
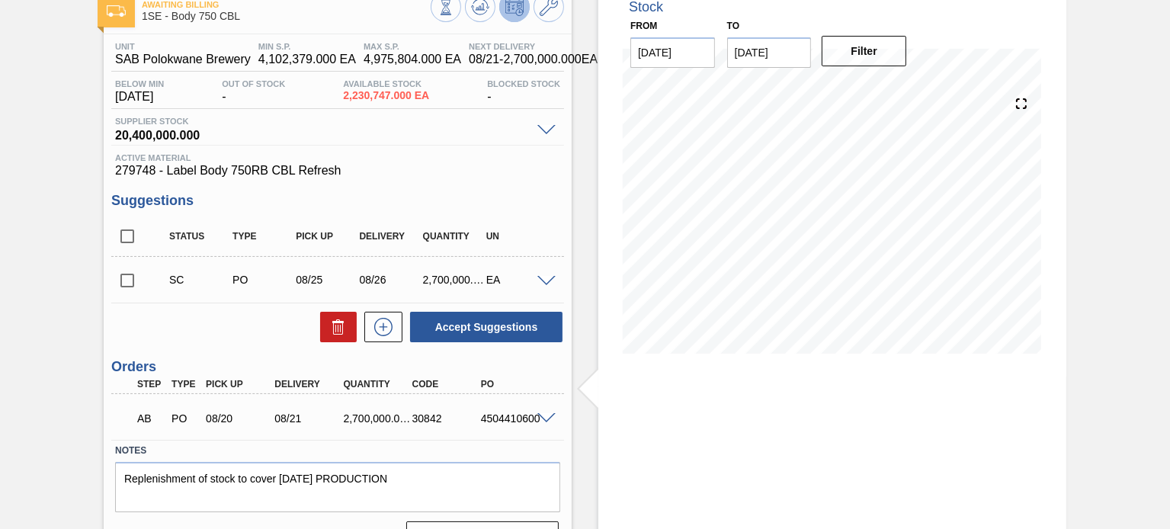
scroll to position [127, 0]
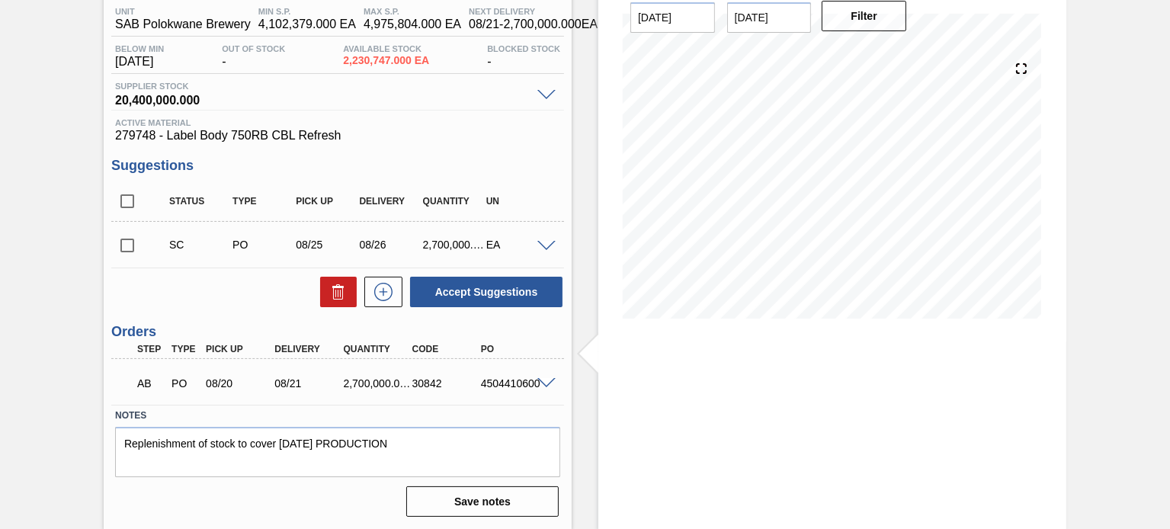
click at [131, 253] on input "checkbox" at bounding box center [127, 245] width 32 height 32
click at [123, 245] on input "checkbox" at bounding box center [127, 245] width 32 height 32
checkbox input "false"
click at [546, 380] on span at bounding box center [546, 383] width 18 height 11
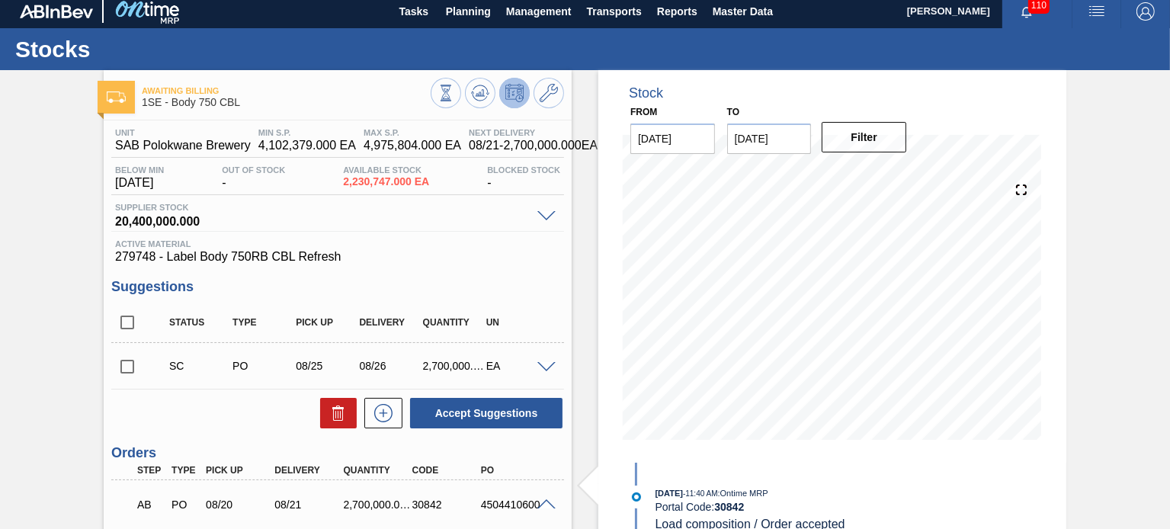
scroll to position [0, 0]
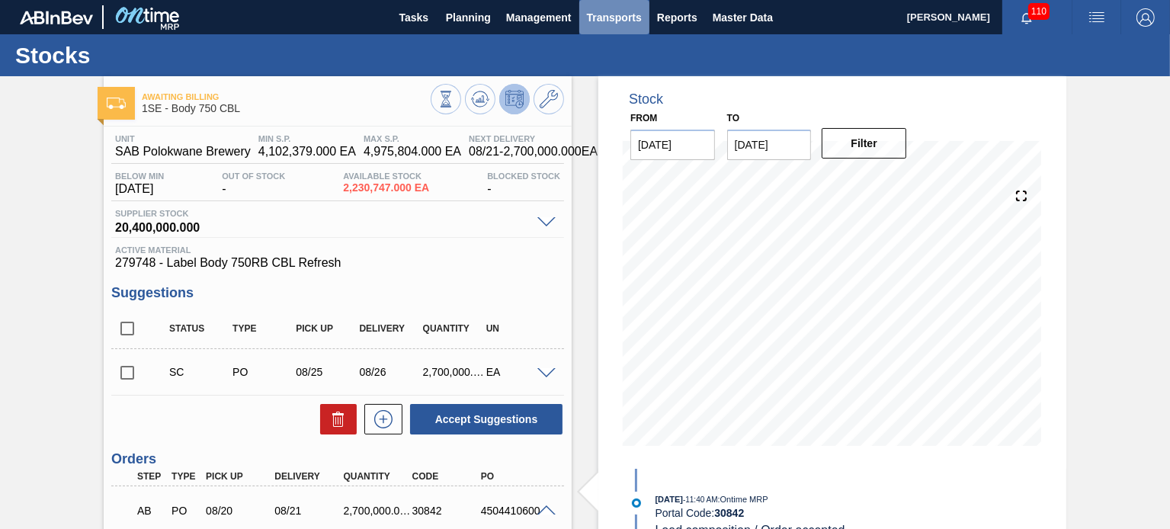
click at [610, 14] on span "Transports" at bounding box center [614, 17] width 55 height 18
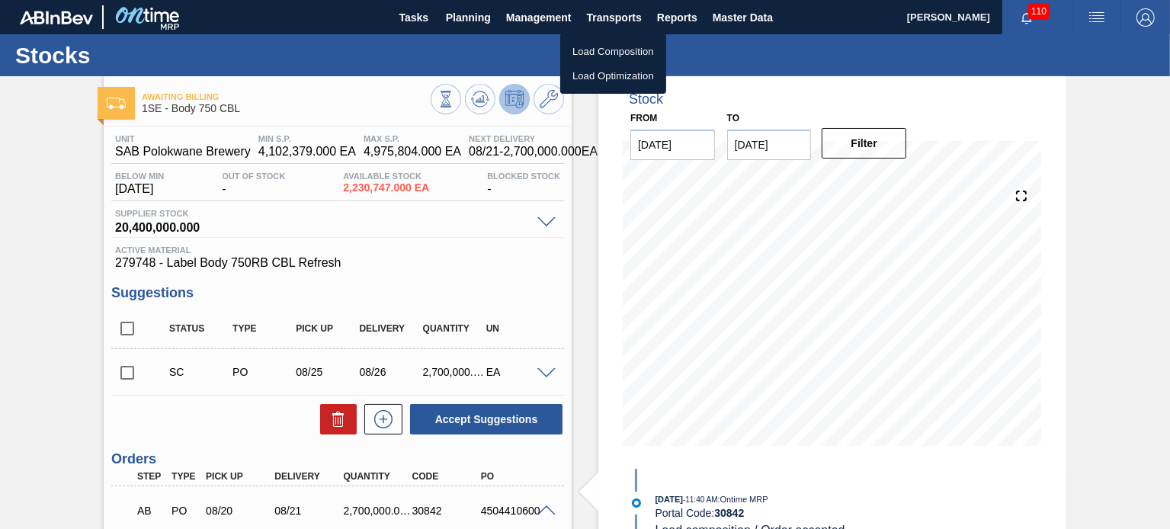
click at [625, 50] on li "Load Composition" at bounding box center [613, 52] width 106 height 24
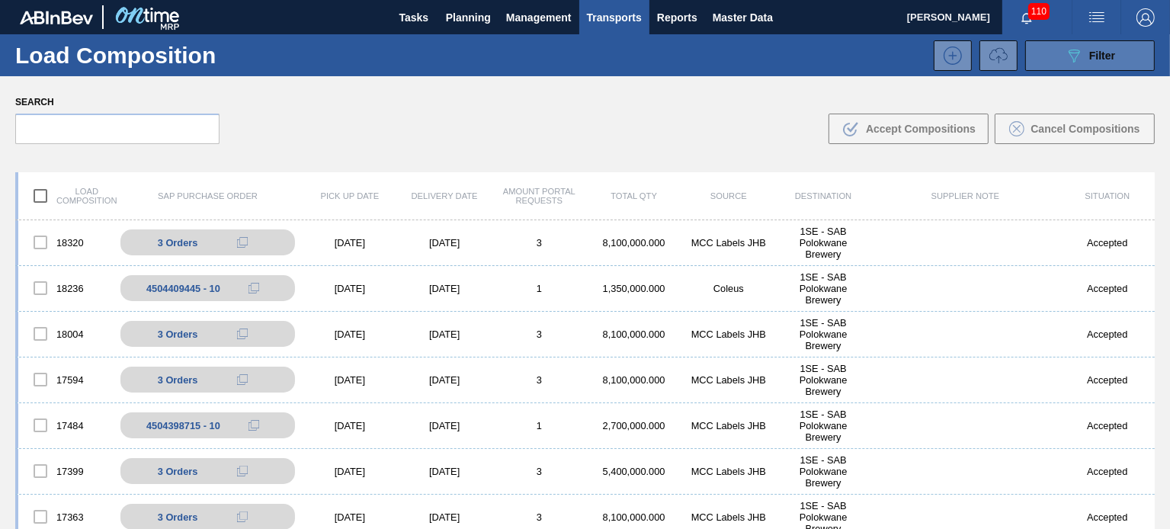
click at [1108, 51] on span "Filter" at bounding box center [1102, 56] width 26 height 12
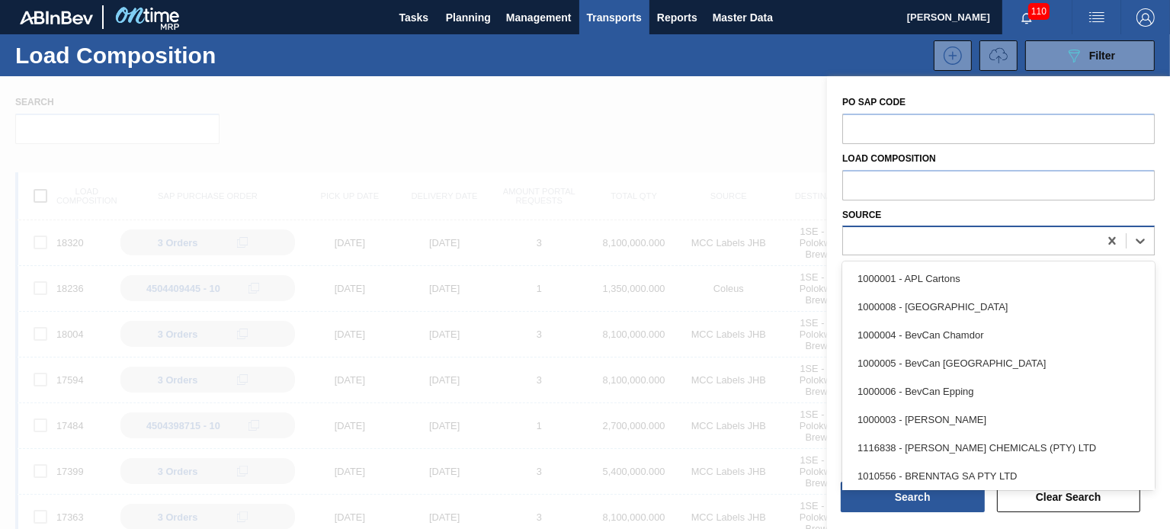
click at [937, 243] on div at bounding box center [970, 241] width 255 height 22
type input "mcc"
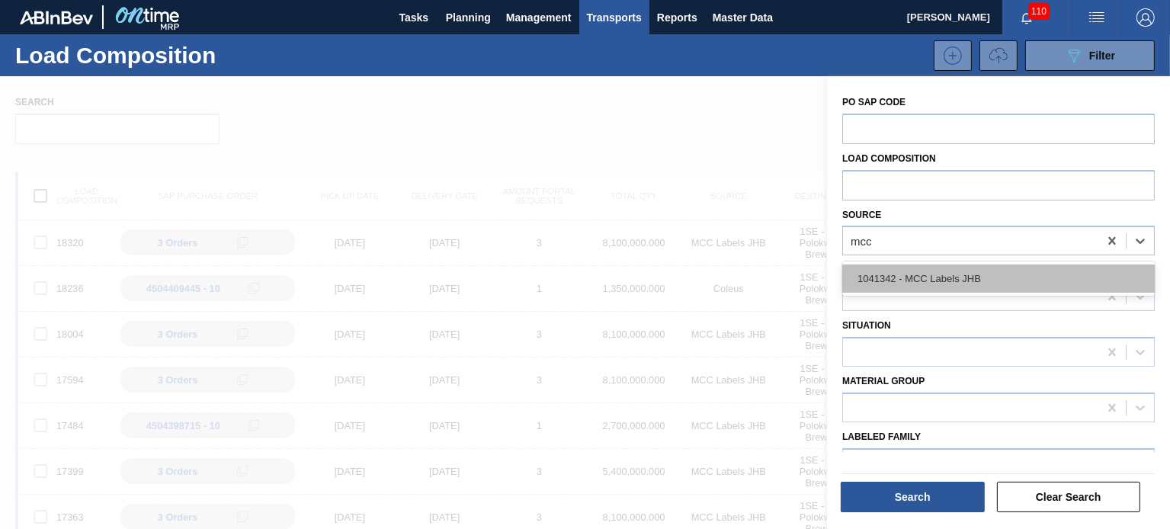
click at [943, 268] on div "1041342 - MCC Labels JHB" at bounding box center [998, 278] width 312 height 28
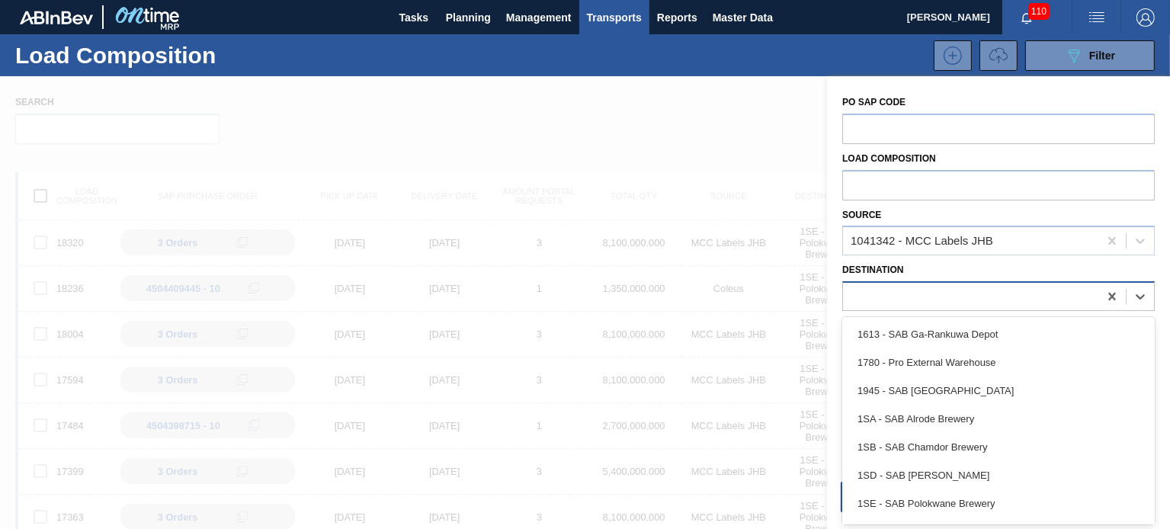
click at [940, 289] on div at bounding box center [970, 297] width 255 height 22
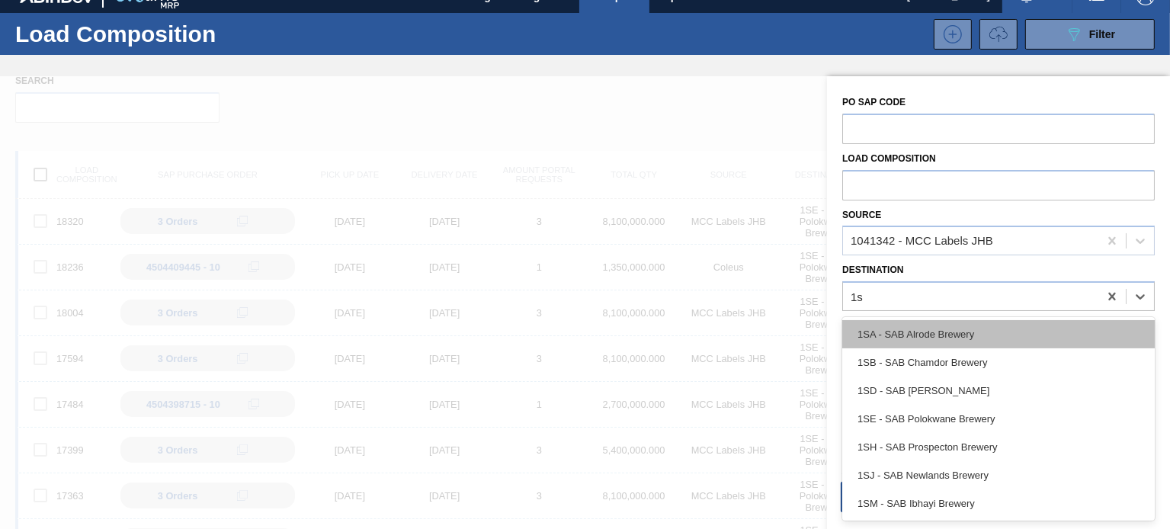
type input "1se"
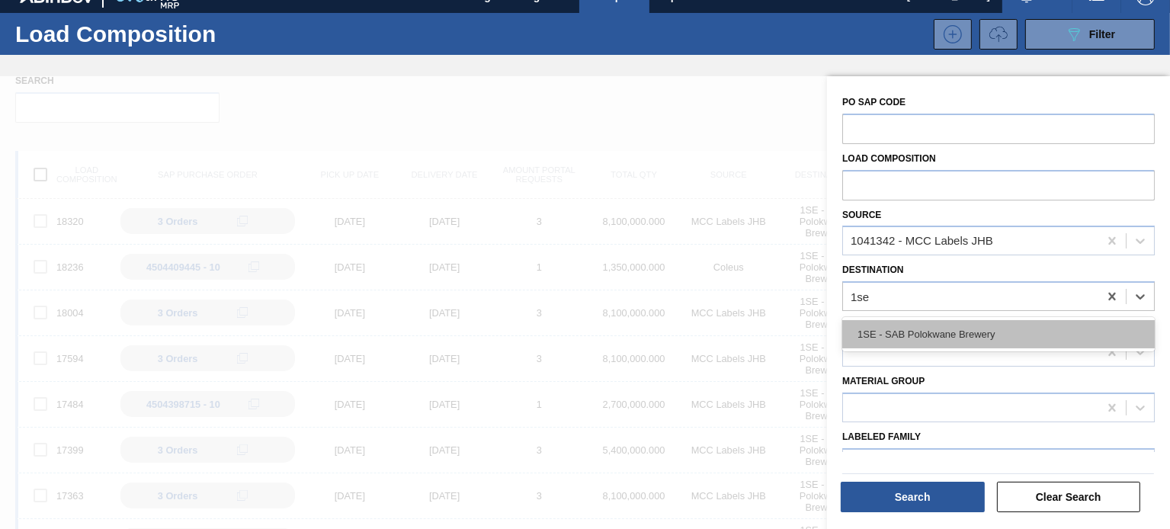
click at [902, 338] on div "1SE - SAB Polokwane Brewery" at bounding box center [998, 334] width 312 height 28
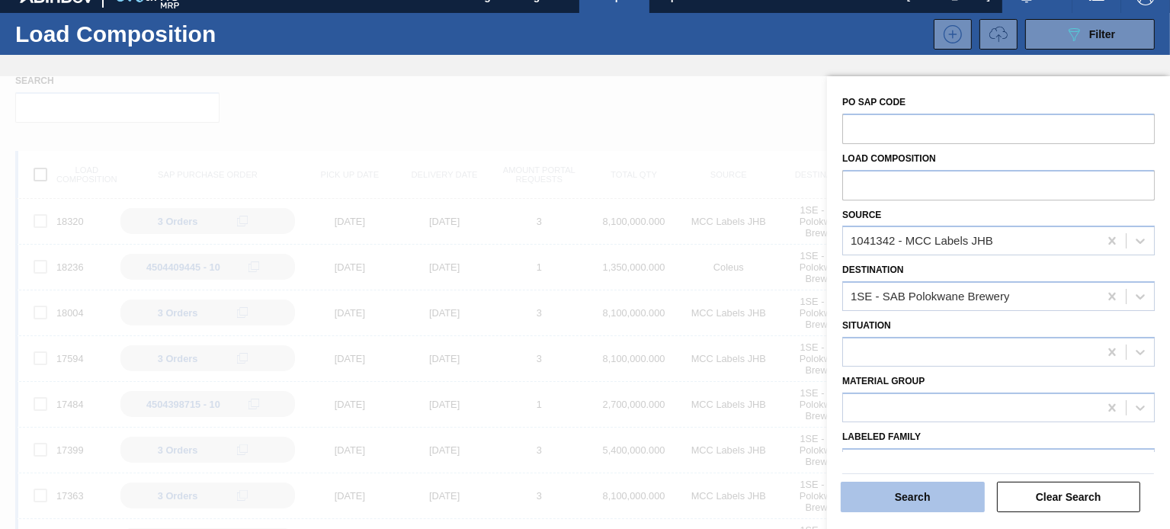
click at [934, 502] on button "Search" at bounding box center [913, 497] width 144 height 30
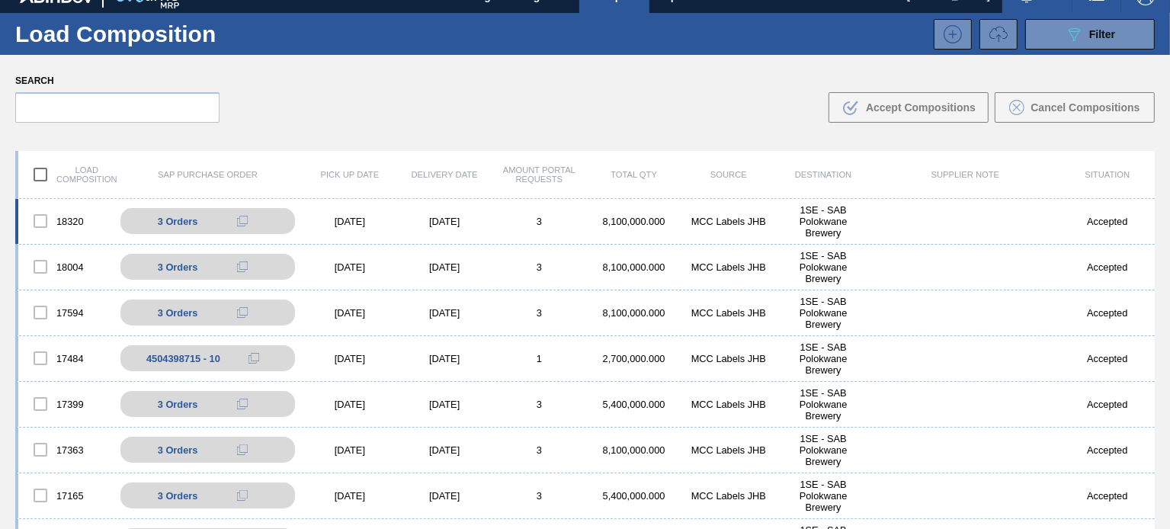
click at [385, 218] on div "[DATE]" at bounding box center [350, 221] width 94 height 11
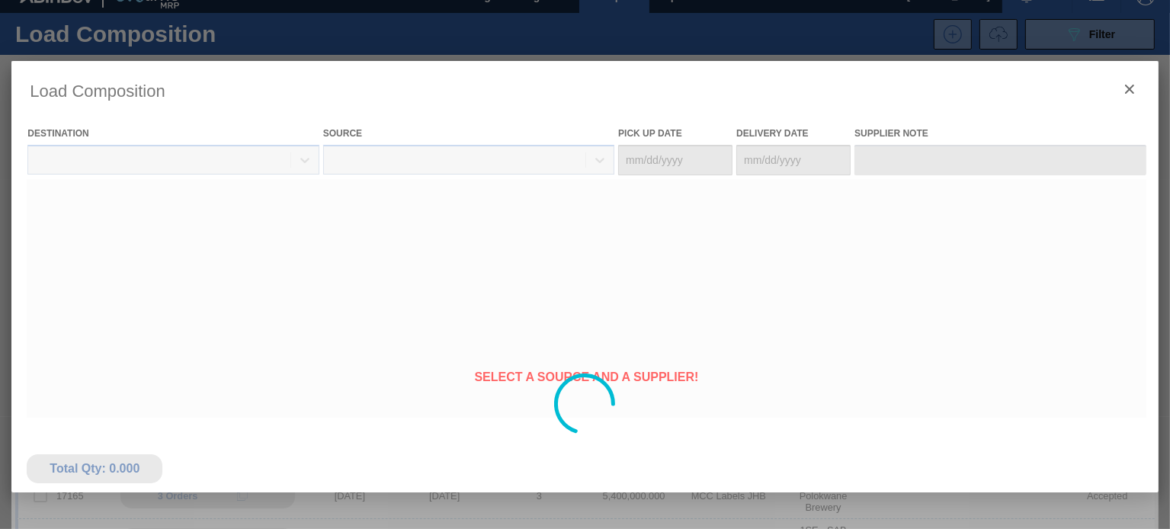
type Date "[DATE]"
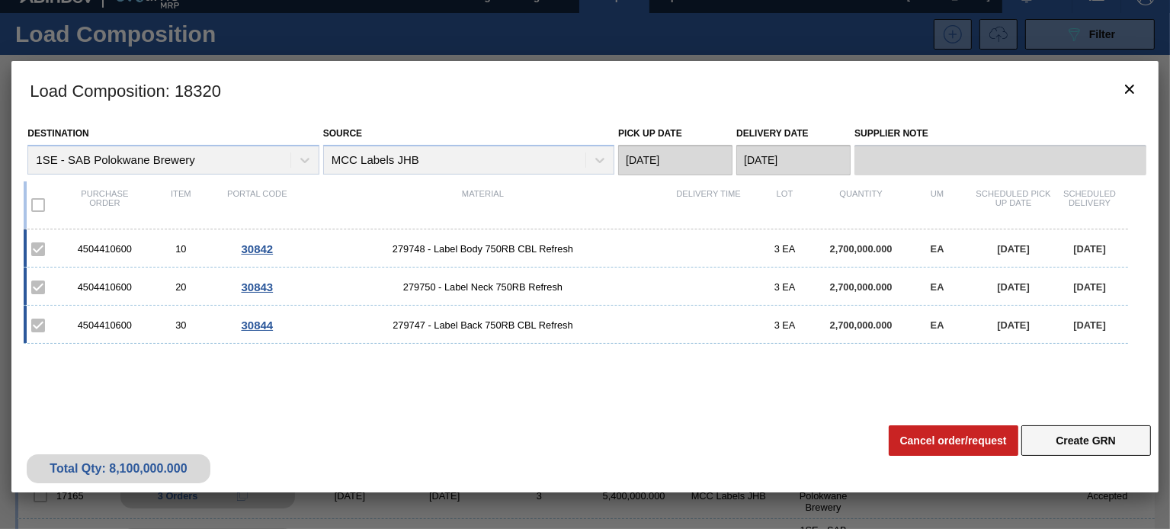
click at [1108, 450] on button "Create GRN" at bounding box center [1086, 440] width 130 height 30
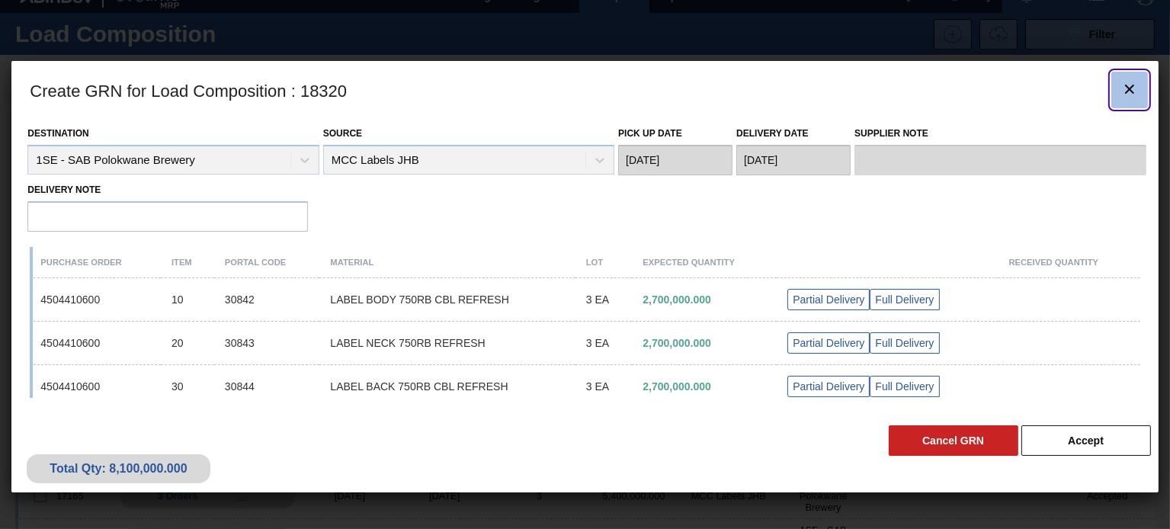
click at [1132, 88] on icon "botão de ícone" at bounding box center [1129, 89] width 18 height 18
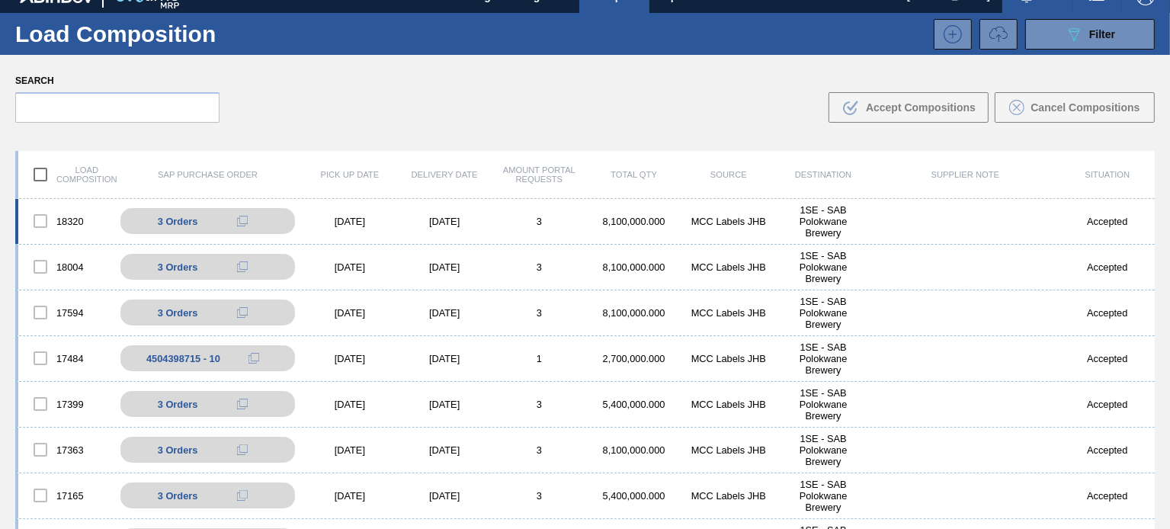
click at [371, 220] on div "[DATE]" at bounding box center [350, 221] width 94 height 11
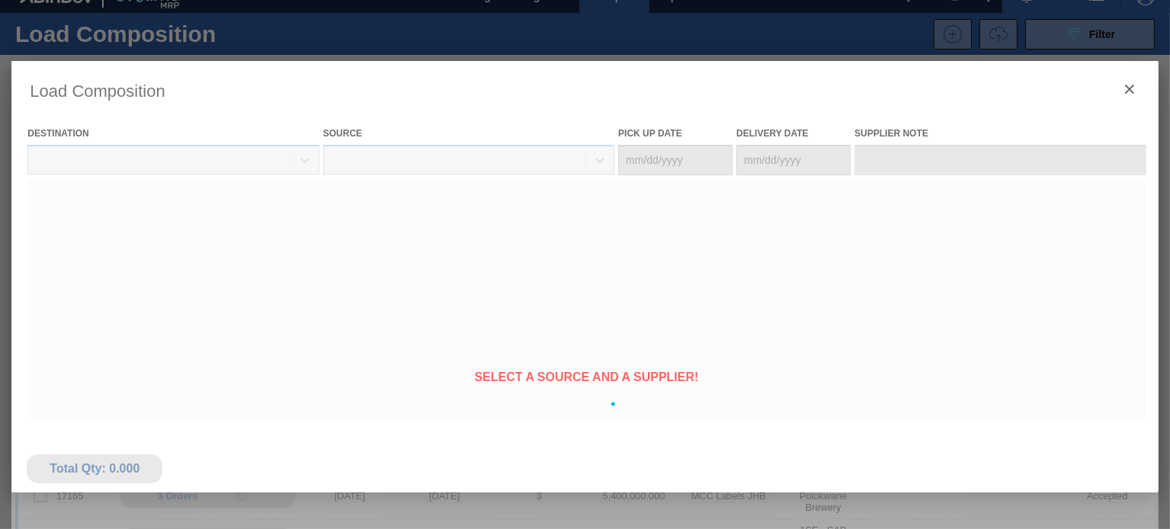
type Date "[DATE]"
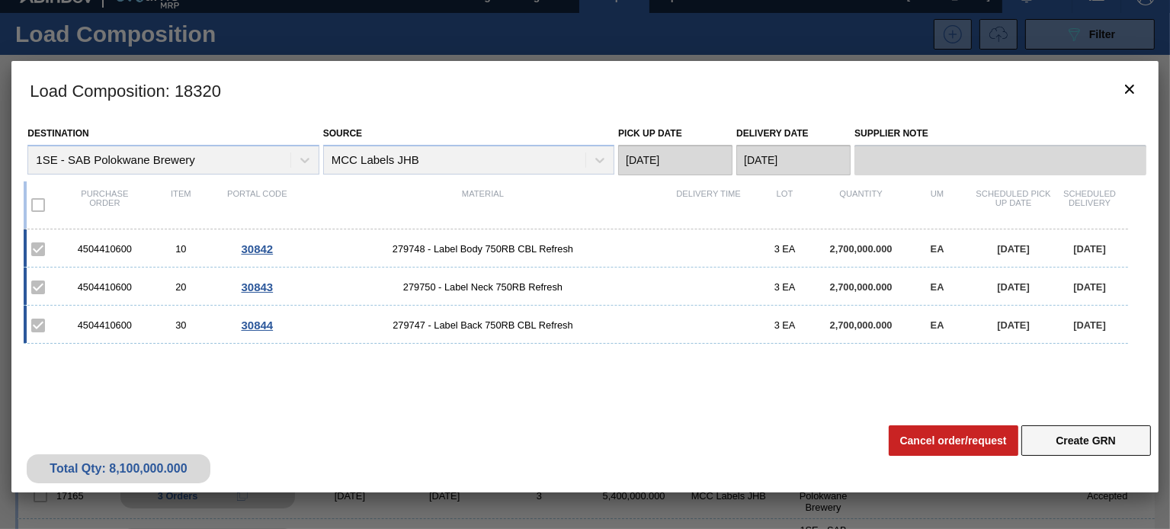
click at [1049, 439] on button "Create GRN" at bounding box center [1086, 440] width 130 height 30
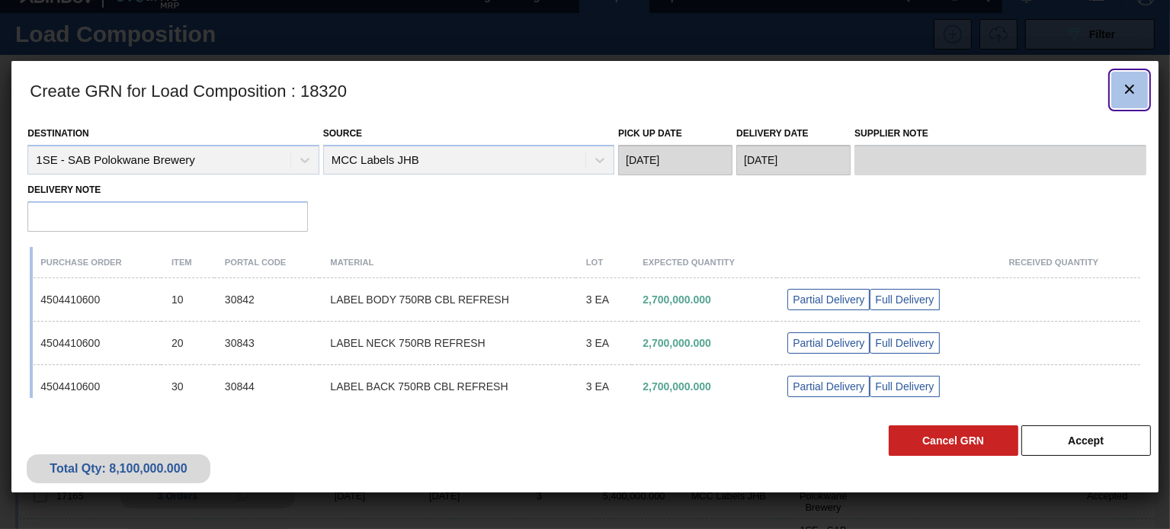
click at [1128, 88] on icon "botão de ícone" at bounding box center [1129, 89] width 9 height 9
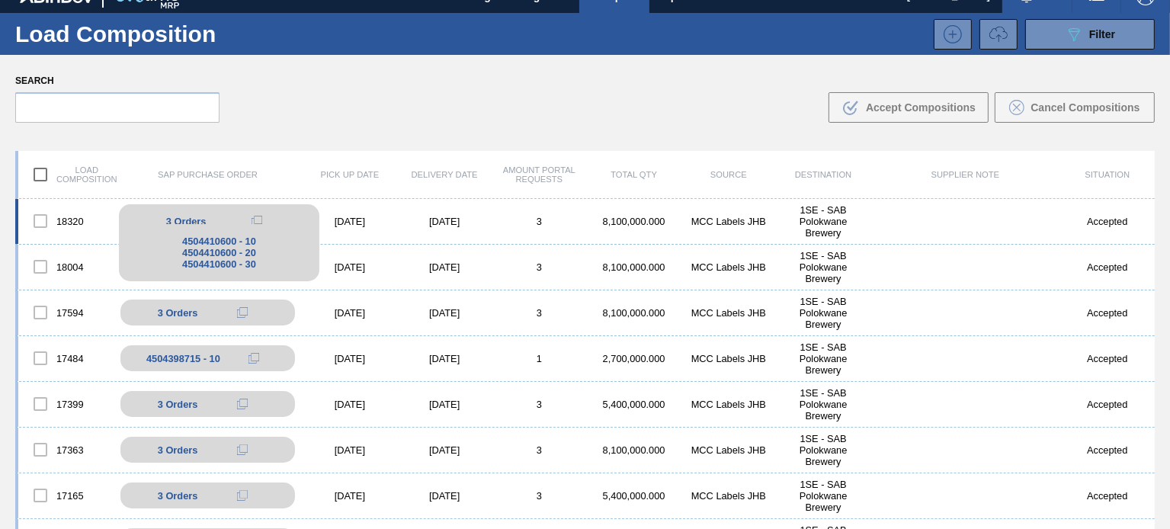
click at [293, 218] on div "3 Orders" at bounding box center [219, 221] width 178 height 18
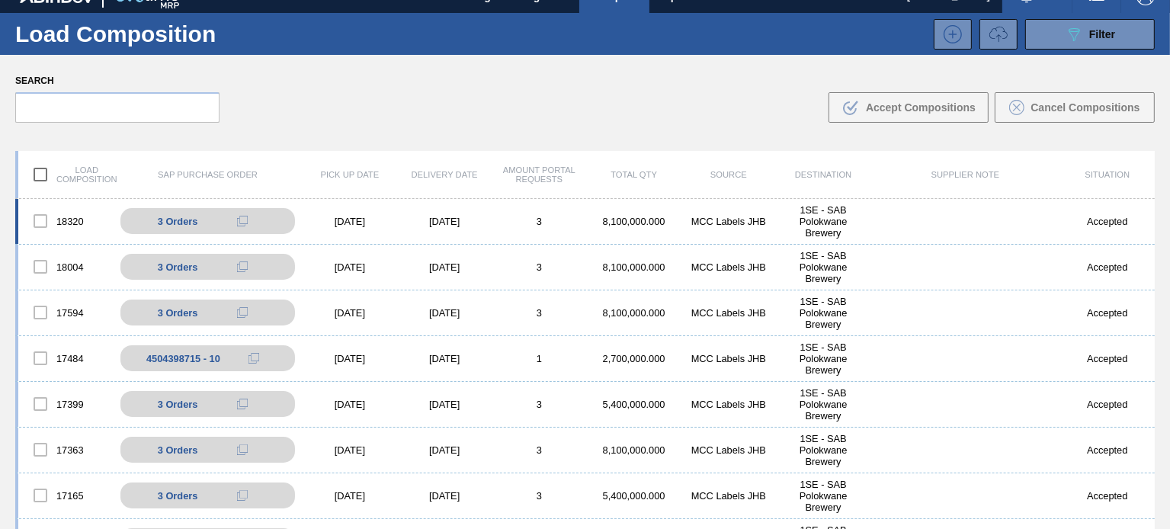
click at [397, 218] on div "[DATE]" at bounding box center [444, 221] width 94 height 11
click at [360, 219] on div "[DATE]" at bounding box center [350, 221] width 94 height 11
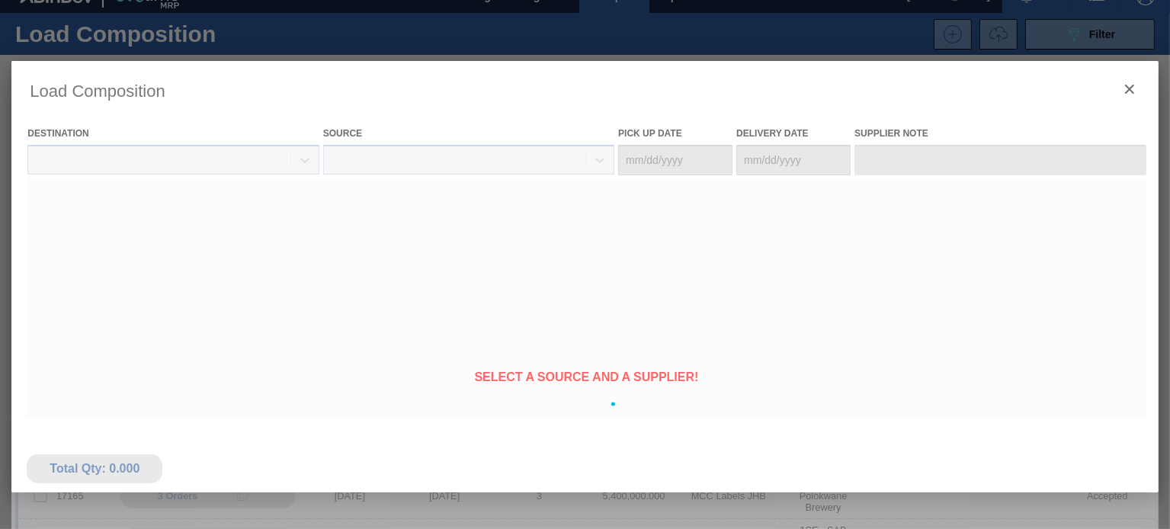
type Date "[DATE]"
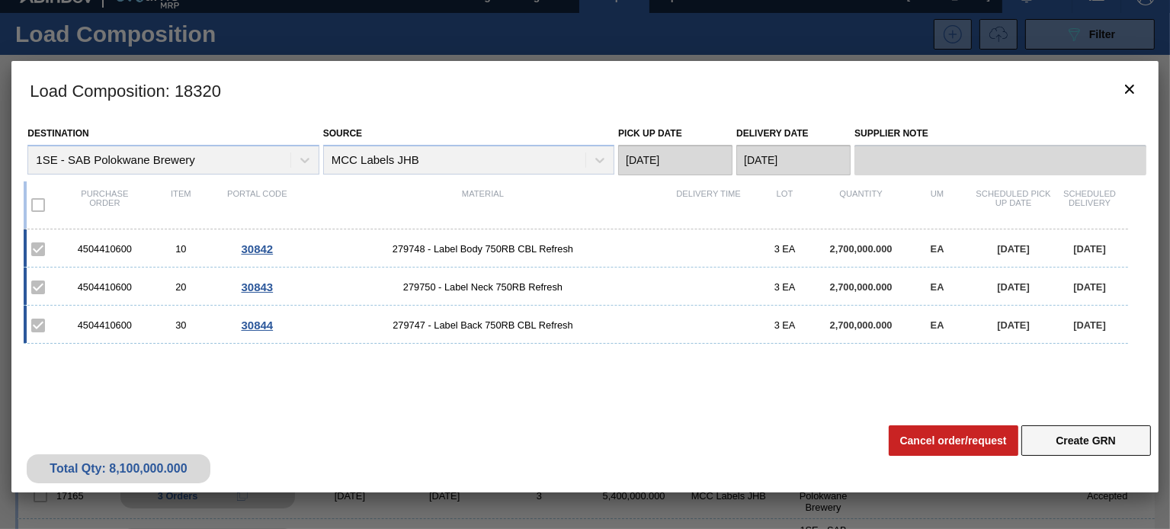
click at [1052, 431] on button "Create GRN" at bounding box center [1086, 440] width 130 height 30
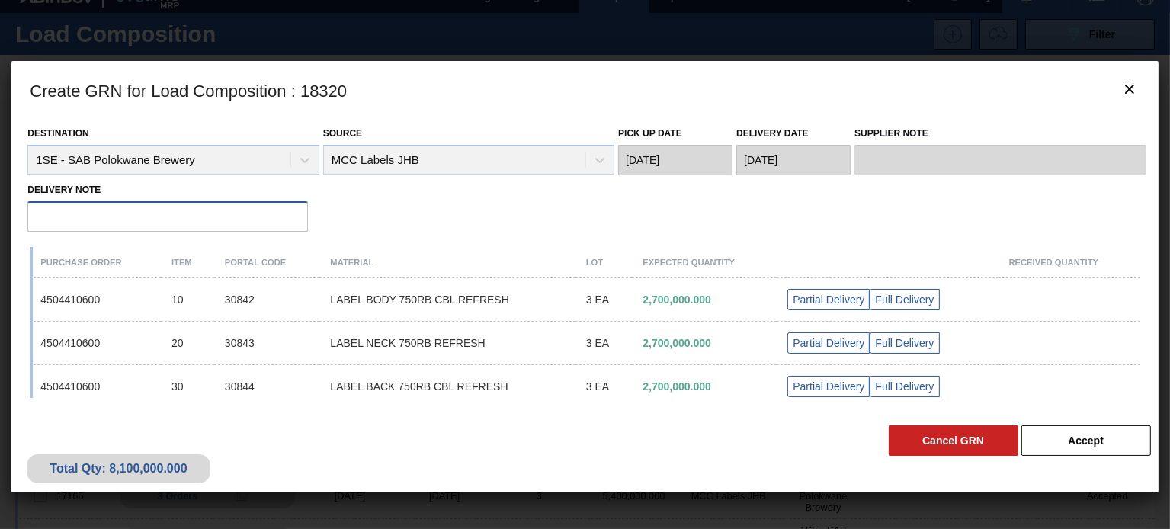
click at [229, 212] on input "Supplier Note" at bounding box center [167, 216] width 280 height 30
type input "139172"
click at [886, 299] on div "Full Delivery" at bounding box center [904, 299] width 69 height 21
click at [911, 341] on div "Full Delivery" at bounding box center [904, 342] width 69 height 21
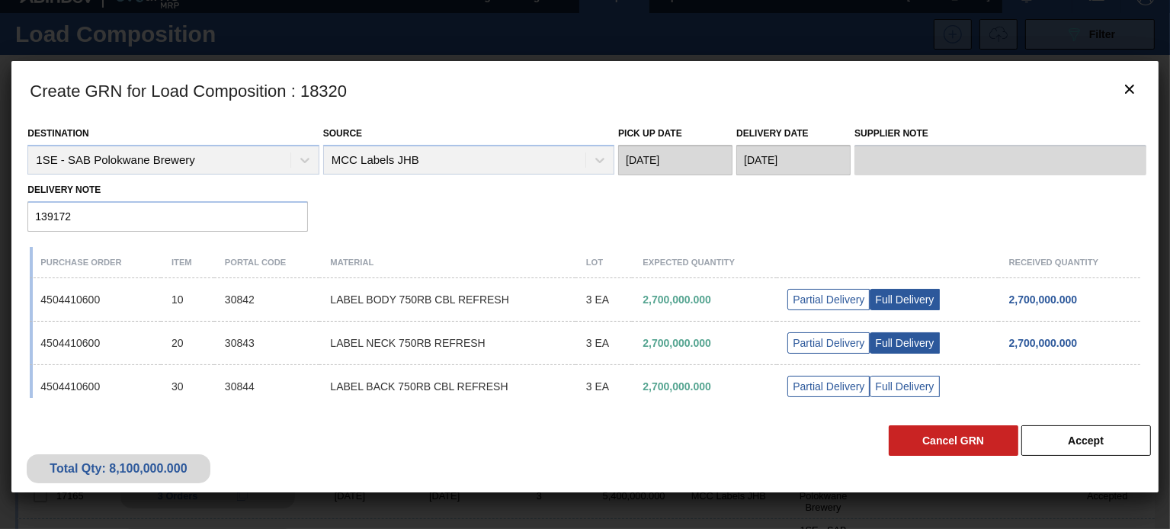
click at [914, 382] on div "Full Delivery" at bounding box center [904, 386] width 69 height 21
click at [901, 299] on div "Full Delivery" at bounding box center [904, 299] width 69 height 21
click at [820, 307] on div "Partial Delivery" at bounding box center [828, 299] width 82 height 21
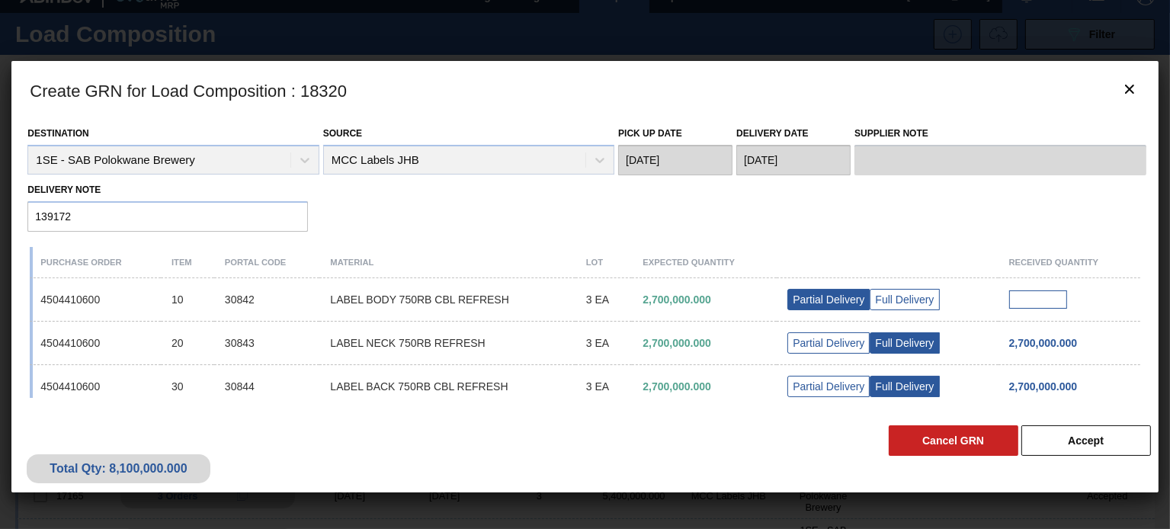
click at [1026, 293] on input "text" at bounding box center [1038, 299] width 58 height 18
type input "2"
click at [933, 304] on div "Full Delivery" at bounding box center [904, 299] width 69 height 21
click at [1098, 444] on button "Accept" at bounding box center [1086, 440] width 130 height 30
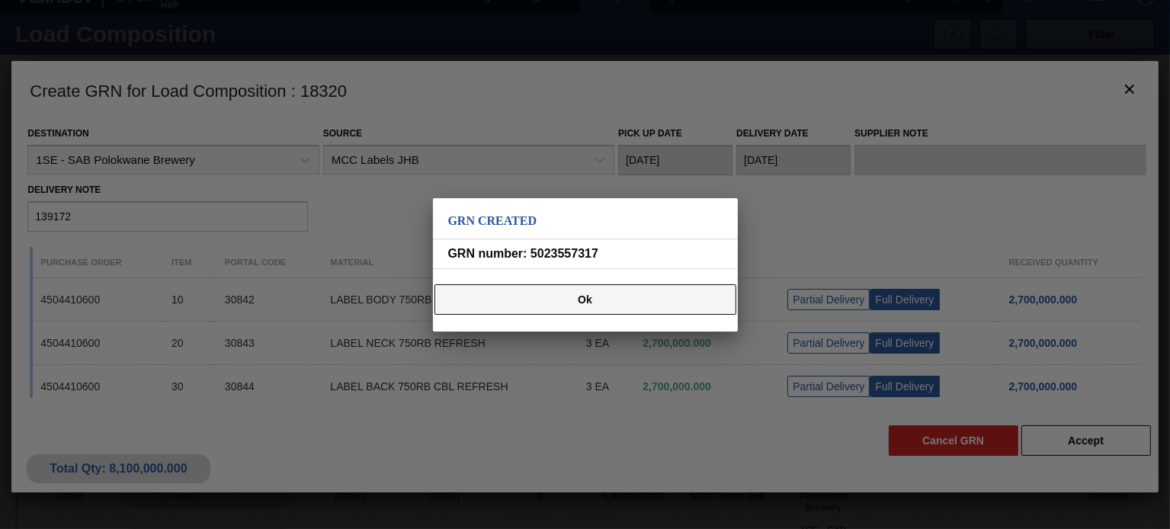
click at [663, 299] on button "Ok" at bounding box center [585, 299] width 302 height 30
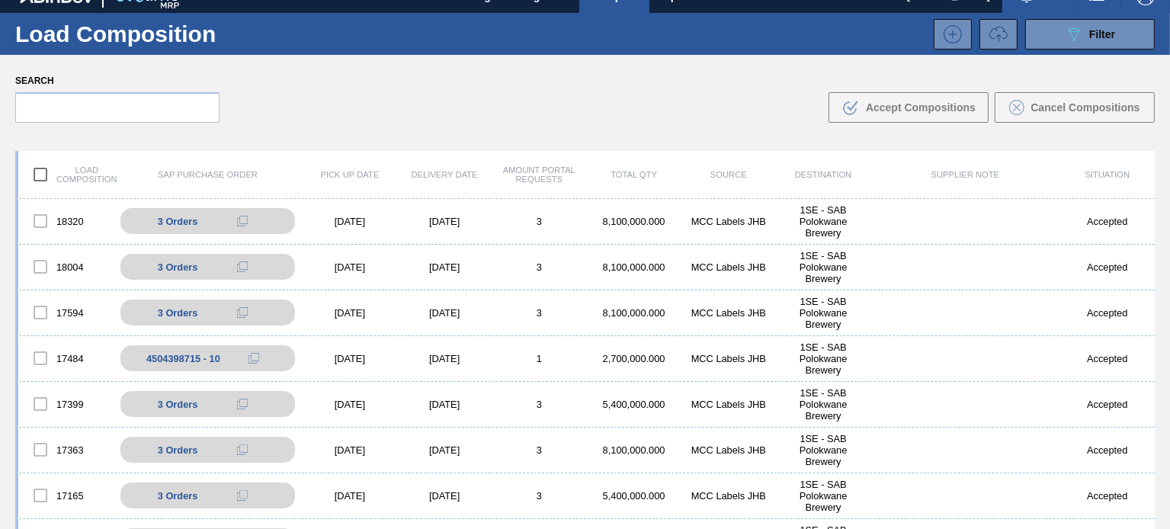
scroll to position [0, 0]
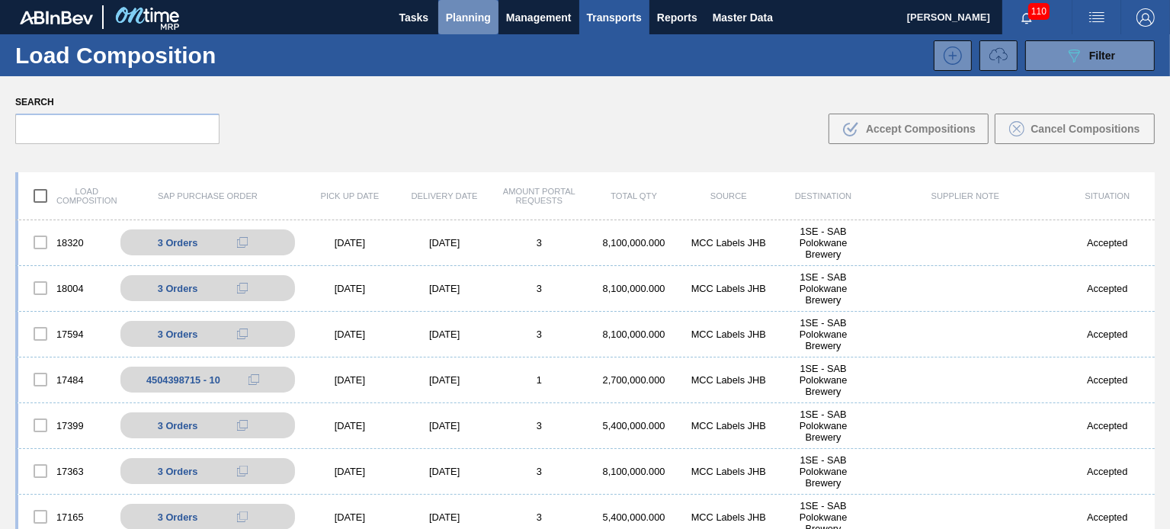
click at [469, 20] on span "Planning" at bounding box center [468, 17] width 45 height 18
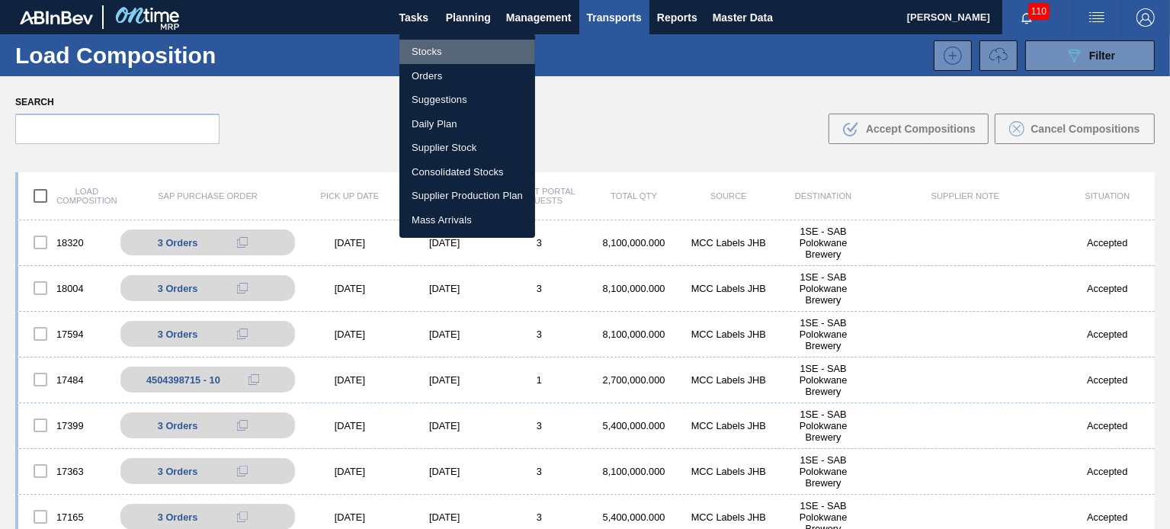
click at [436, 56] on li "Stocks" at bounding box center [467, 52] width 136 height 24
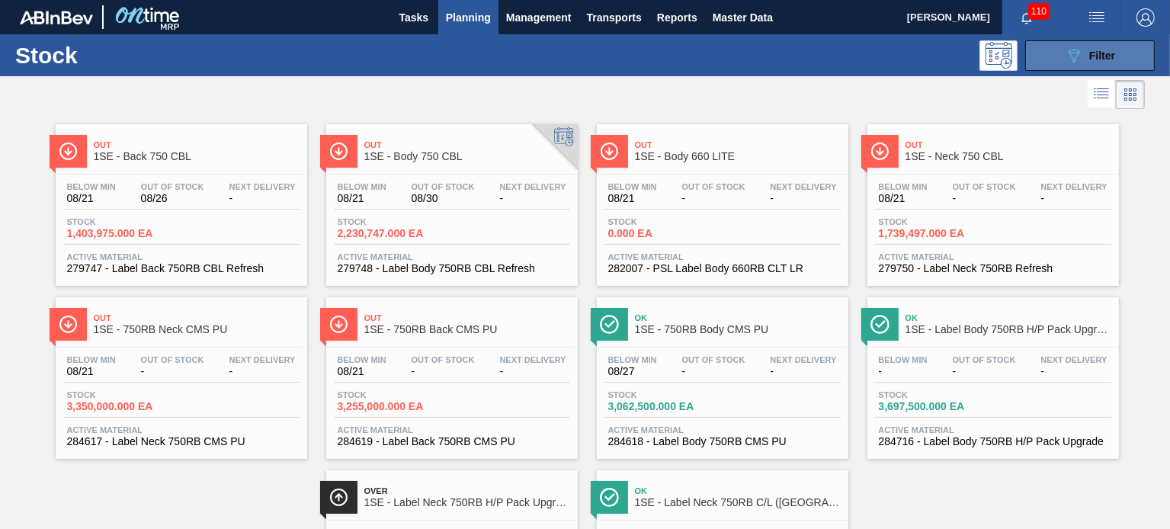
click at [1095, 55] on span "Filter" at bounding box center [1102, 56] width 26 height 12
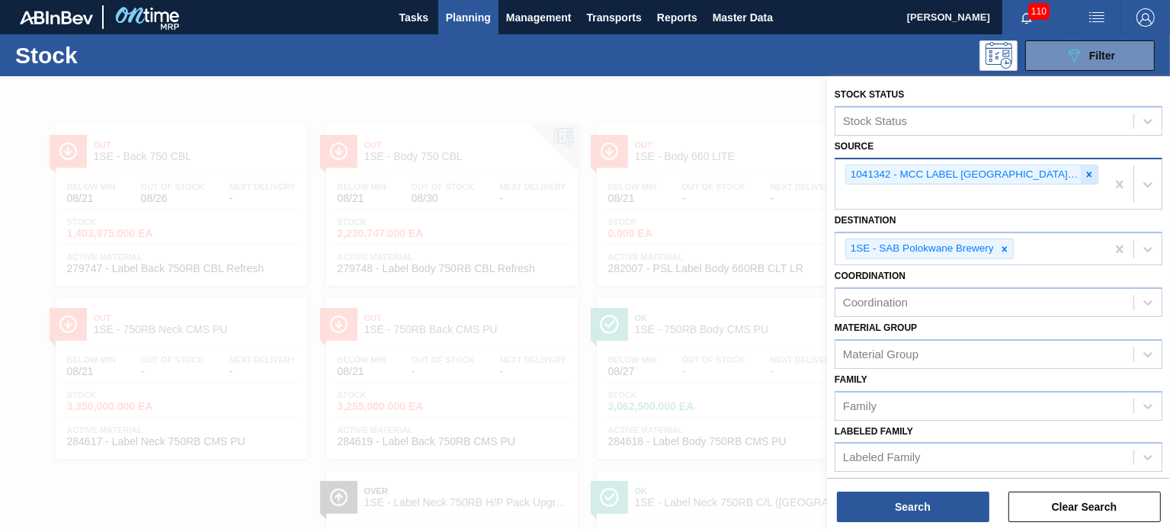
click at [1088, 175] on icon at bounding box center [1089, 173] width 5 height 5
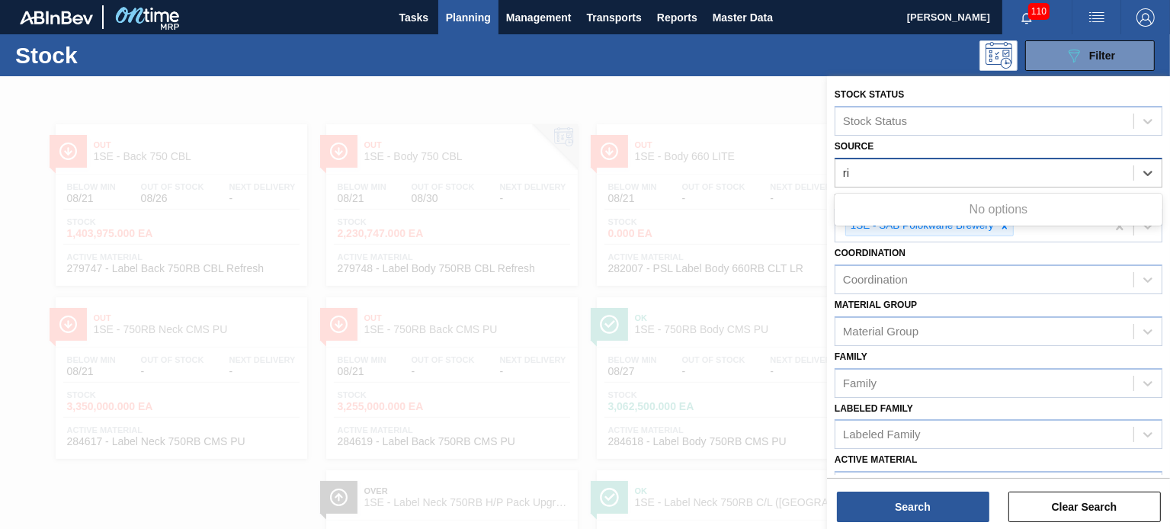
type input "r"
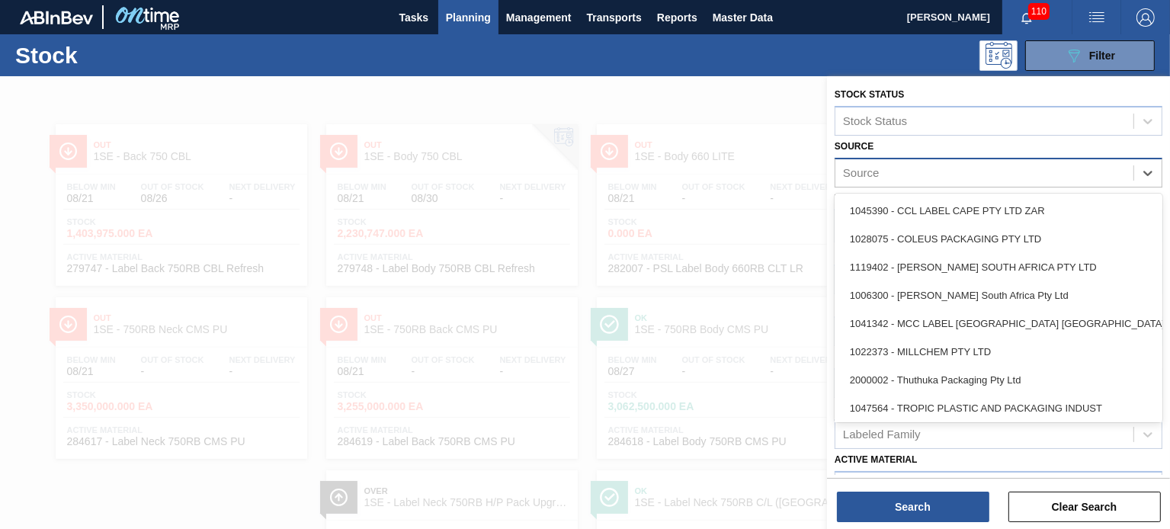
type input "t"
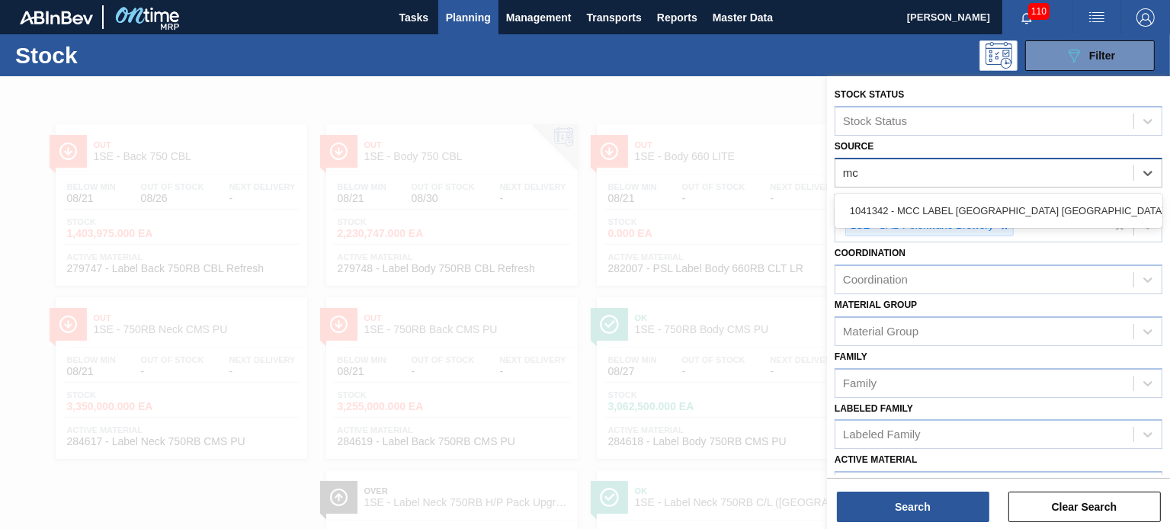
type input "mc"
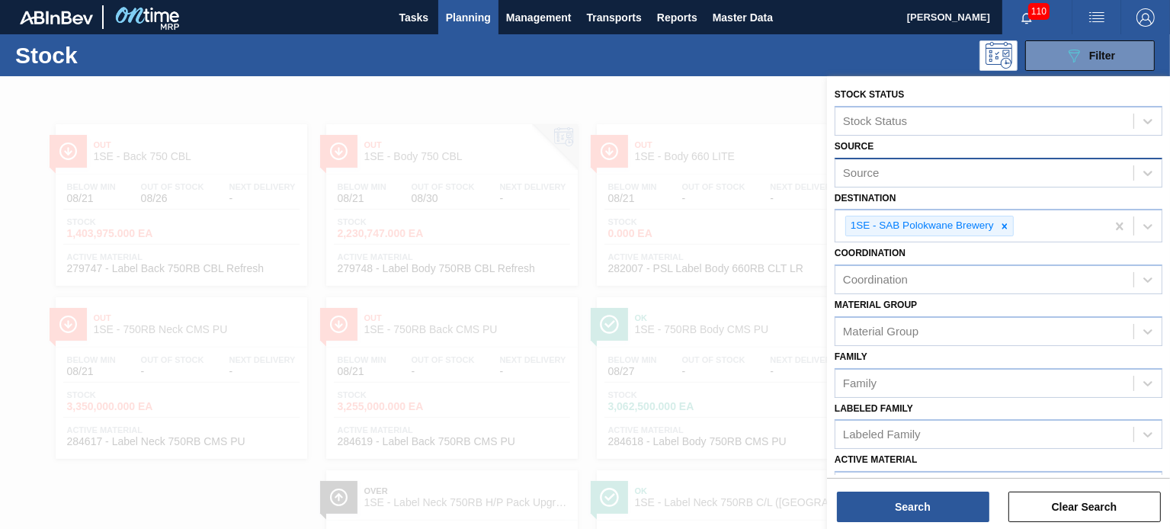
click at [754, 185] on div at bounding box center [585, 340] width 1170 height 529
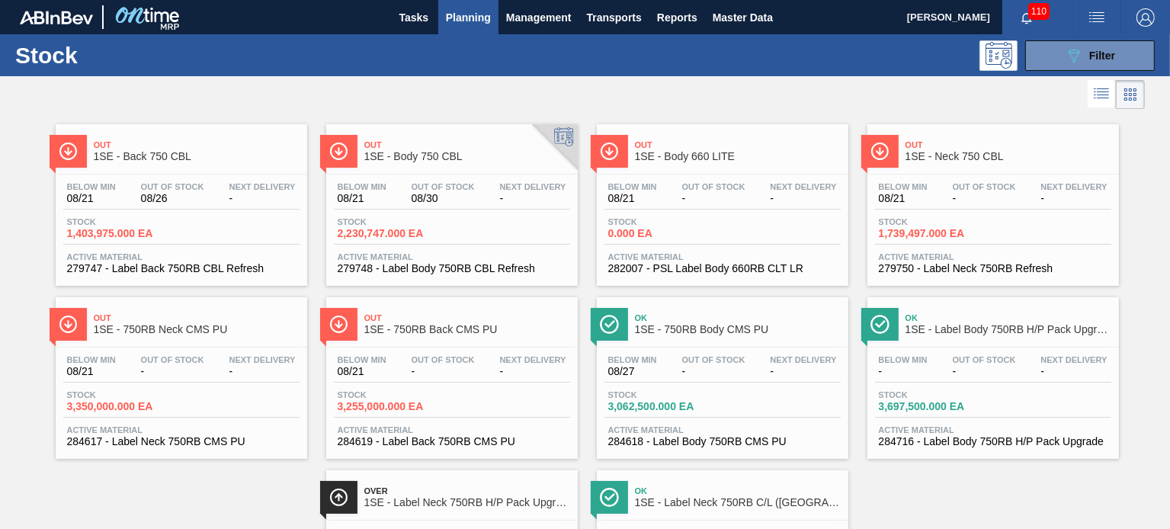
click at [503, 492] on span "Over" at bounding box center [467, 490] width 206 height 9
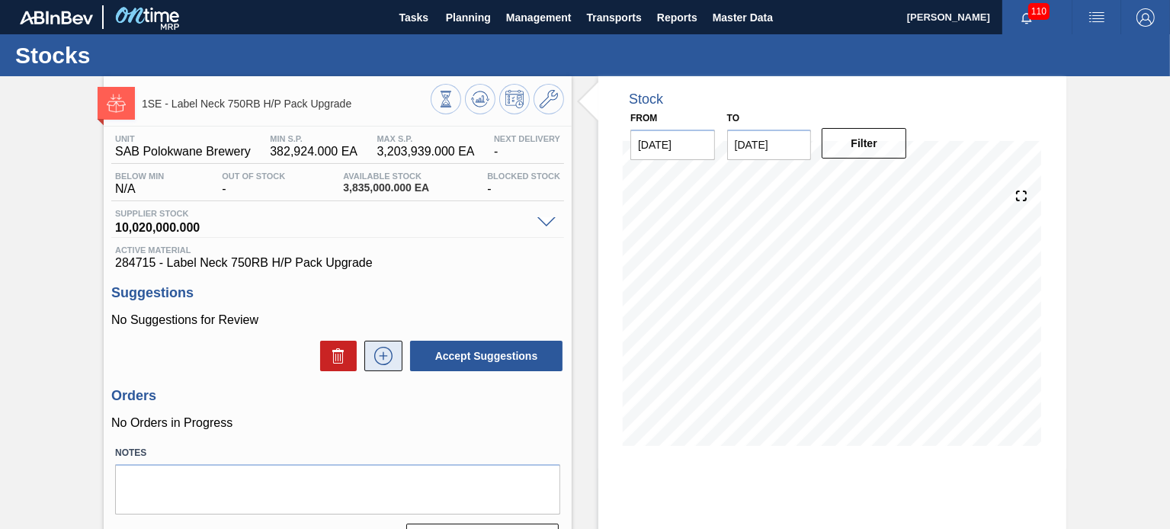
click at [384, 361] on icon at bounding box center [383, 356] width 24 height 18
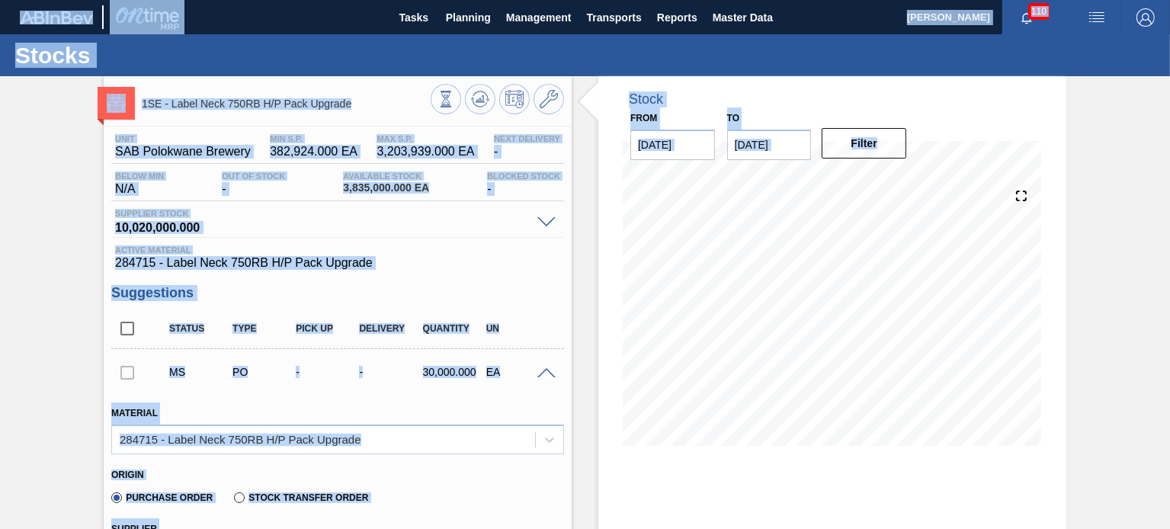
drag, startPoint x: 1166, startPoint y: 164, endPoint x: 1167, endPoint y: 188, distance: 24.4
click at [1167, 188] on main "Tasks Planning Management Transports Reports Master Data Shimi Mahole 110 Mark …" at bounding box center [585, 264] width 1170 height 529
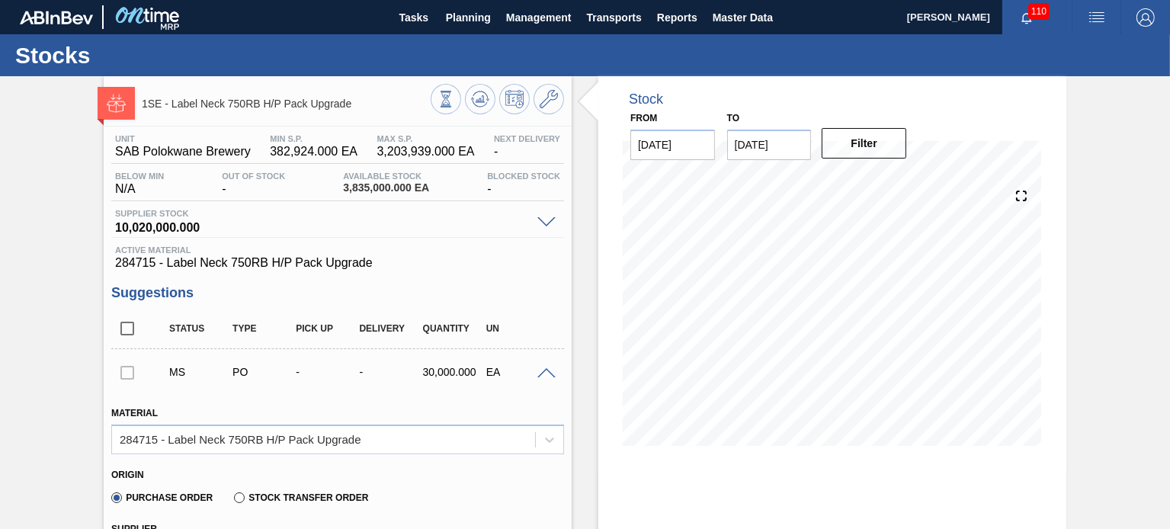
click at [978, 24] on span "[PERSON_NAME]" at bounding box center [948, 17] width 83 height 34
click at [961, 15] on span "[PERSON_NAME]" at bounding box center [948, 17] width 83 height 34
click at [1151, 18] on img "button" at bounding box center [1145, 17] width 18 height 18
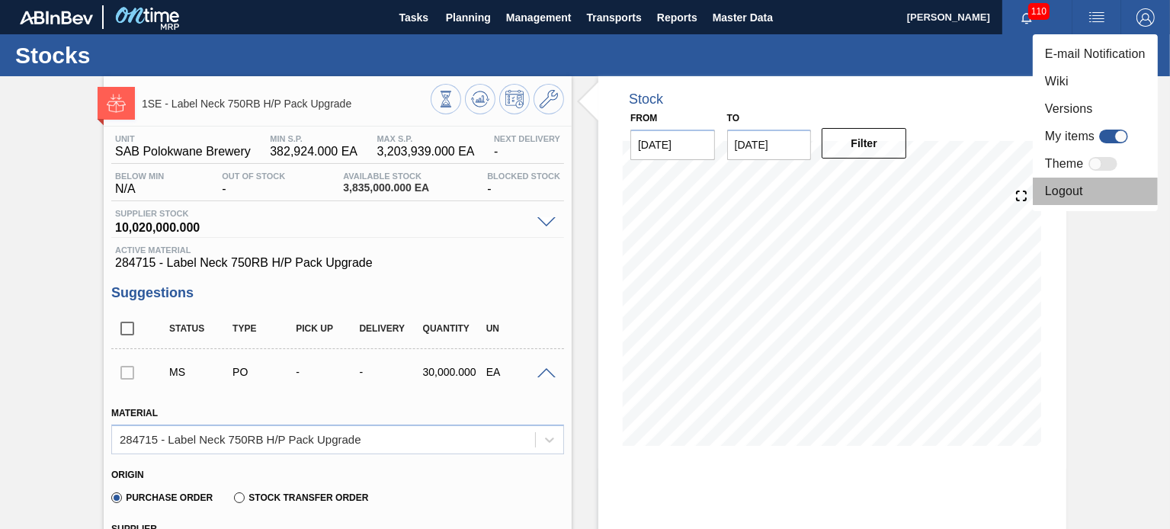
click at [1079, 196] on li "Logout" at bounding box center [1095, 191] width 125 height 27
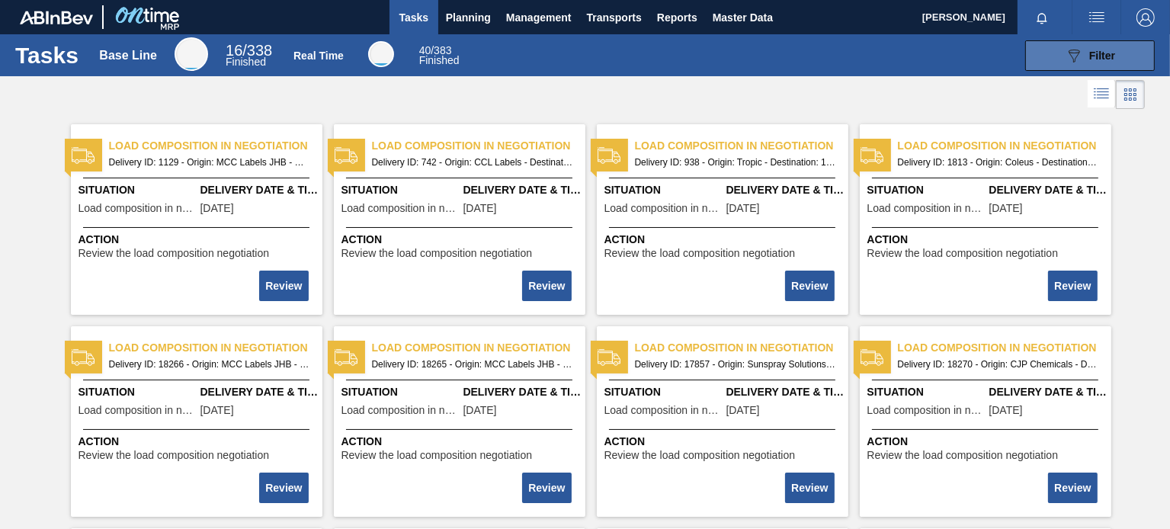
click at [1090, 53] on span "Filter" at bounding box center [1102, 56] width 26 height 12
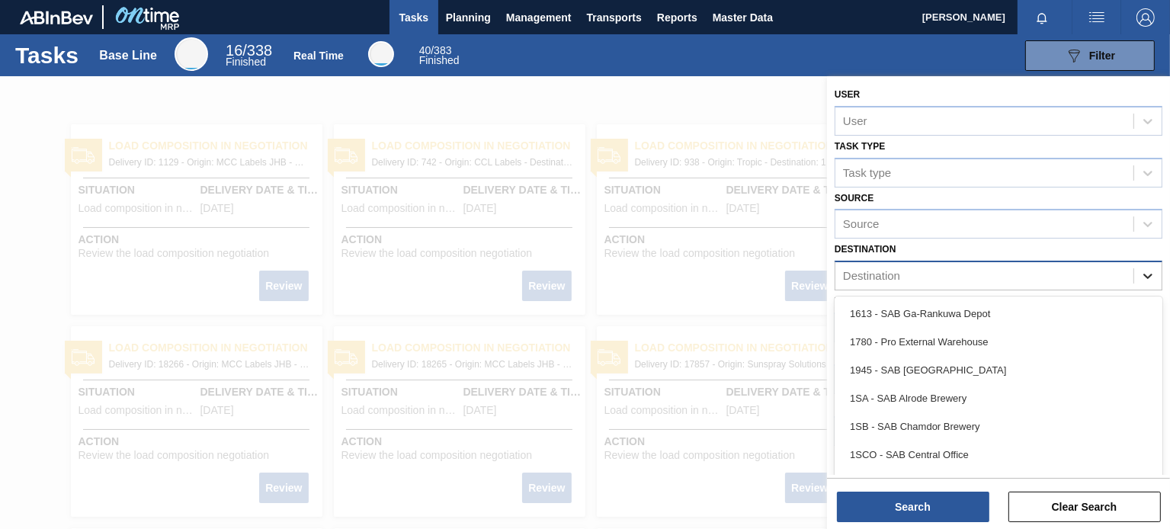
click at [1145, 271] on icon at bounding box center [1147, 275] width 15 height 15
type input "1se"
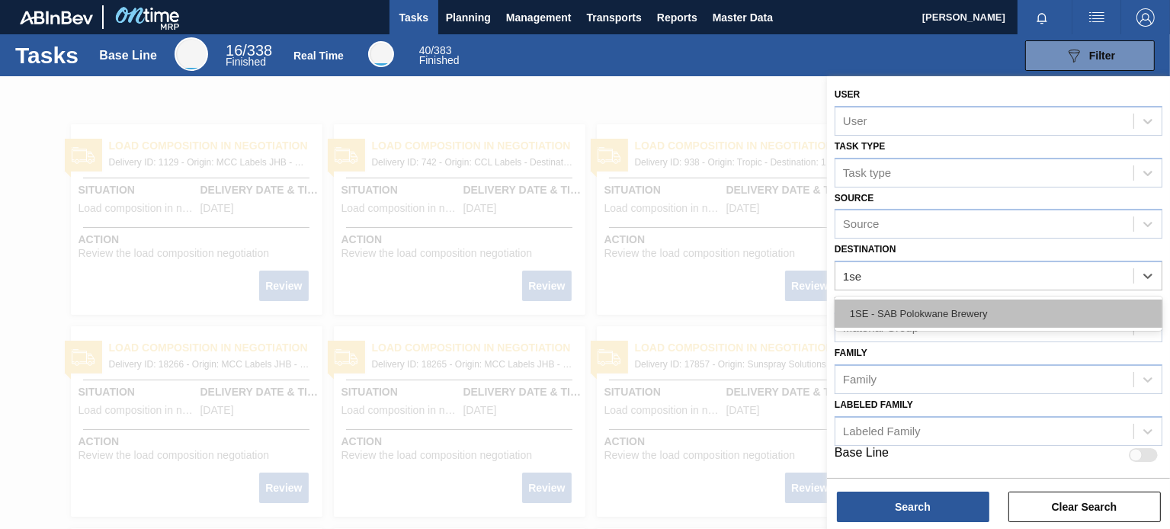
click at [1073, 307] on div "1SE - SAB Polokwane Brewery" at bounding box center [998, 313] width 328 height 28
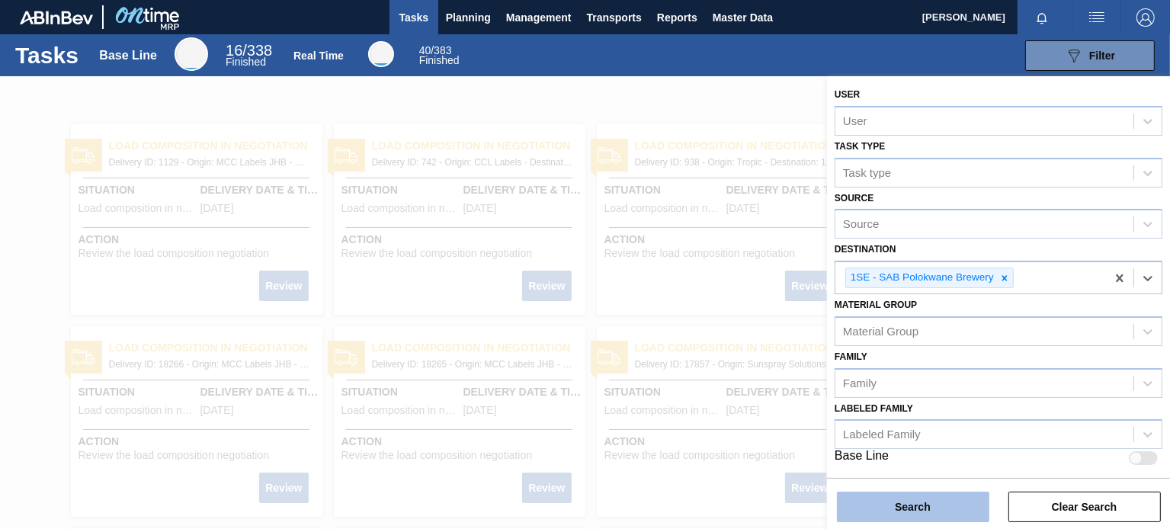
click at [932, 507] on button "Search" at bounding box center [913, 507] width 152 height 30
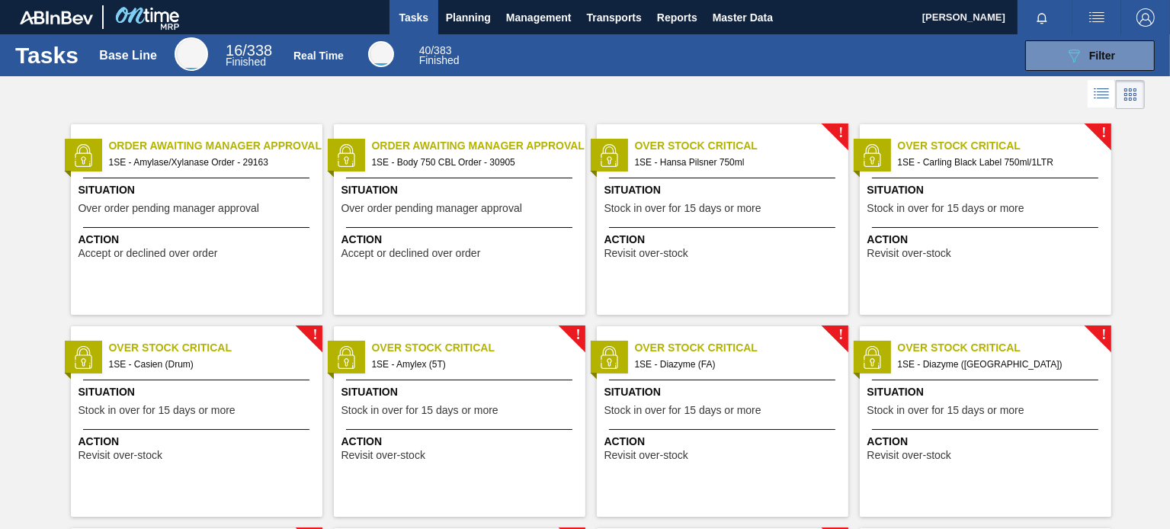
click at [462, 154] on span "1SE - Body 750 CBL Order - 30905" at bounding box center [472, 162] width 201 height 17
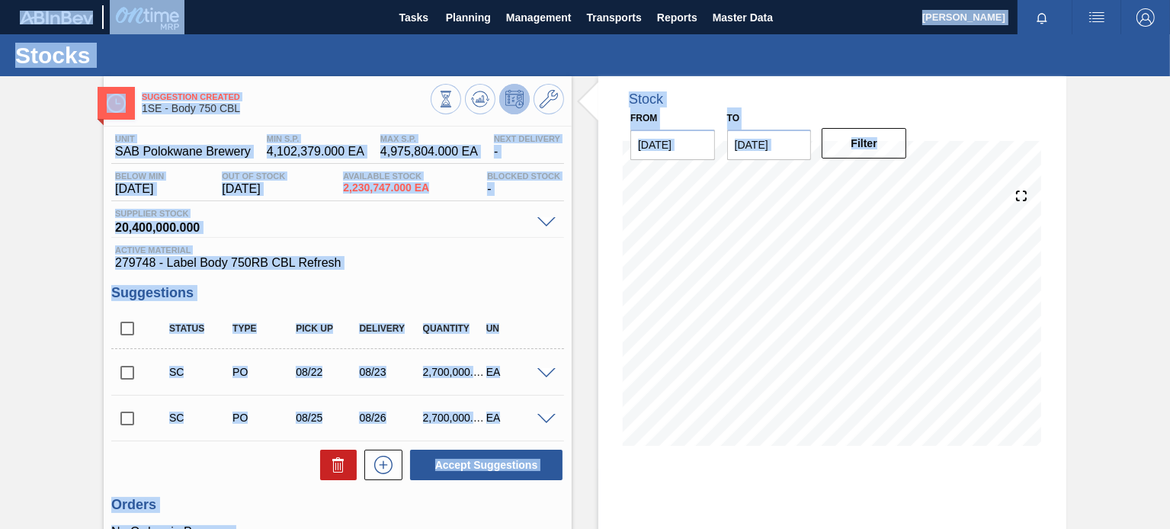
drag, startPoint x: 1166, startPoint y: 194, endPoint x: 1214, endPoint y: 255, distance: 78.2
click at [1169, 0] on html "Tasks Planning Management Transports Reports Master Data Nikiwe Miyen Mark all …" at bounding box center [585, 0] width 1170 height 0
click at [1085, 325] on div "Suggestion Created 1SE - Body 750 CBL Unit SAB Polokwane Brewery MIN S.P. 4,102…" at bounding box center [585, 376] width 1170 height 600
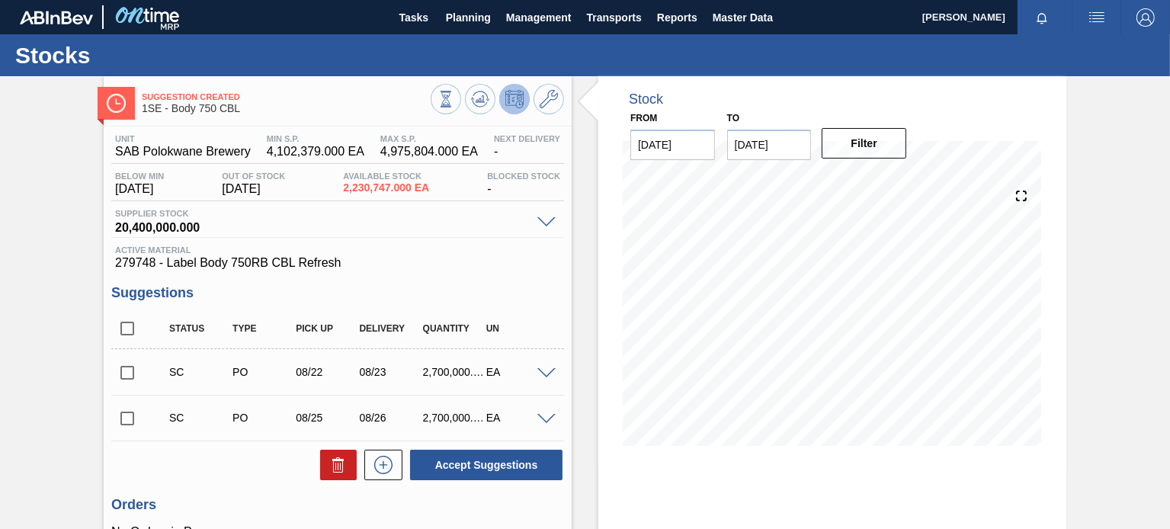
click at [543, 417] on span at bounding box center [546, 419] width 18 height 11
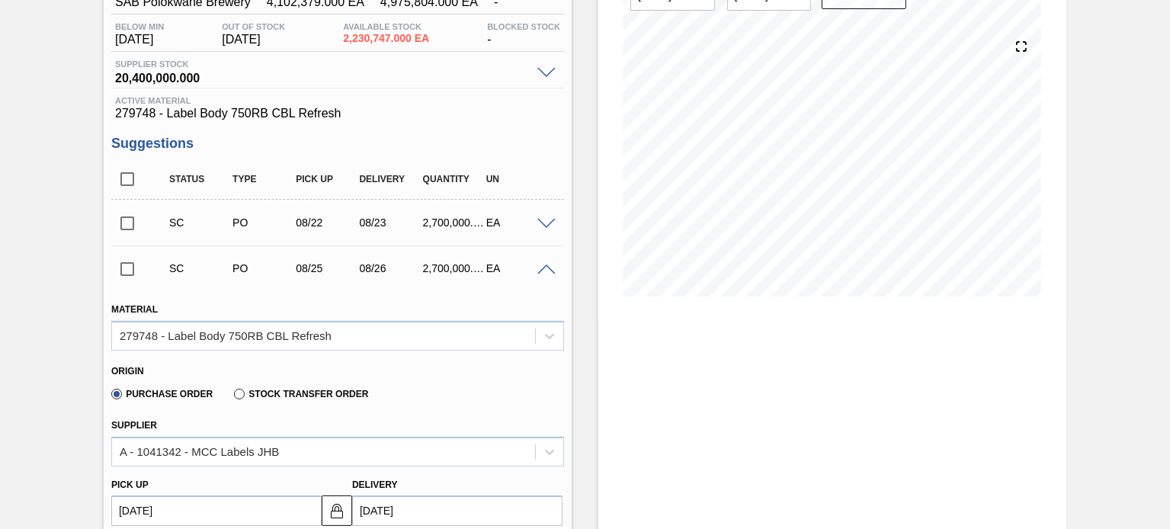
scroll to position [109, 0]
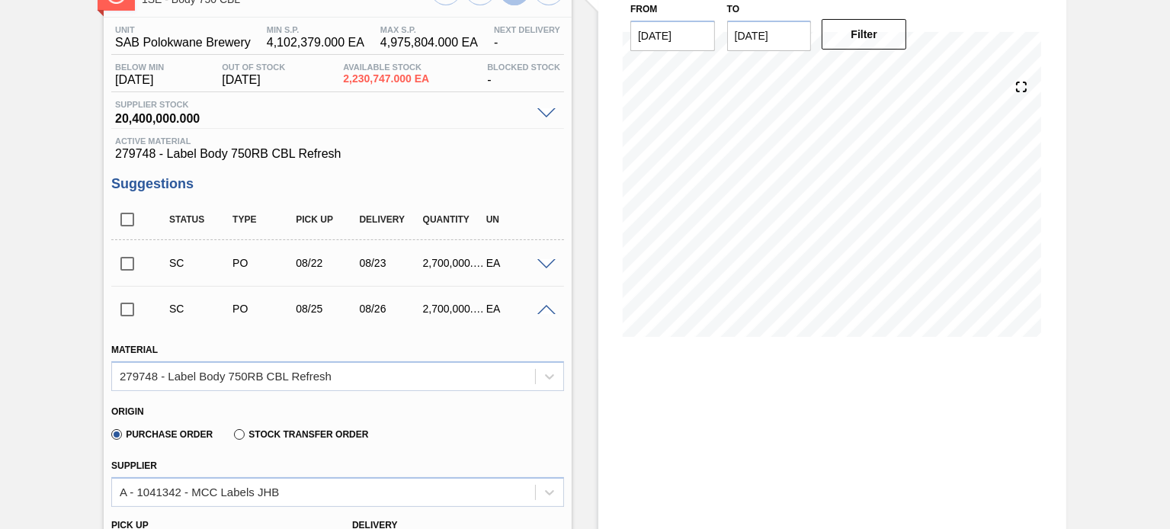
click at [548, 306] on span at bounding box center [546, 310] width 18 height 11
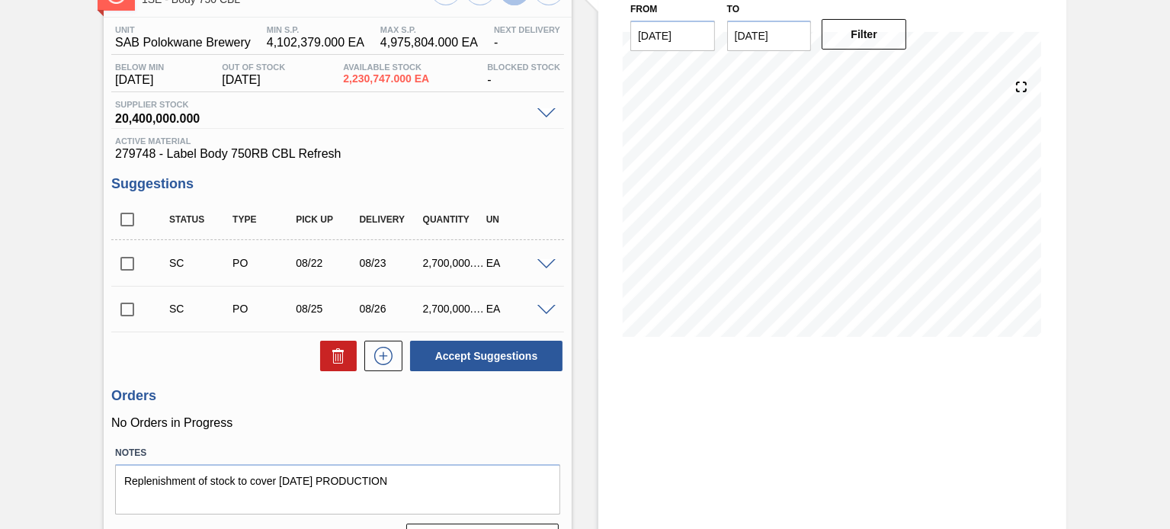
click at [546, 267] on span at bounding box center [546, 264] width 18 height 11
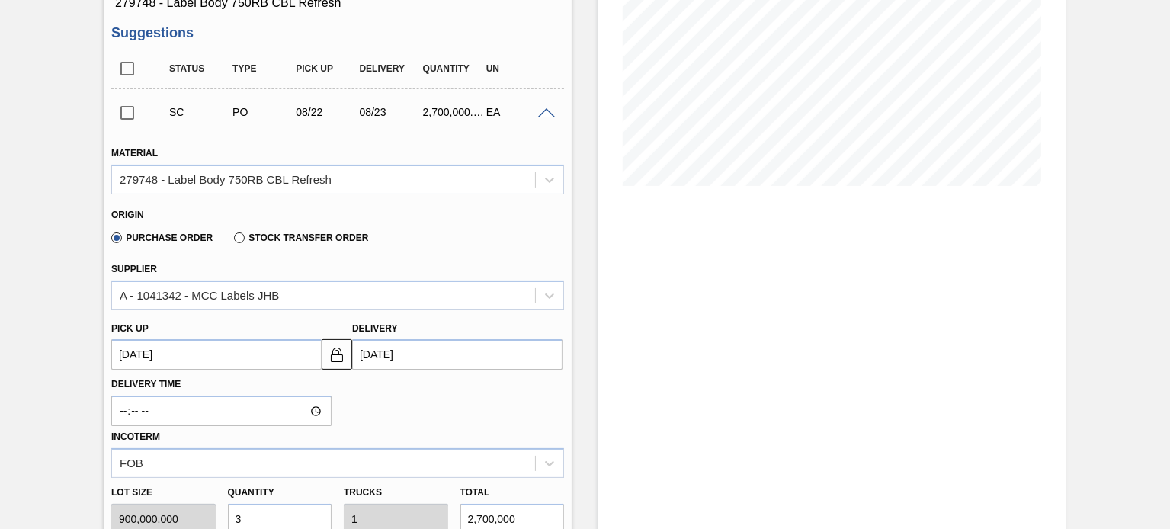
scroll to position [0, 0]
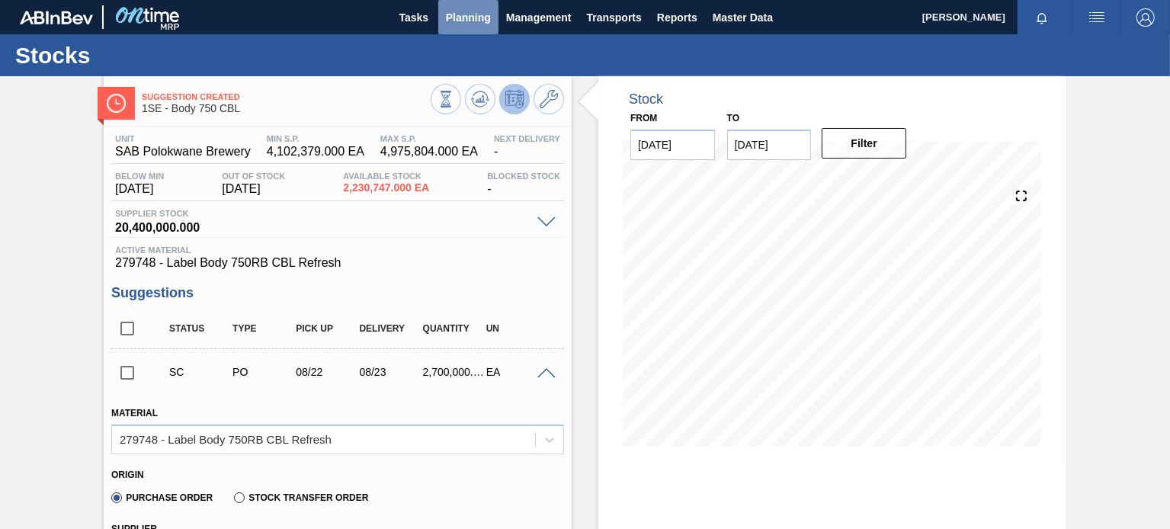
click at [463, 27] on button "Planning" at bounding box center [468, 17] width 60 height 34
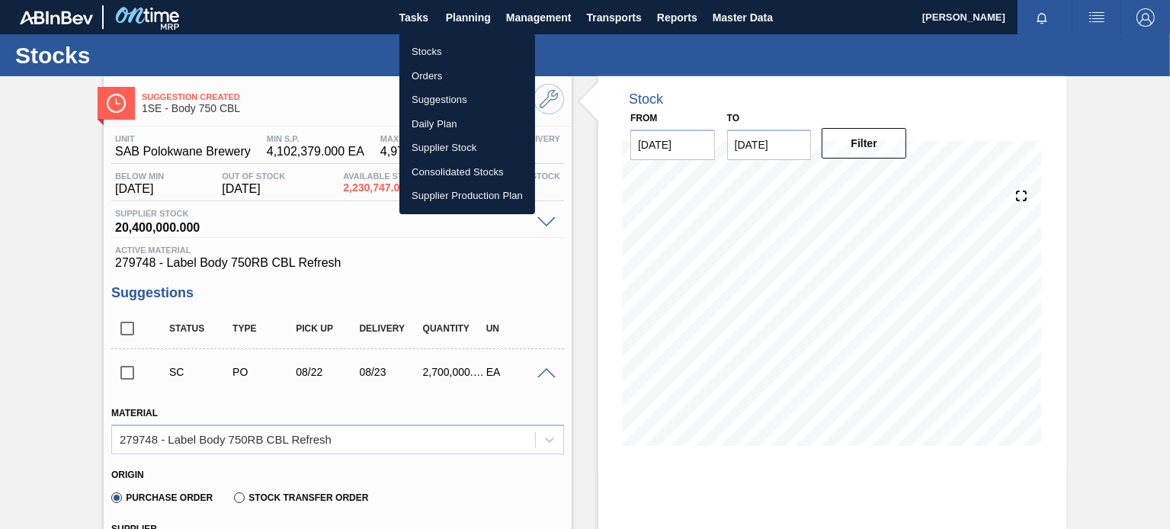
click at [437, 57] on li "Stocks" at bounding box center [467, 52] width 136 height 24
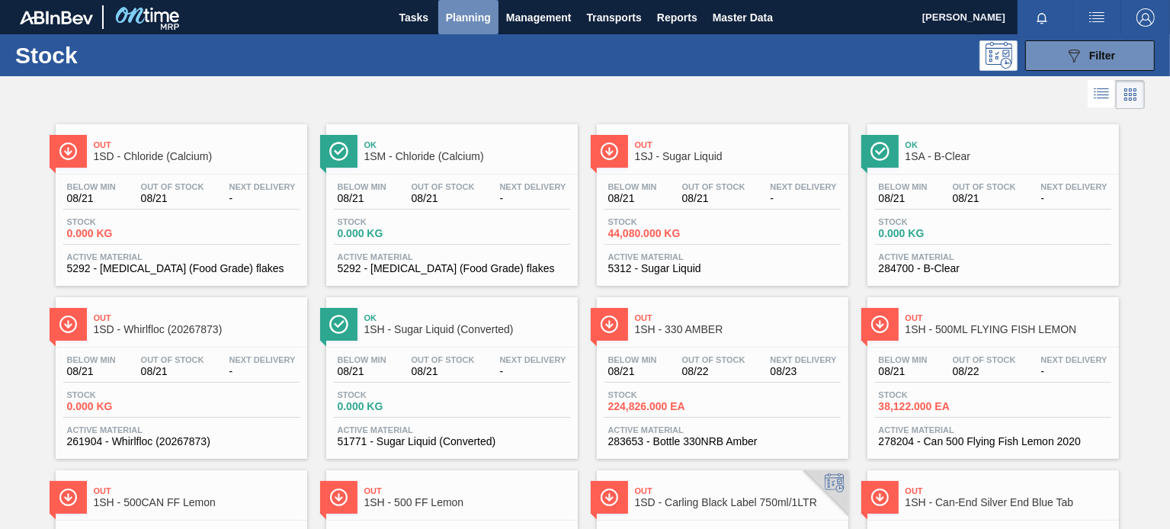
click at [480, 23] on span "Planning" at bounding box center [468, 17] width 45 height 18
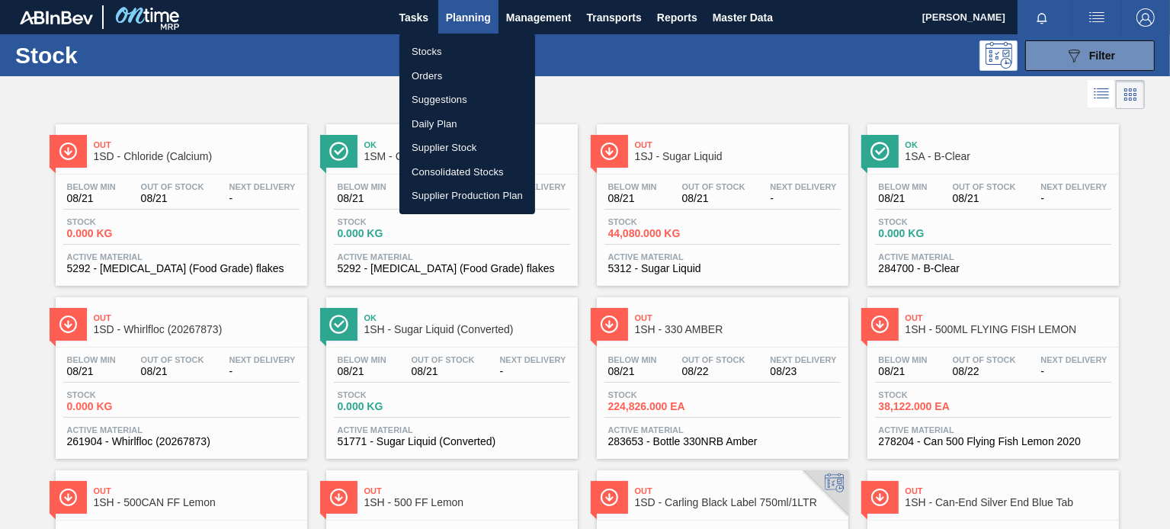
click at [445, 78] on li "Orders" at bounding box center [467, 76] width 136 height 24
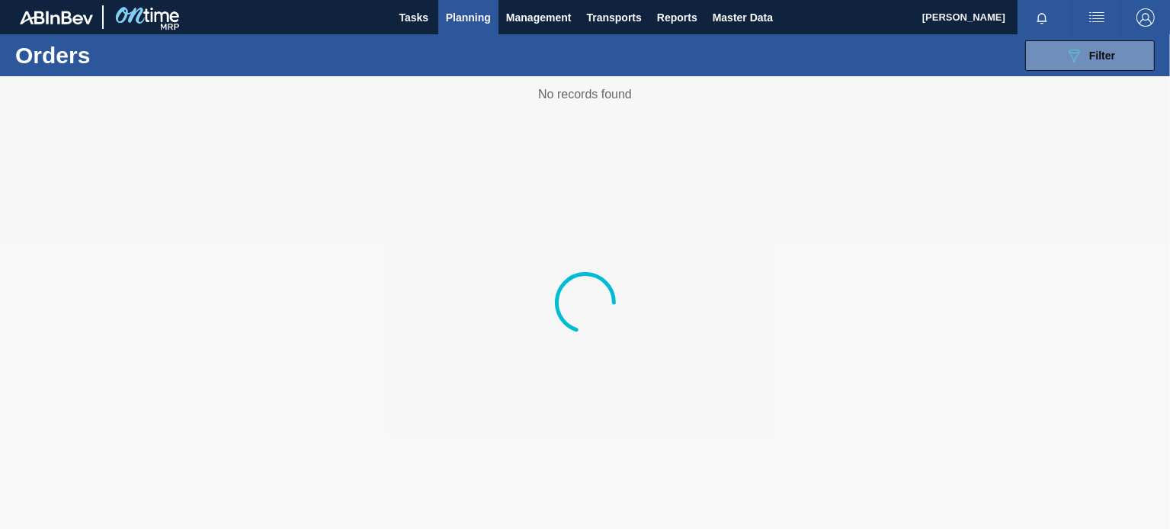
click at [415, 82] on div at bounding box center [585, 302] width 1170 height 453
click at [466, 18] on span "Planning" at bounding box center [468, 17] width 45 height 18
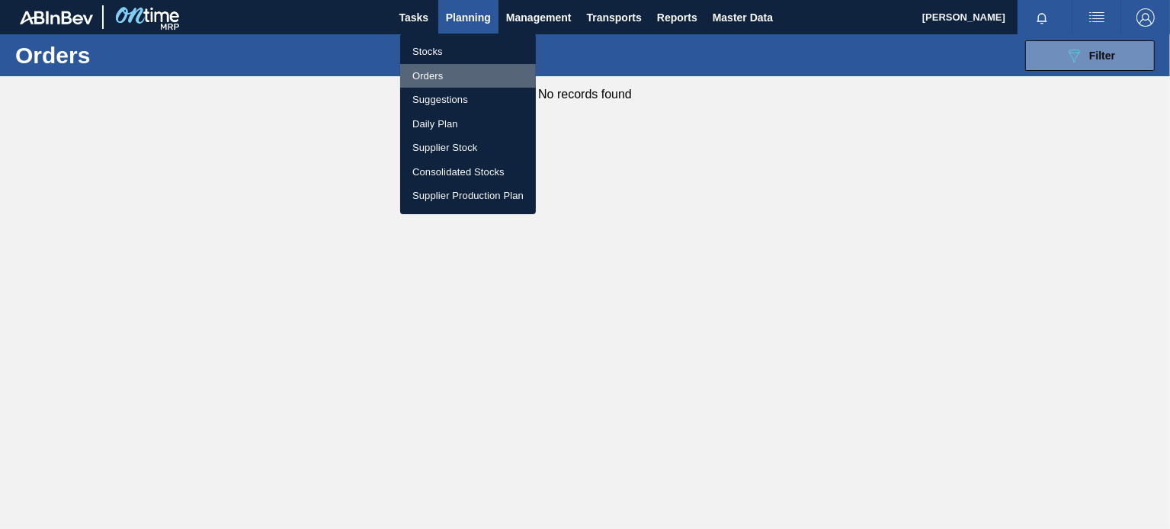
click at [429, 72] on li "Orders" at bounding box center [468, 76] width 136 height 24
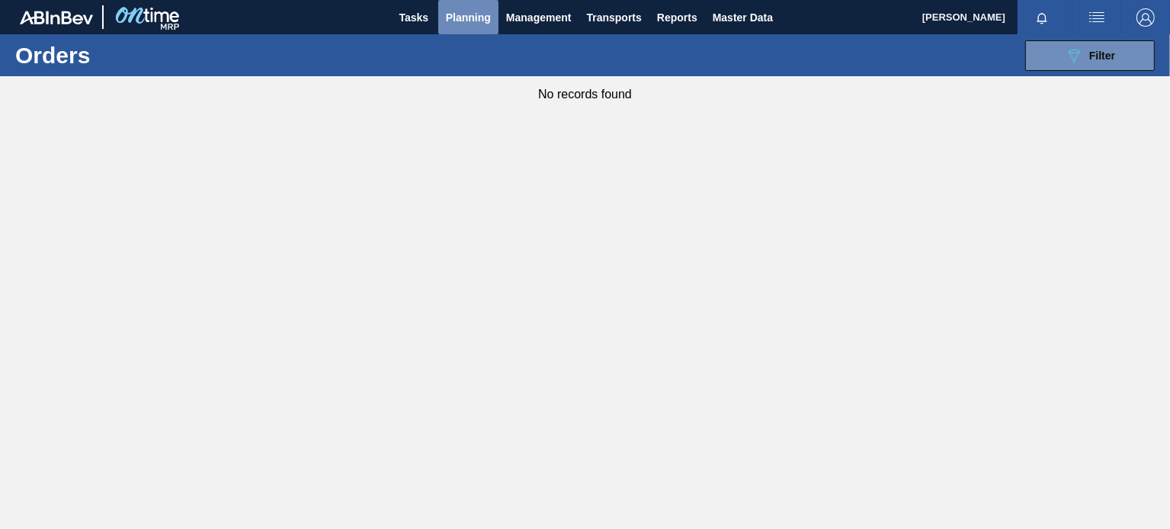
click at [454, 21] on span "Planning" at bounding box center [468, 17] width 45 height 18
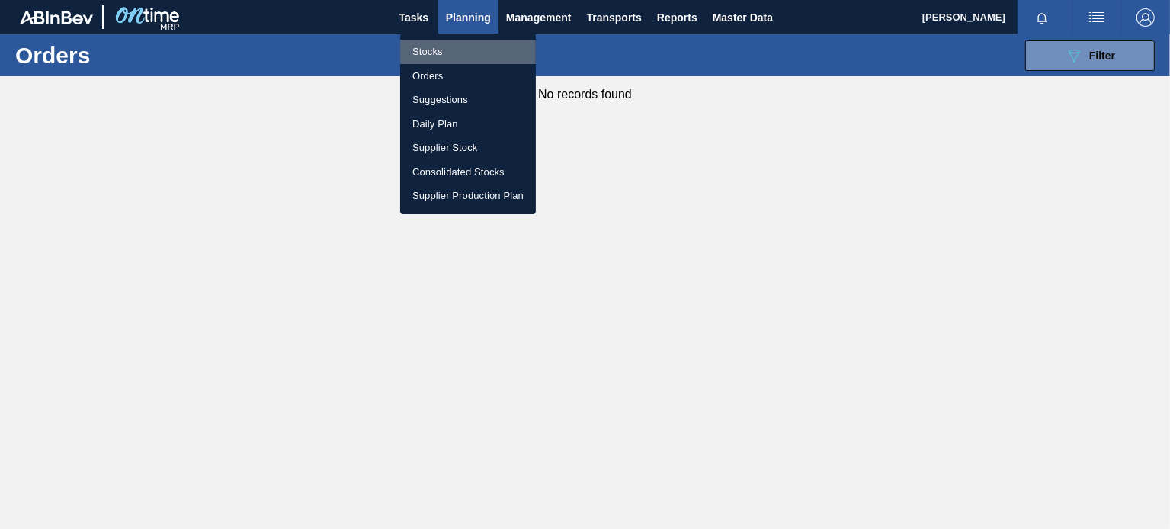
click at [431, 52] on li "Stocks" at bounding box center [468, 52] width 136 height 24
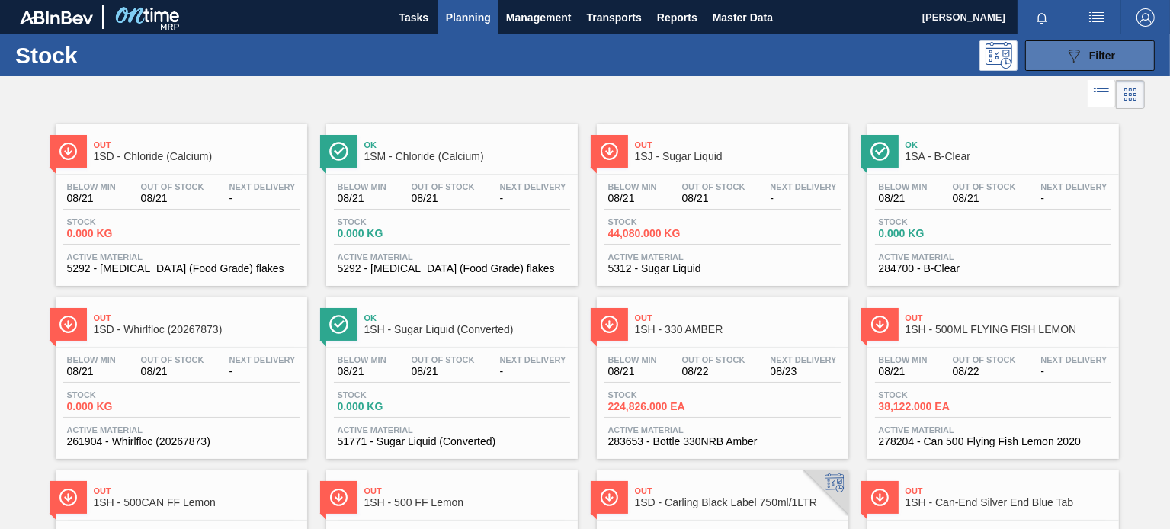
click at [1107, 59] on span "Filter" at bounding box center [1102, 56] width 26 height 12
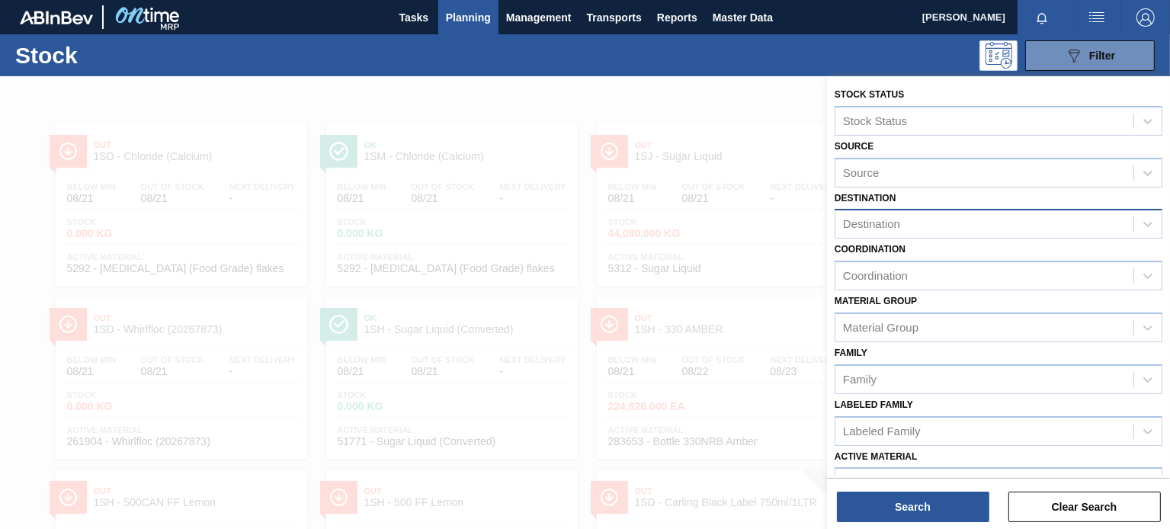
click at [939, 229] on div "Destination" at bounding box center [984, 224] width 298 height 22
type input "1se"
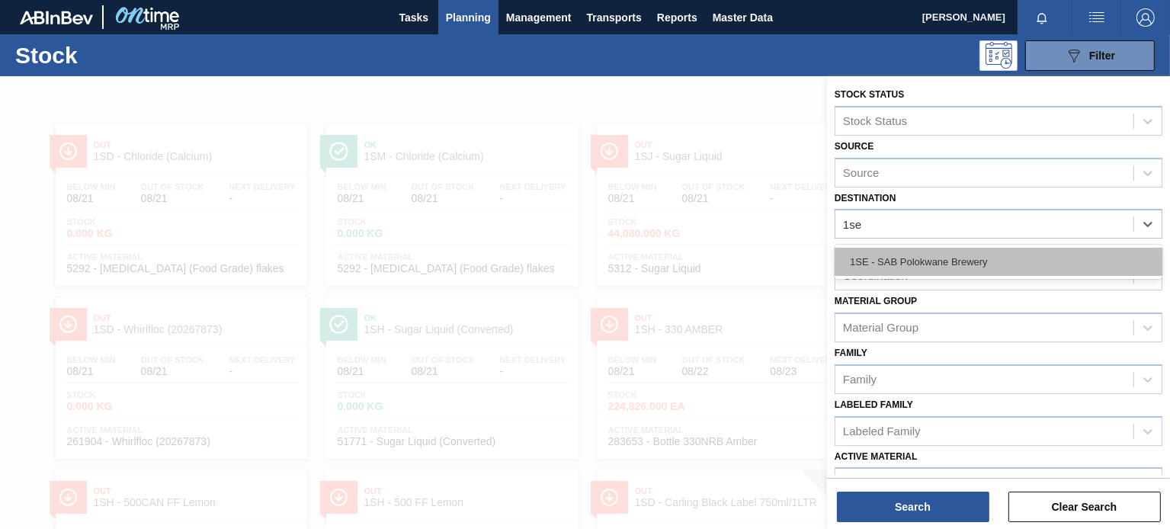
click at [936, 256] on div "1SE - SAB Polokwane Brewery" at bounding box center [998, 262] width 328 height 28
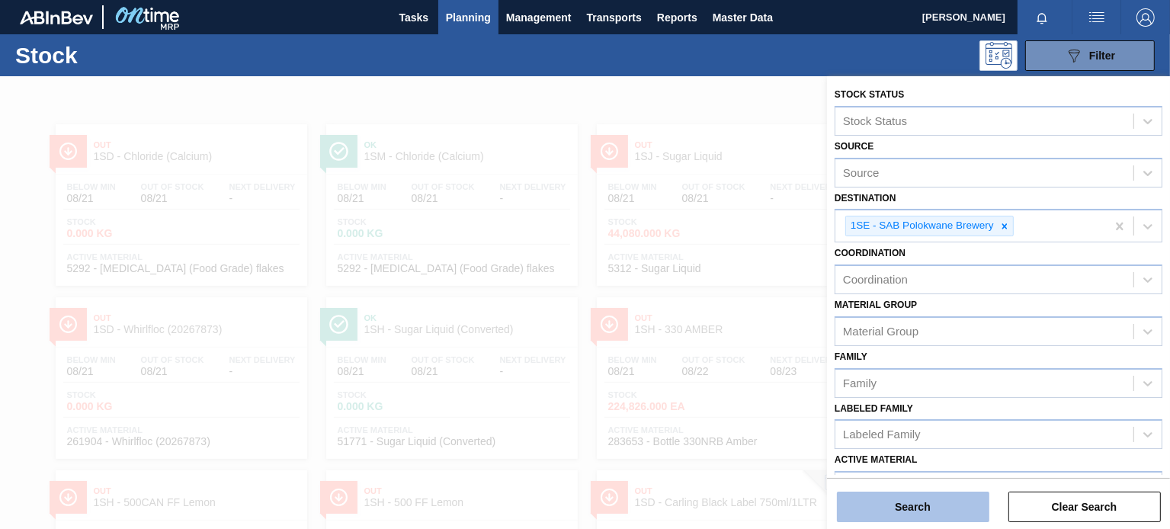
click at [940, 510] on button "Search" at bounding box center [913, 507] width 152 height 30
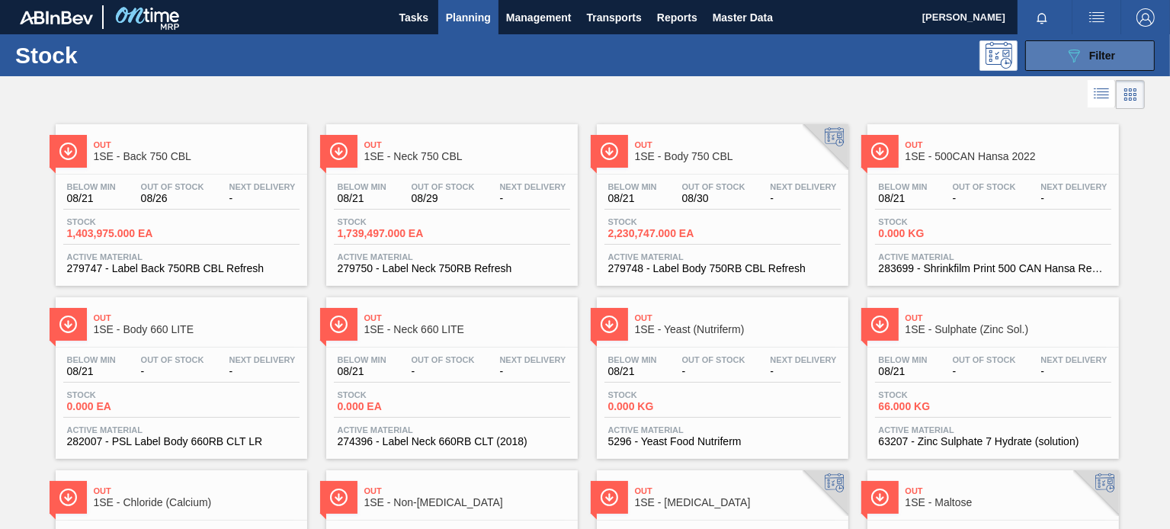
click at [1105, 59] on span "Filter" at bounding box center [1102, 56] width 26 height 12
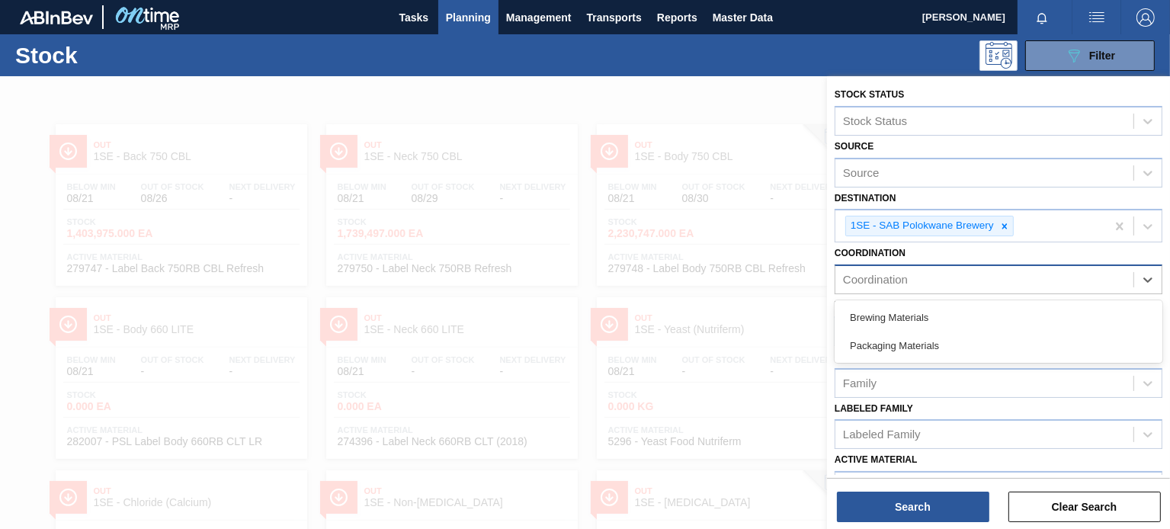
click at [918, 279] on div "Coordination" at bounding box center [984, 280] width 298 height 22
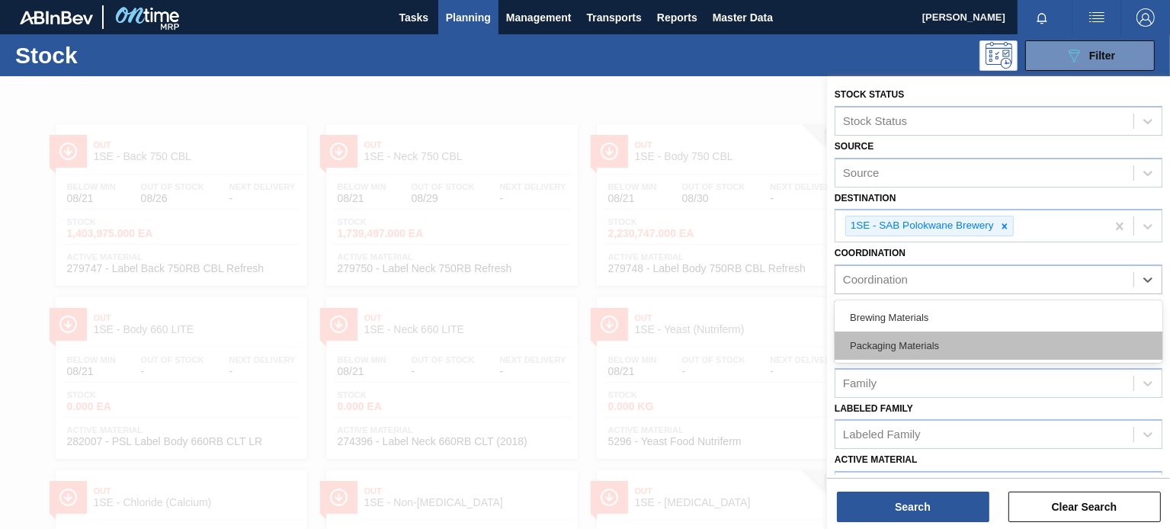
click at [916, 347] on div "Packaging Materials" at bounding box center [998, 345] width 328 height 28
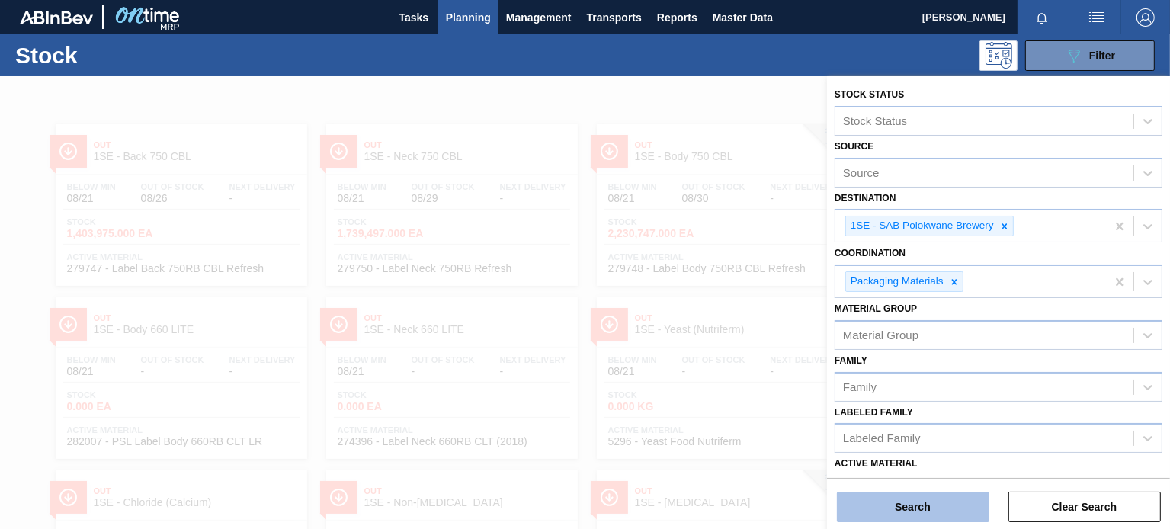
click at [934, 512] on button "Search" at bounding box center [913, 507] width 152 height 30
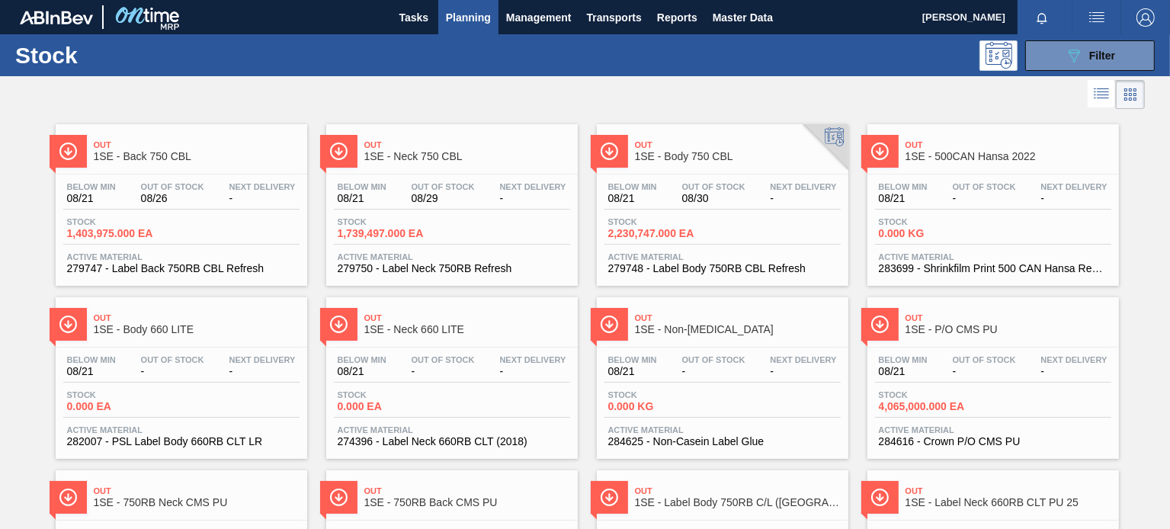
click at [215, 156] on span "1SE - Back 750 CBL" at bounding box center [197, 156] width 206 height 11
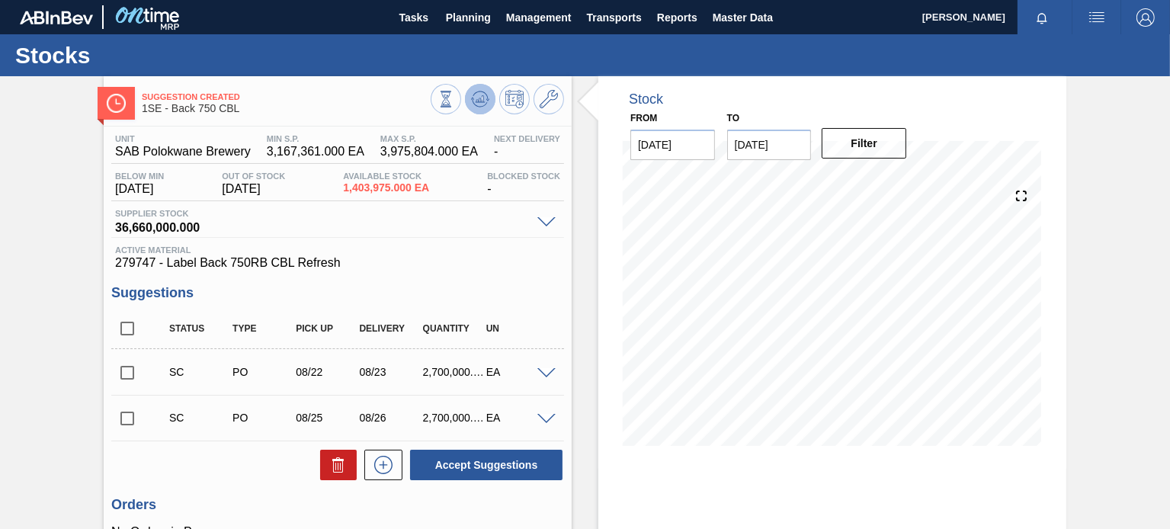
click at [454, 105] on icon at bounding box center [445, 99] width 17 height 17
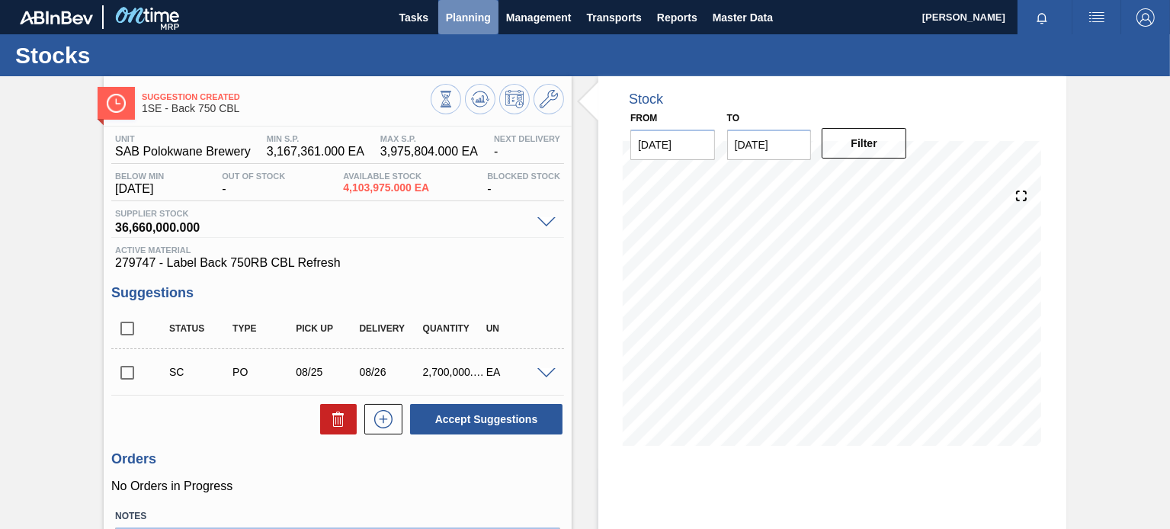
click at [461, 24] on span "Planning" at bounding box center [468, 17] width 45 height 18
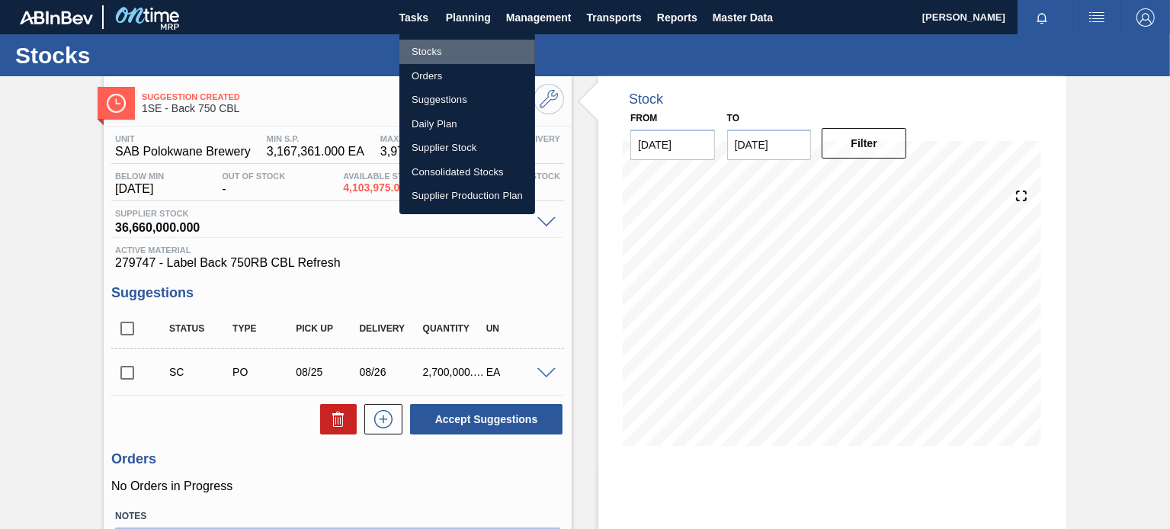
click at [431, 51] on li "Stocks" at bounding box center [467, 52] width 136 height 24
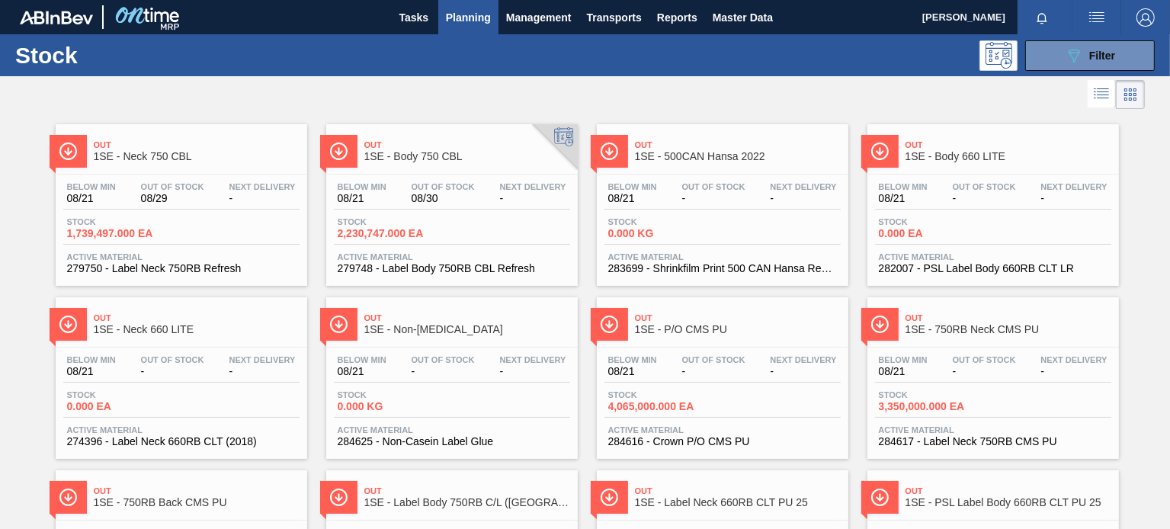
click at [231, 130] on div "Out 1SE - Neck 750 CBL" at bounding box center [181, 145] width 251 height 42
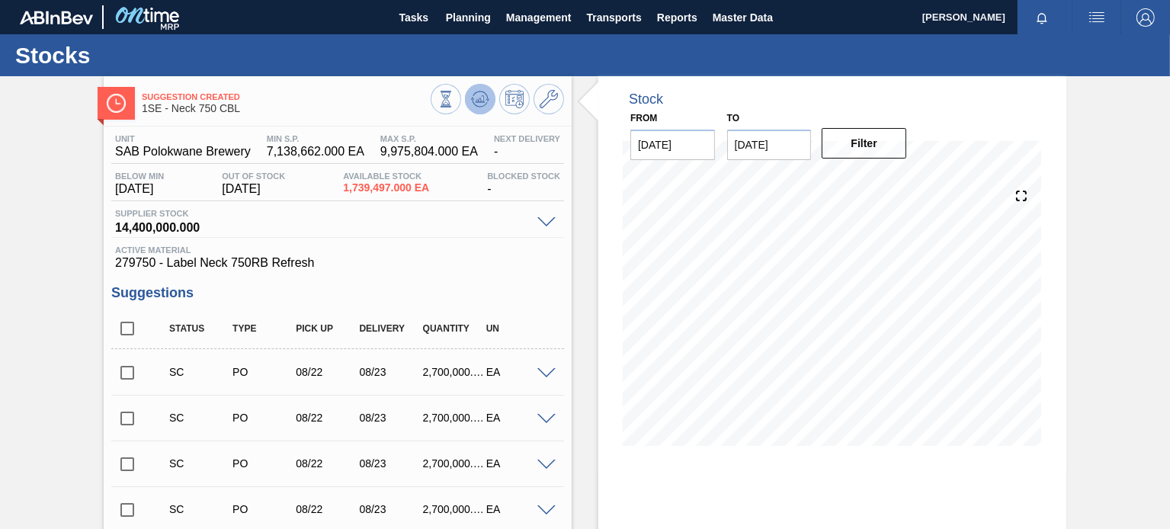
click at [454, 92] on icon at bounding box center [445, 99] width 17 height 17
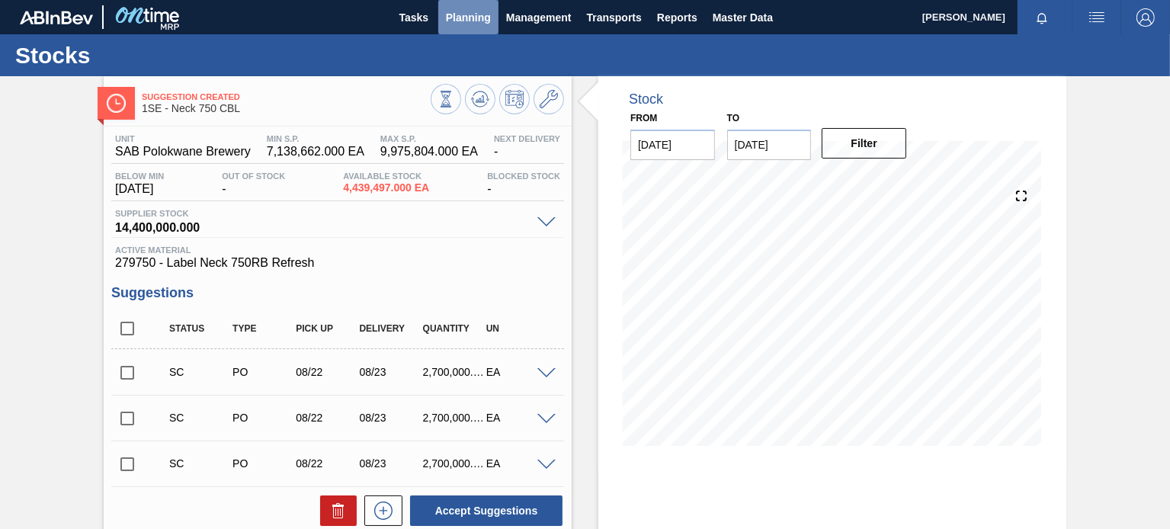
click at [482, 25] on span "Planning" at bounding box center [468, 17] width 45 height 18
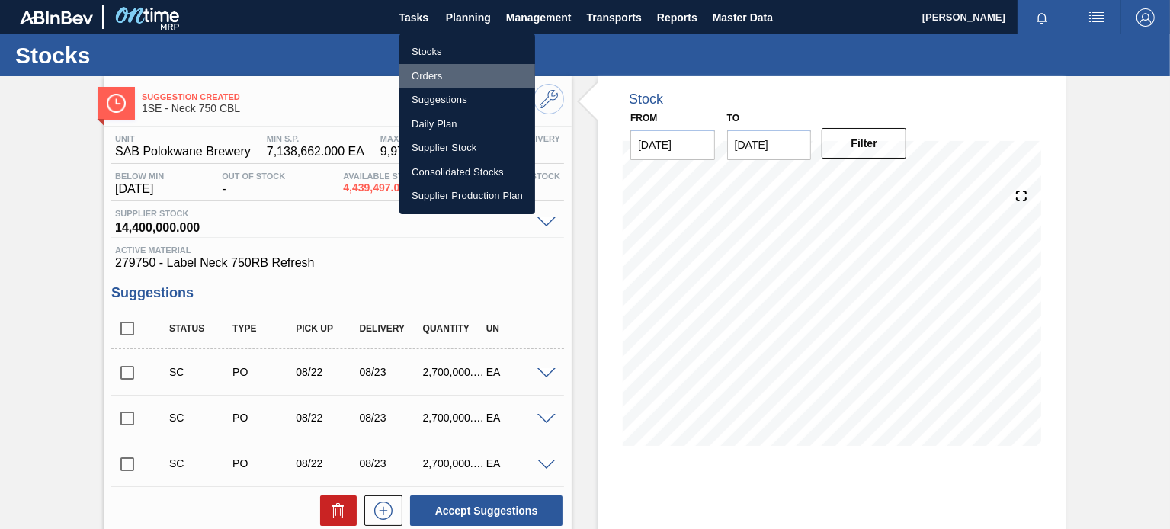
click at [435, 73] on li "Orders" at bounding box center [467, 76] width 136 height 24
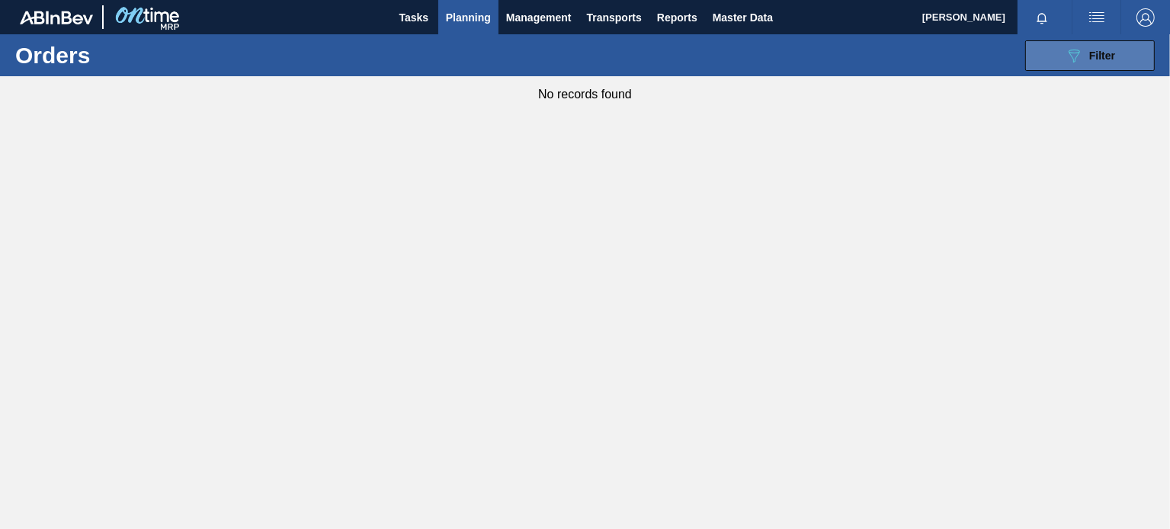
click at [1079, 56] on icon "089F7B8B-B2A5-4AFE-B5C0-19BA573D28AC" at bounding box center [1074, 55] width 18 height 18
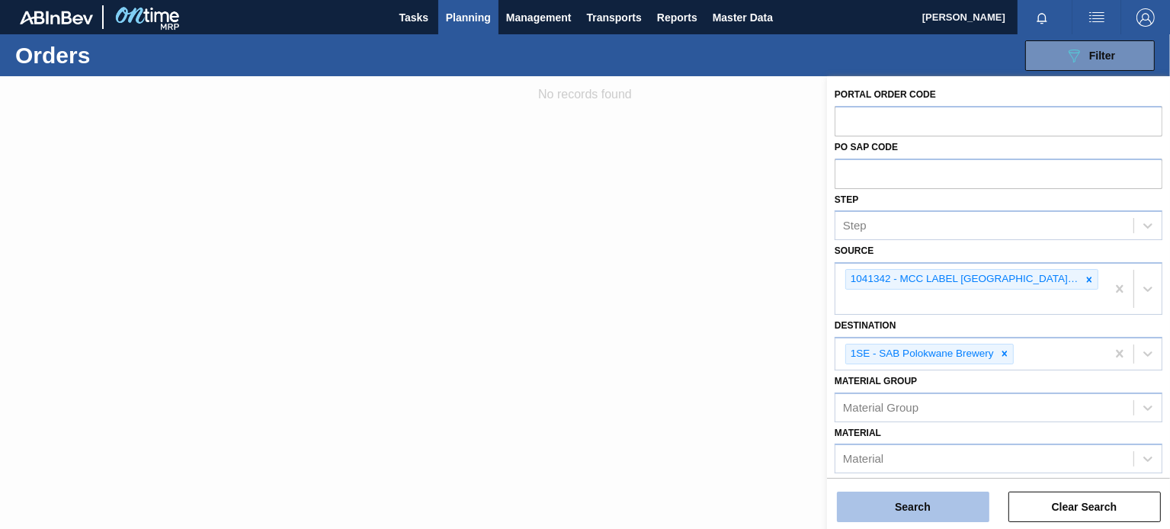
click at [955, 498] on button "Search" at bounding box center [913, 507] width 152 height 30
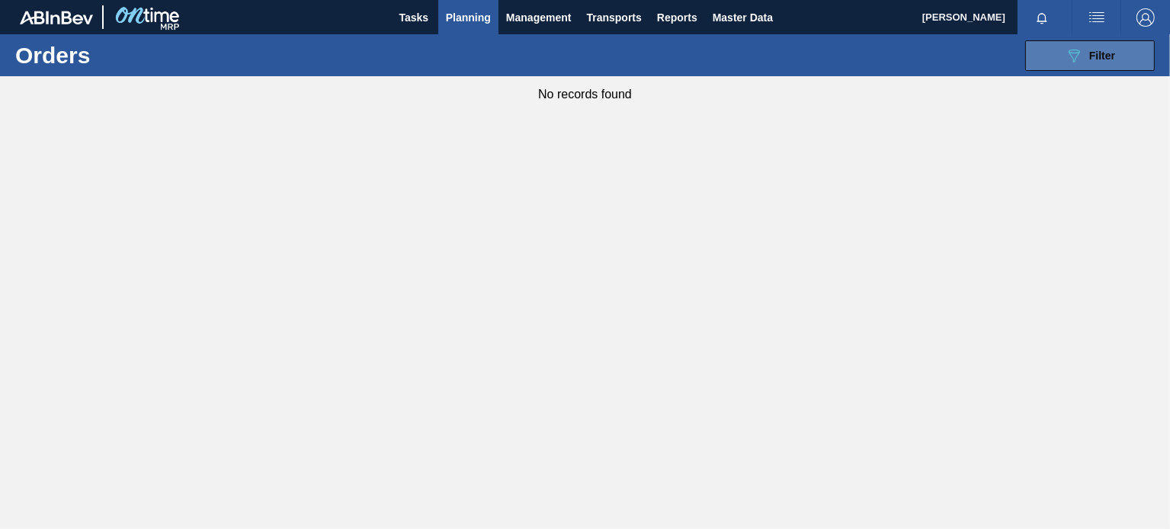
click at [1051, 67] on button "089F7B8B-B2A5-4AFE-B5C0-19BA573D28AC Filter" at bounding box center [1090, 55] width 130 height 30
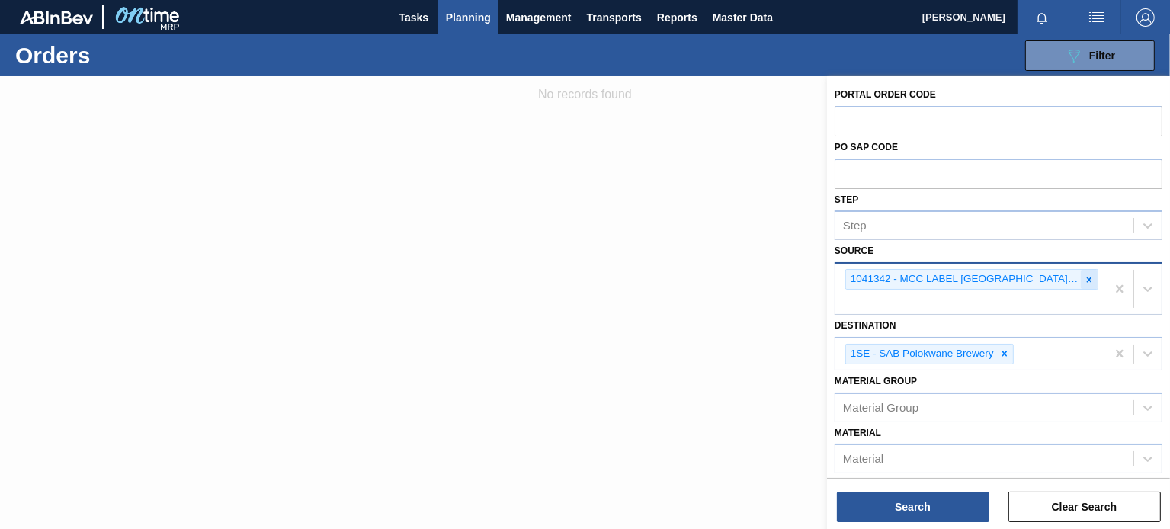
click at [1084, 274] on icon at bounding box center [1089, 279] width 11 height 11
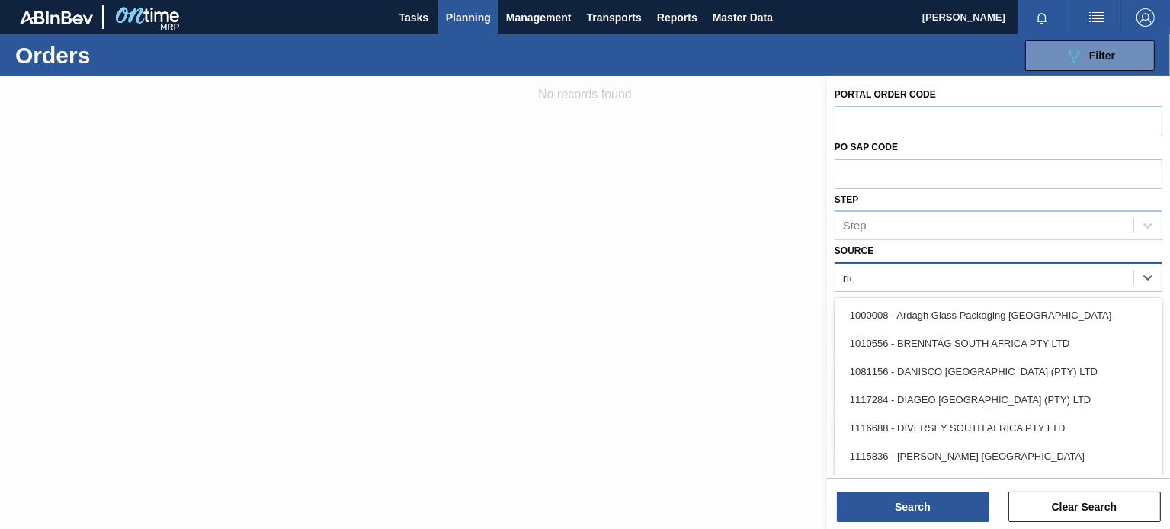
type input "rich"
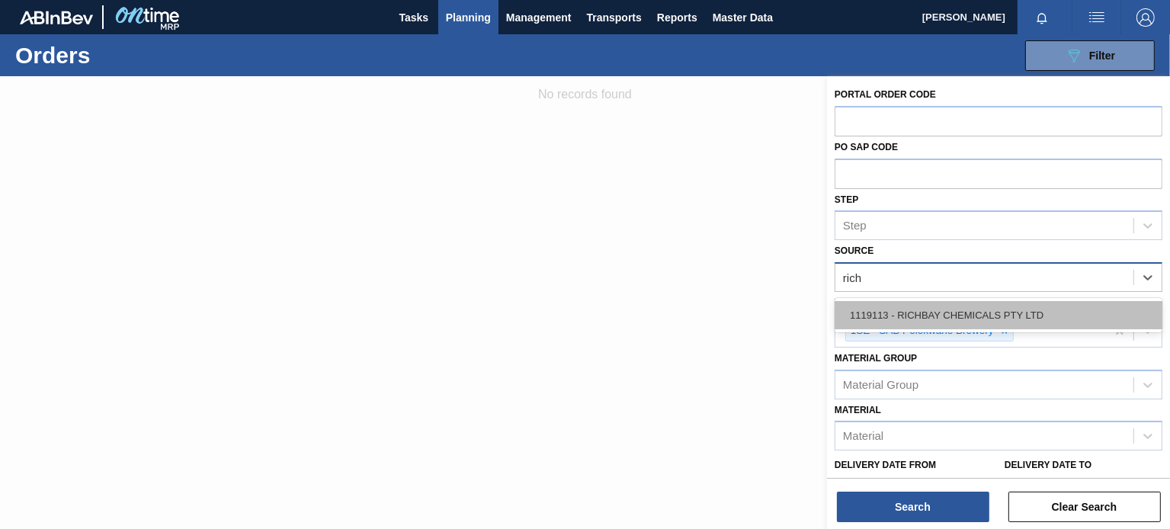
click at [942, 319] on div "1119113 - RICHBAY CHEMICALS PTY LTD" at bounding box center [998, 315] width 328 height 28
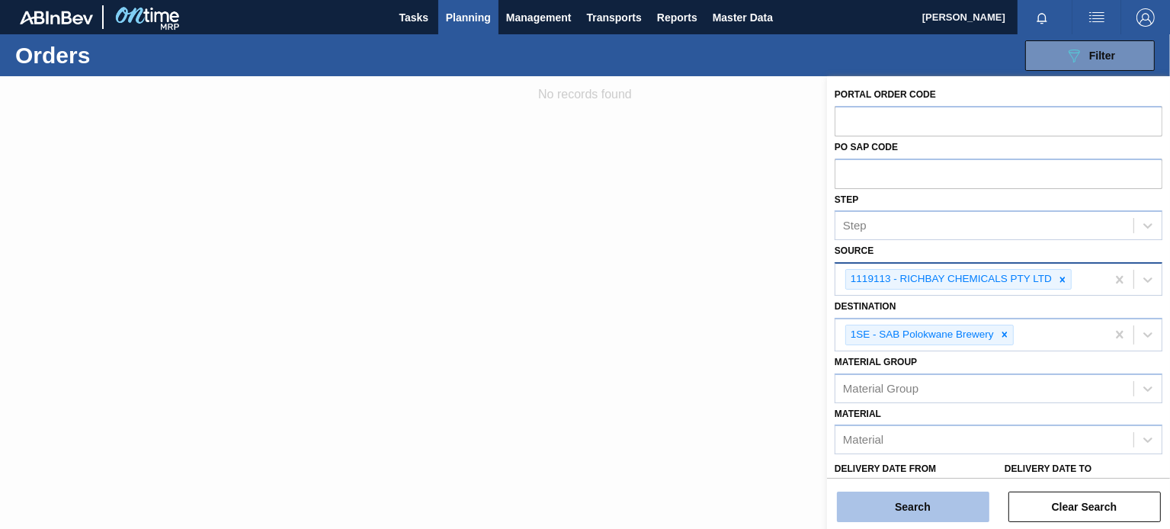
click at [963, 496] on button "Search" at bounding box center [913, 507] width 152 height 30
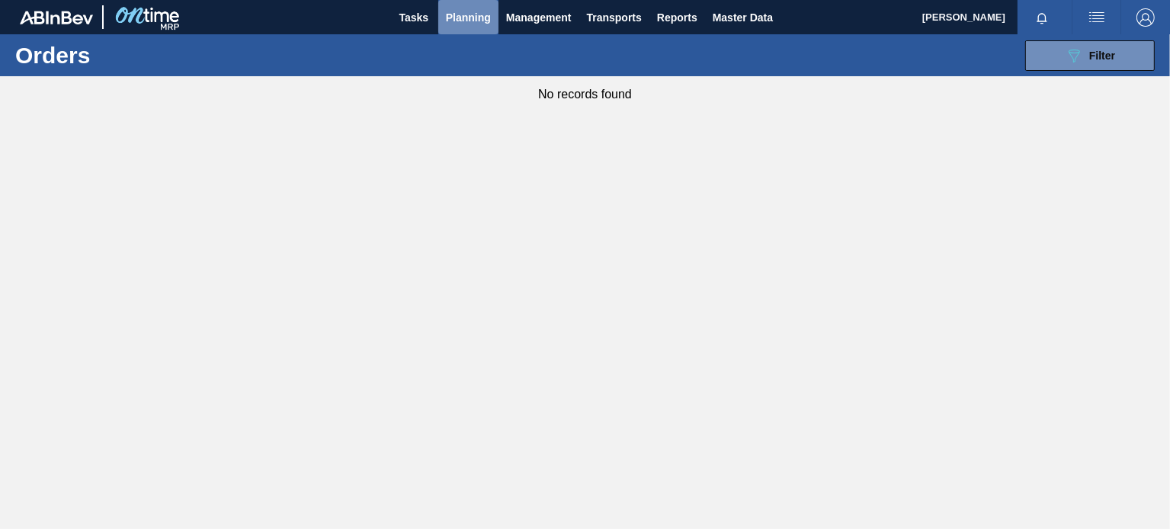
click at [482, 5] on button "Planning" at bounding box center [468, 17] width 60 height 34
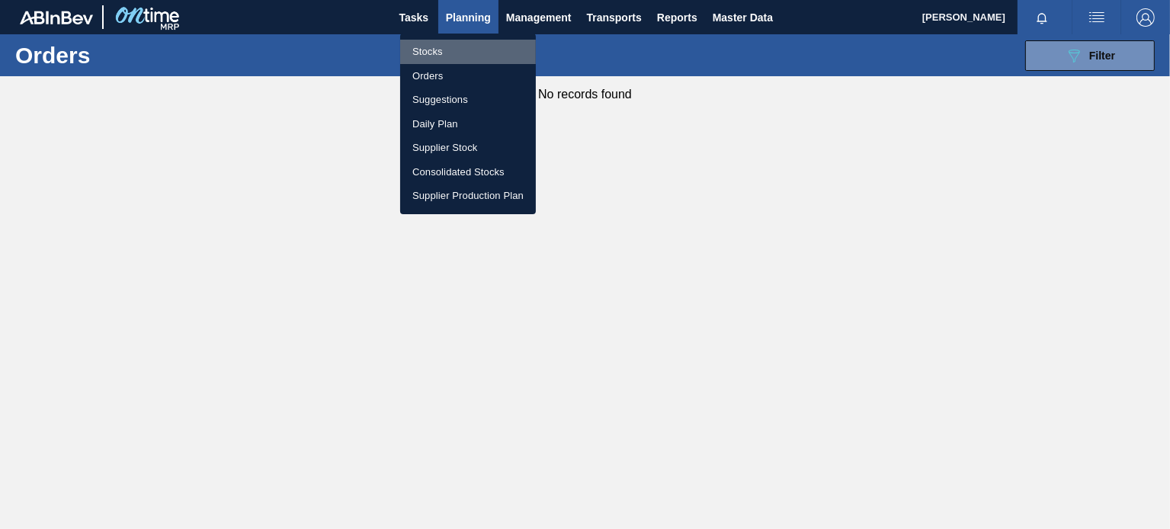
click at [434, 54] on li "Stocks" at bounding box center [468, 52] width 136 height 24
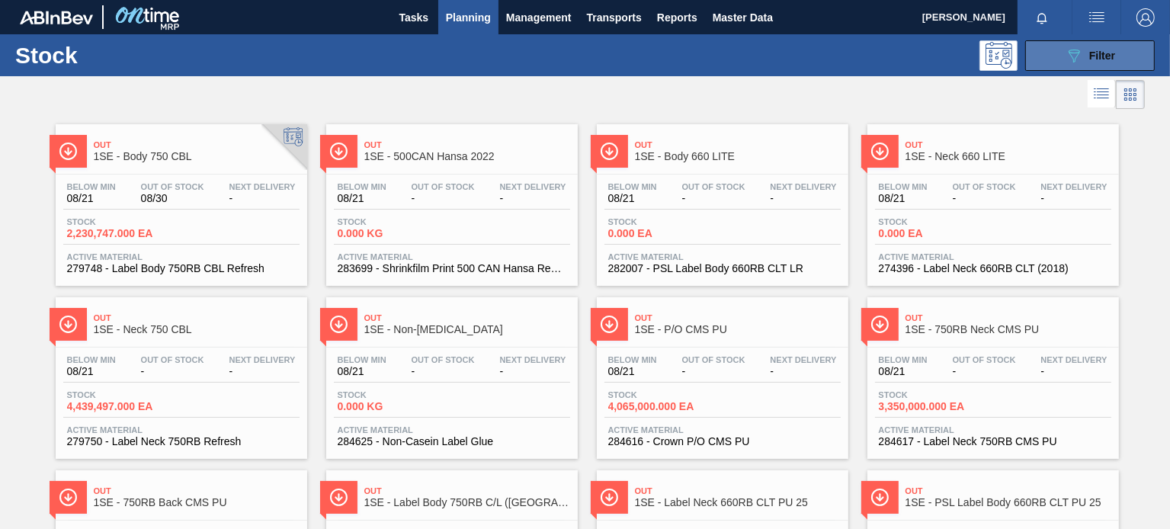
click at [1122, 59] on button "089F7B8B-B2A5-4AFE-B5C0-19BA573D28AC Filter" at bounding box center [1090, 55] width 130 height 30
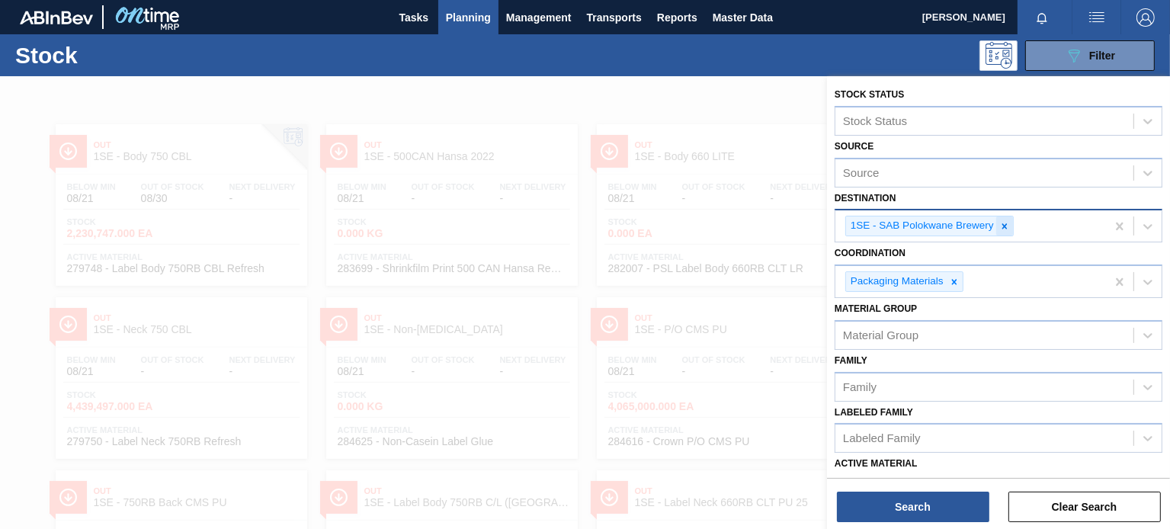
click at [1009, 224] on icon at bounding box center [1004, 226] width 11 height 11
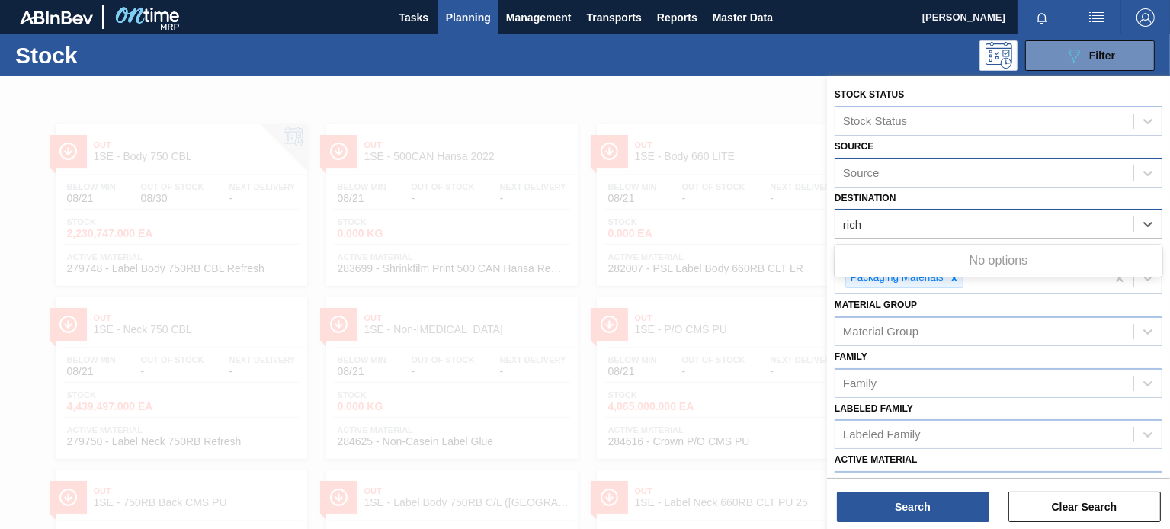
type input "rich"
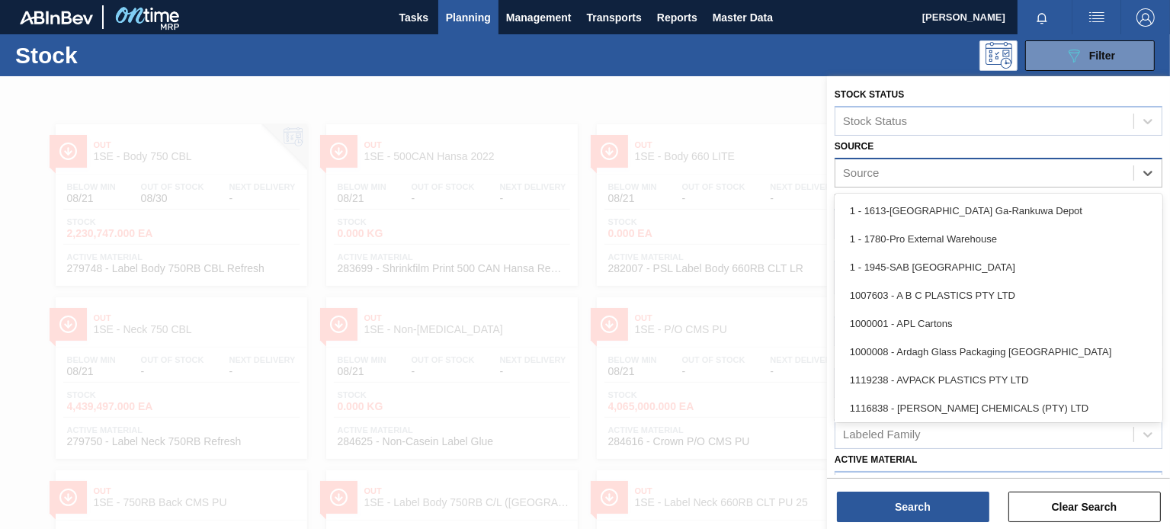
click at [1037, 178] on div "Source" at bounding box center [984, 173] width 298 height 22
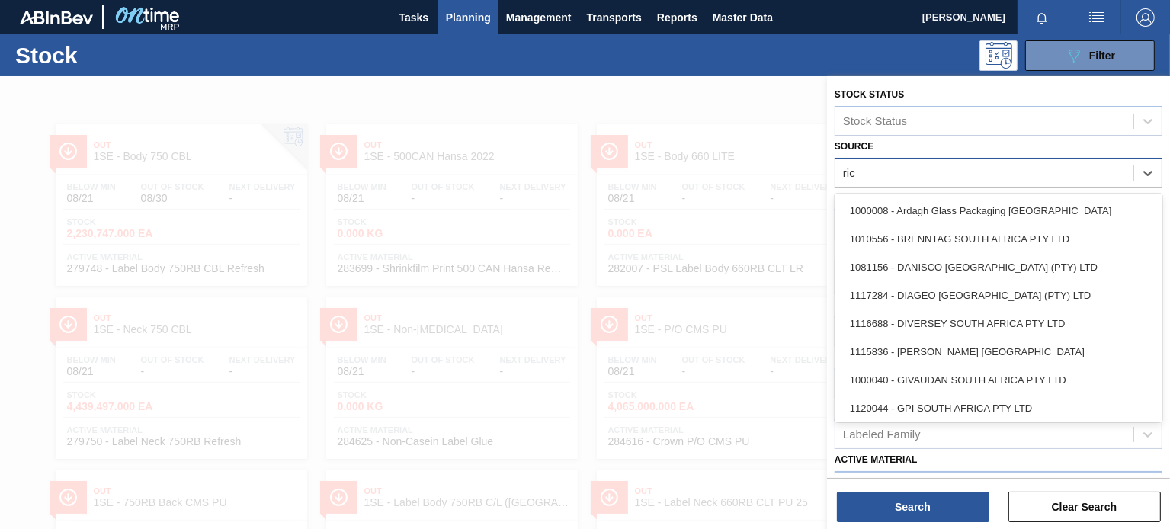
type input "rich"
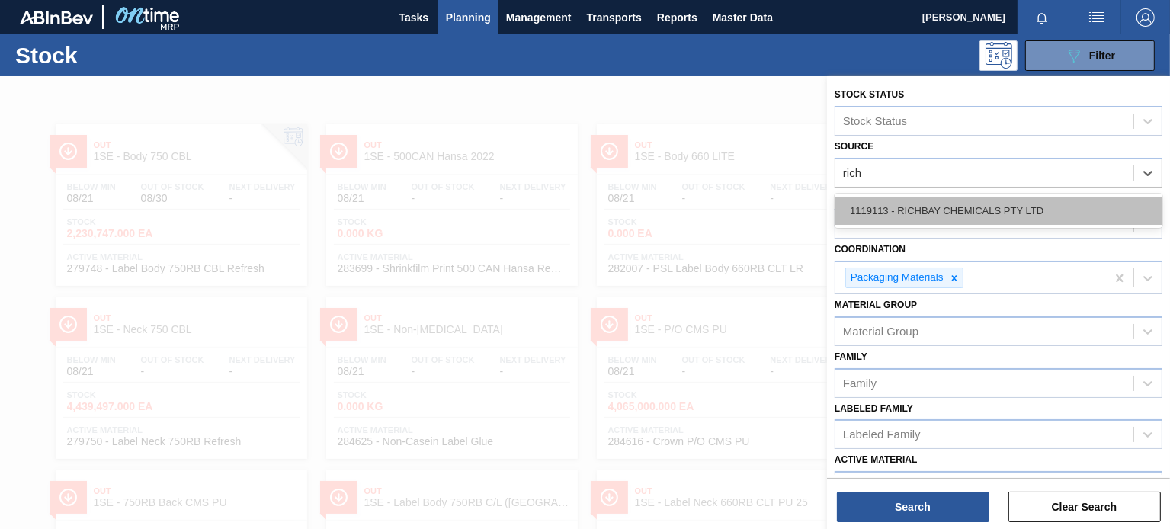
click at [982, 207] on div "1119113 - RICHBAY CHEMICALS PTY LTD" at bounding box center [998, 211] width 328 height 28
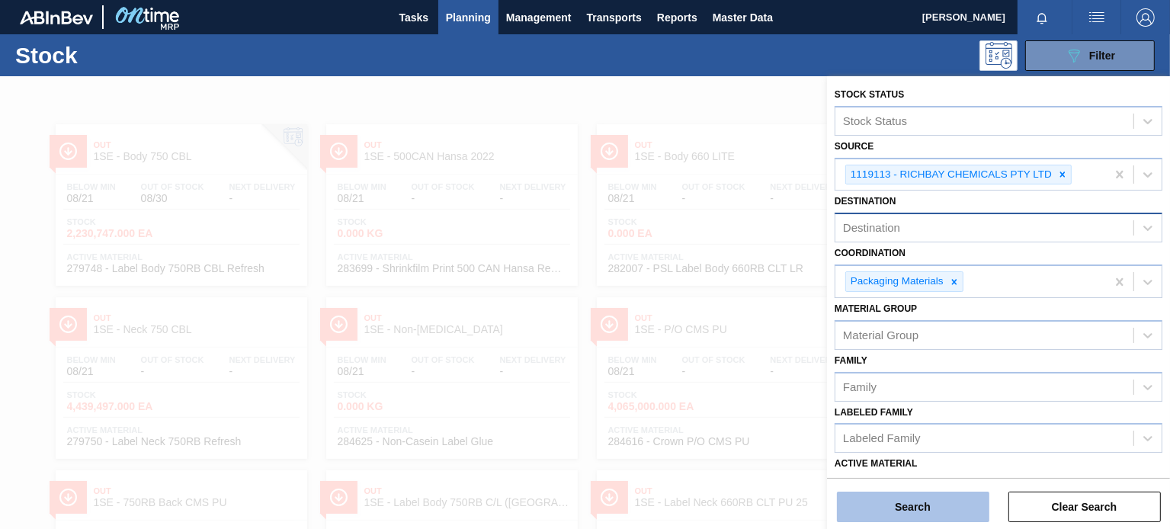
click at [929, 508] on button "Search" at bounding box center [913, 507] width 152 height 30
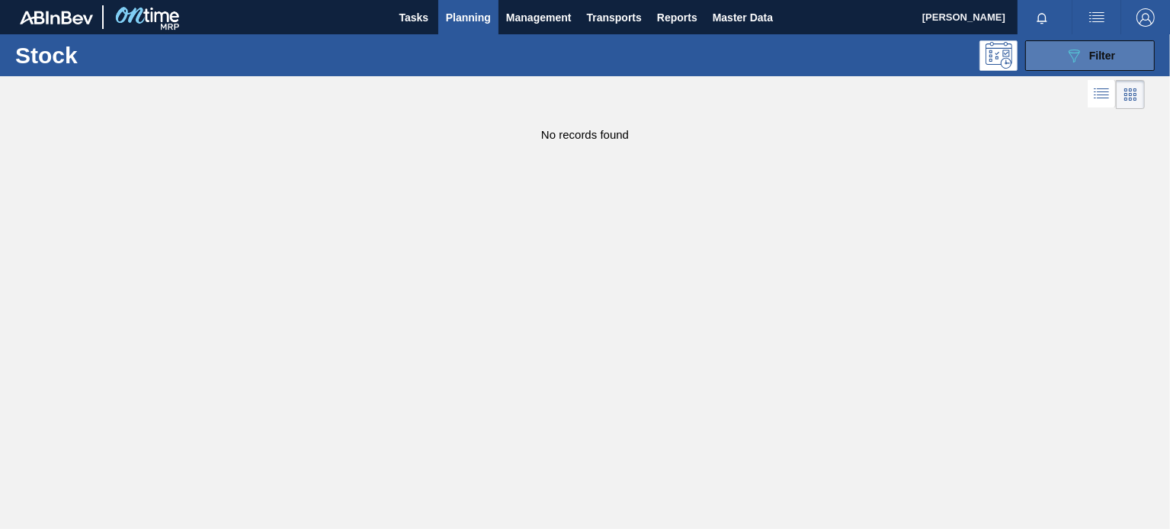
click at [1039, 58] on button "089F7B8B-B2A5-4AFE-B5C0-19BA573D28AC Filter" at bounding box center [1090, 55] width 130 height 30
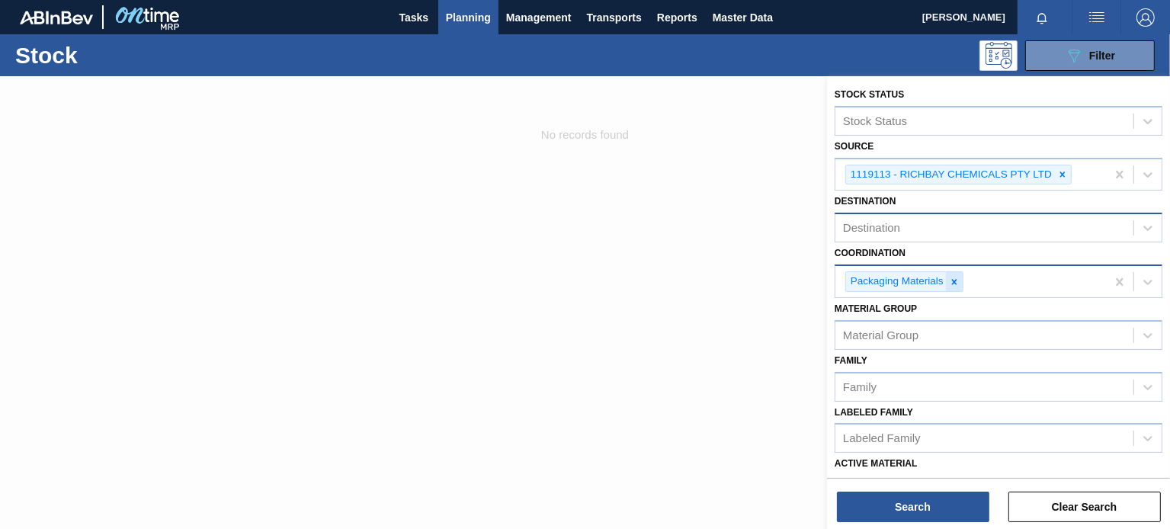
click at [954, 280] on icon at bounding box center [953, 281] width 5 height 5
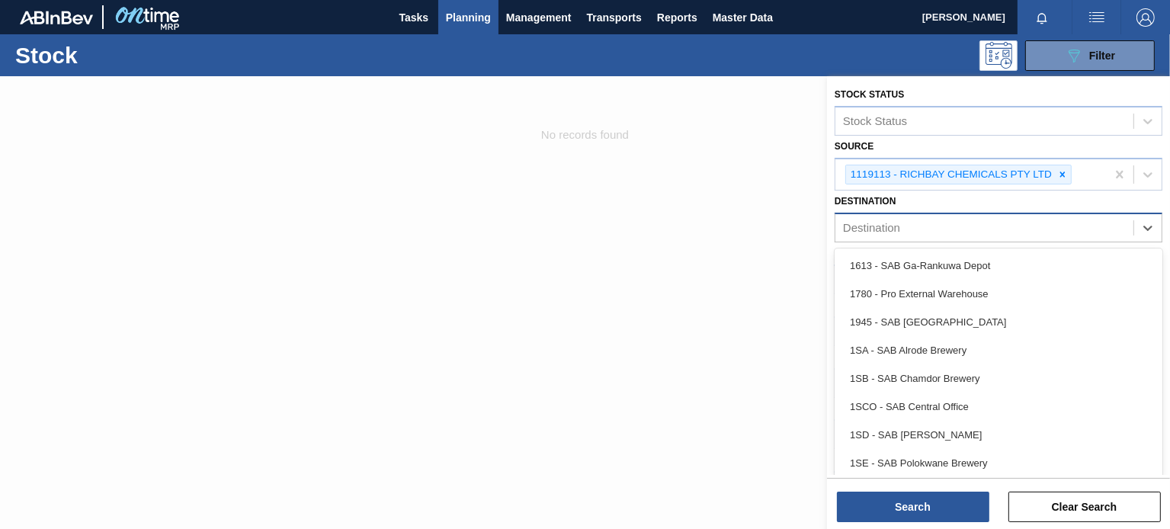
click at [851, 226] on div "Destination" at bounding box center [871, 228] width 57 height 13
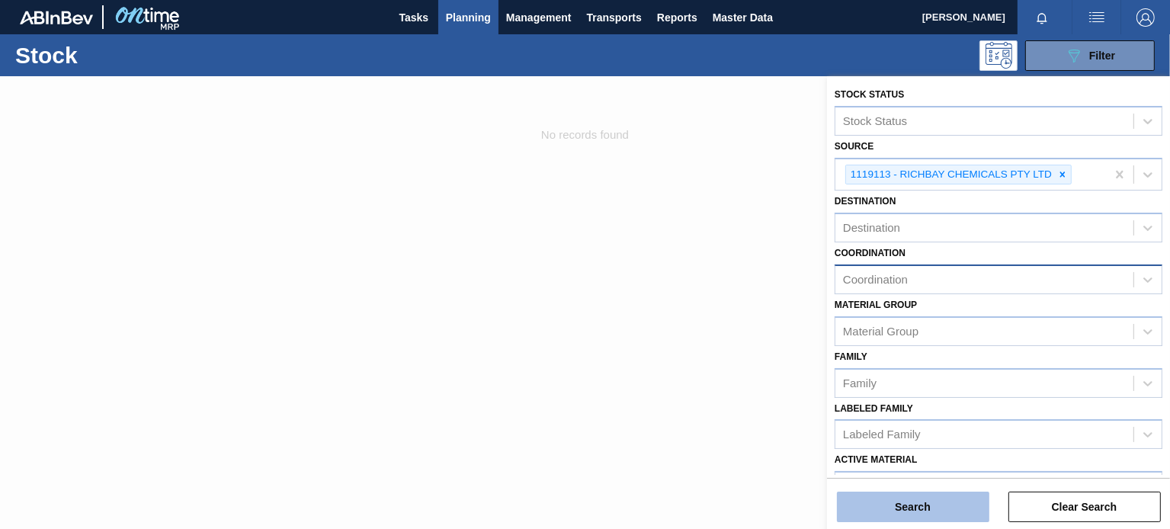
click at [936, 497] on button "Search" at bounding box center [913, 507] width 152 height 30
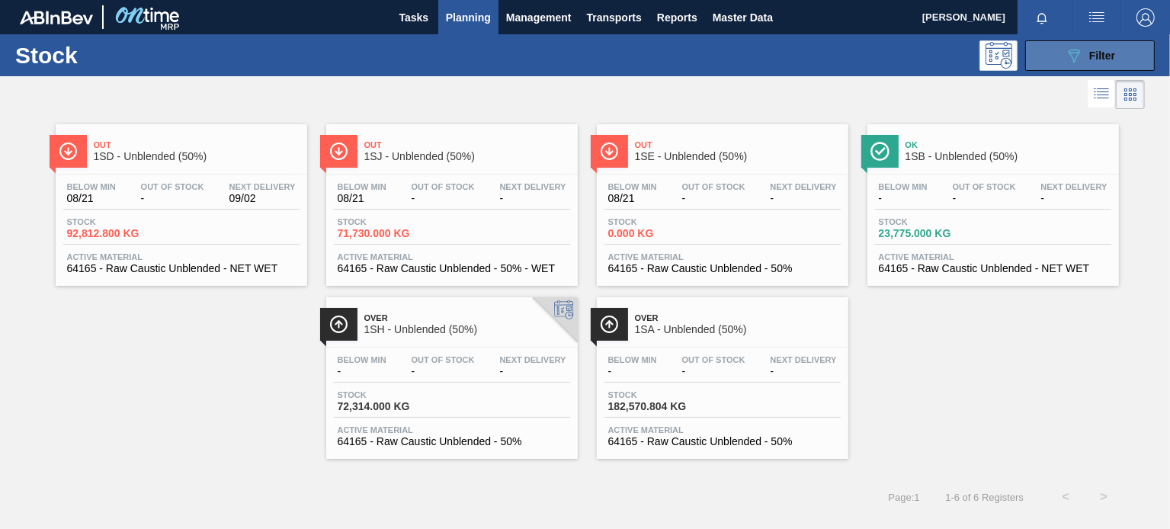
click at [1097, 62] on div "089F7B8B-B2A5-4AFE-B5C0-19BA573D28AC Filter" at bounding box center [1090, 55] width 50 height 18
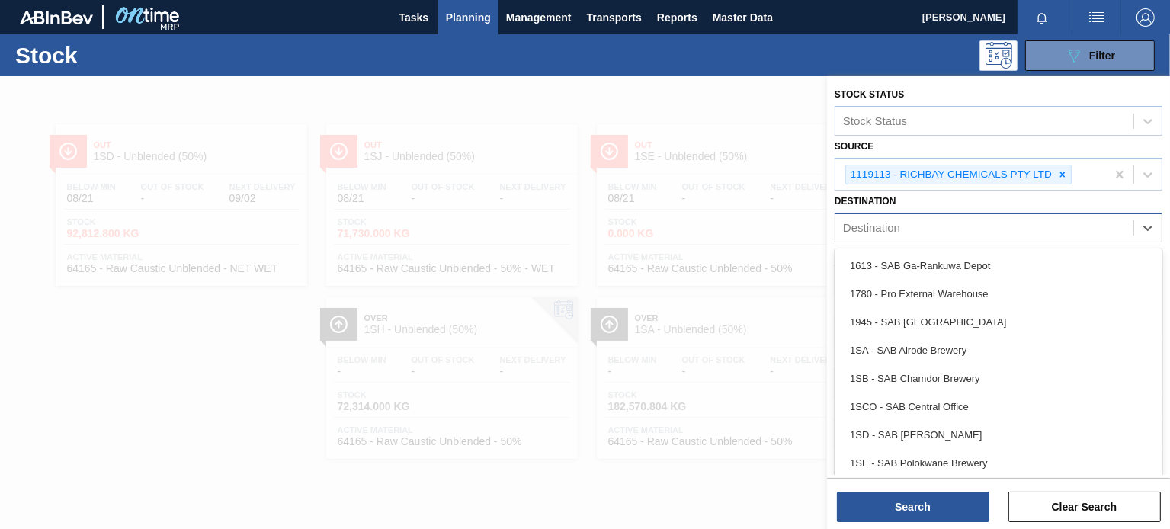
click at [905, 224] on div "Destination" at bounding box center [984, 228] width 298 height 22
type input "1se"
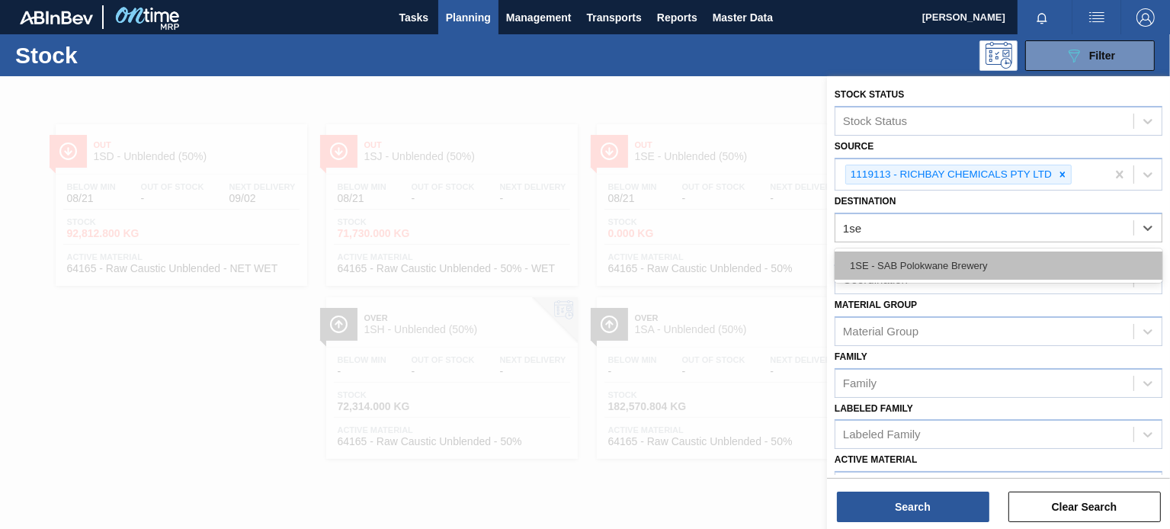
click at [1094, 264] on div "1SE - SAB Polokwane Brewery" at bounding box center [998, 265] width 328 height 28
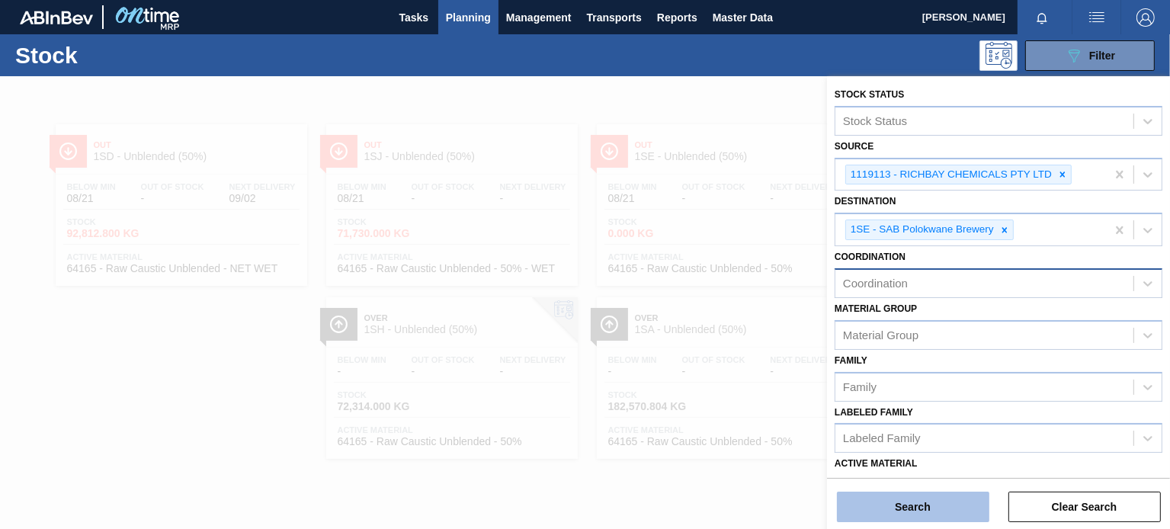
click at [911, 518] on button "Search" at bounding box center [913, 507] width 152 height 30
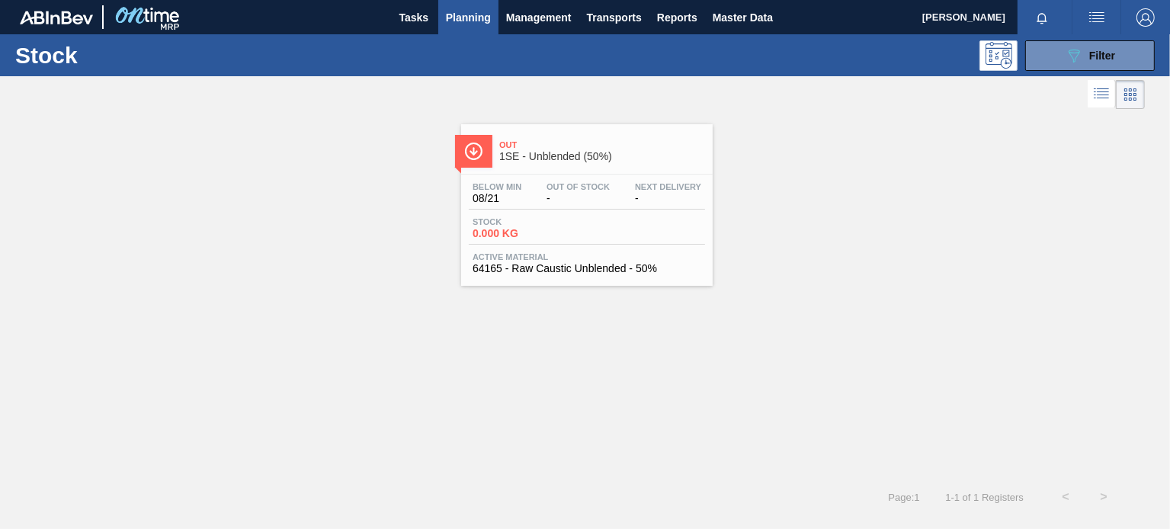
click at [725, 209] on div "Out 1SE - Unblended (50%) Below Min 08/21 Out Of Stock - Next Delivery - Stock …" at bounding box center [585, 199] width 1170 height 173
click at [792, 383] on div "Out 1SE - Unblended (50%) Below Min 08/21 Out Of Stock - Next Delivery - Stock …" at bounding box center [585, 295] width 1170 height 365
click at [412, 15] on span "Tasks" at bounding box center [414, 17] width 34 height 18
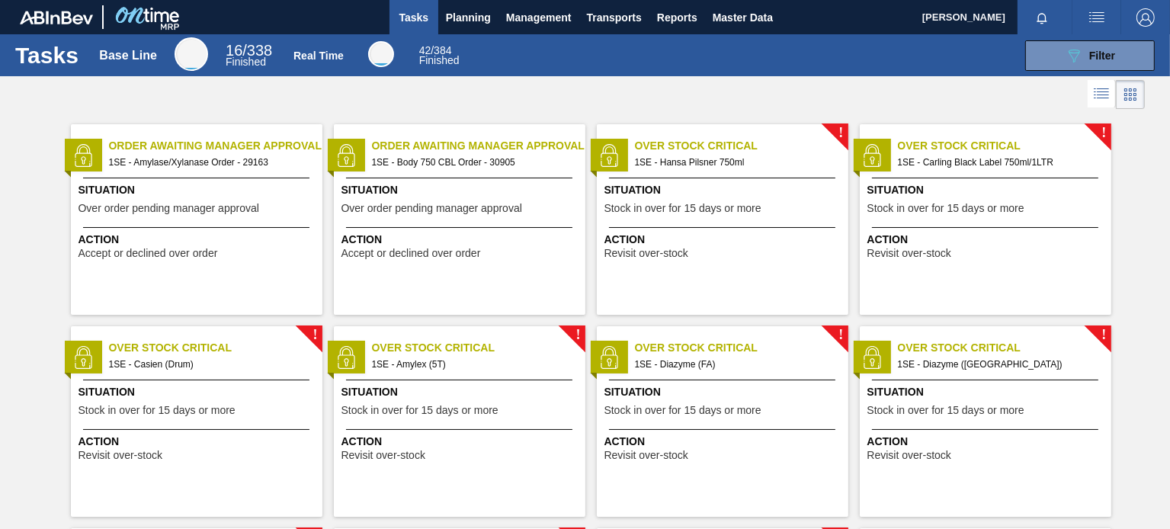
click at [488, 151] on span "Order Awaiting Manager Approval" at bounding box center [478, 146] width 213 height 16
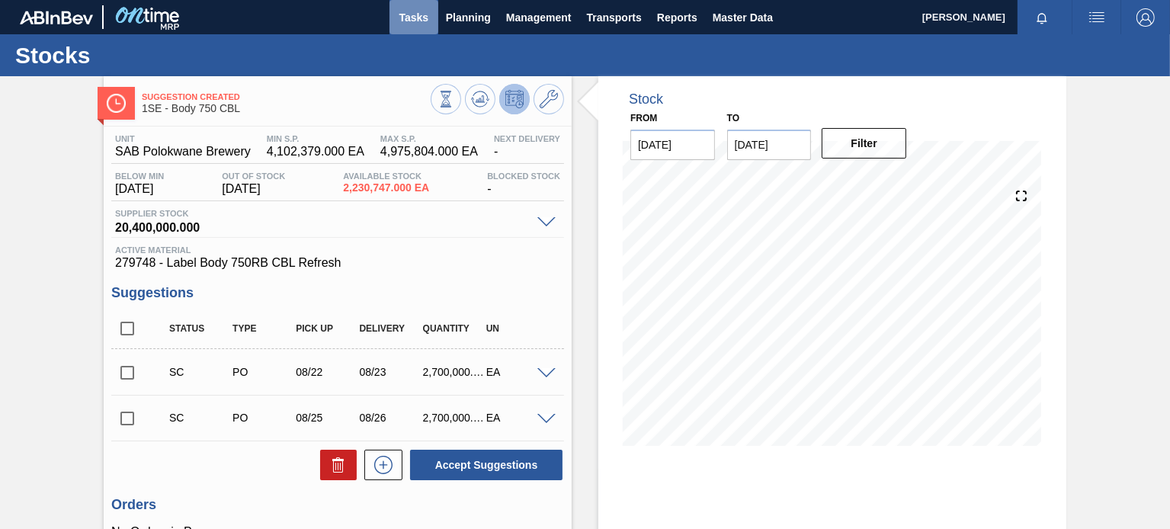
click at [409, 11] on span "Tasks" at bounding box center [414, 17] width 34 height 18
